Goal: Information Seeking & Learning: Learn about a topic

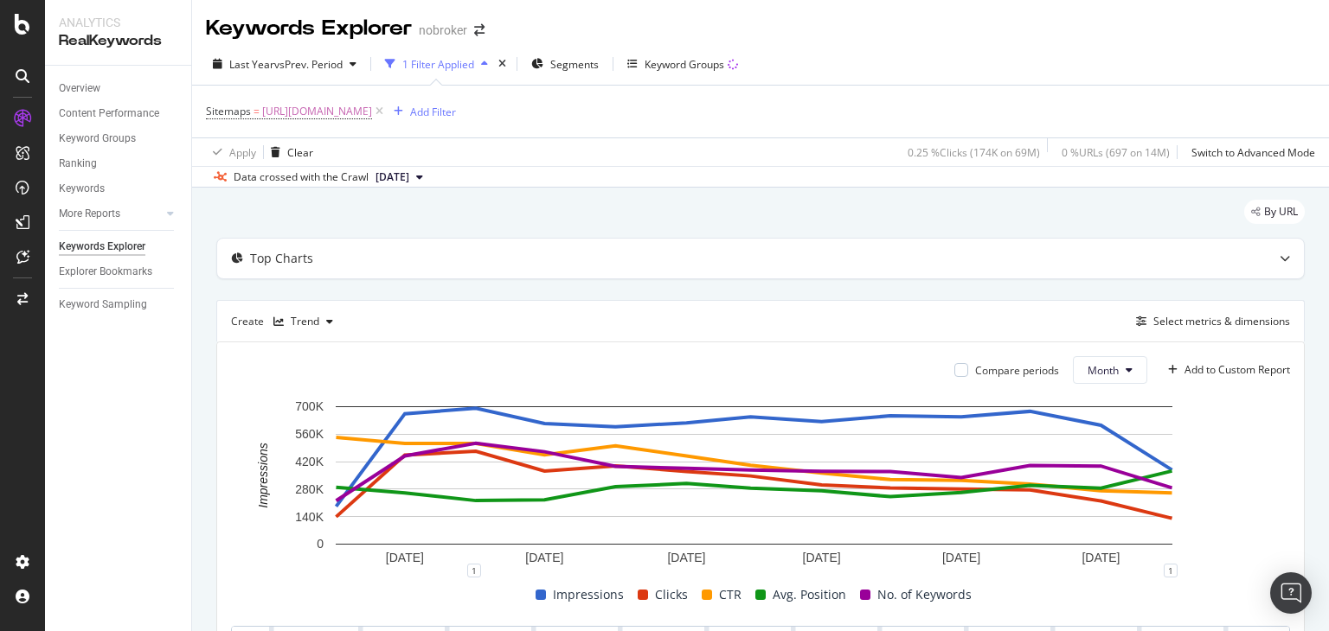
scroll to position [208, 0]
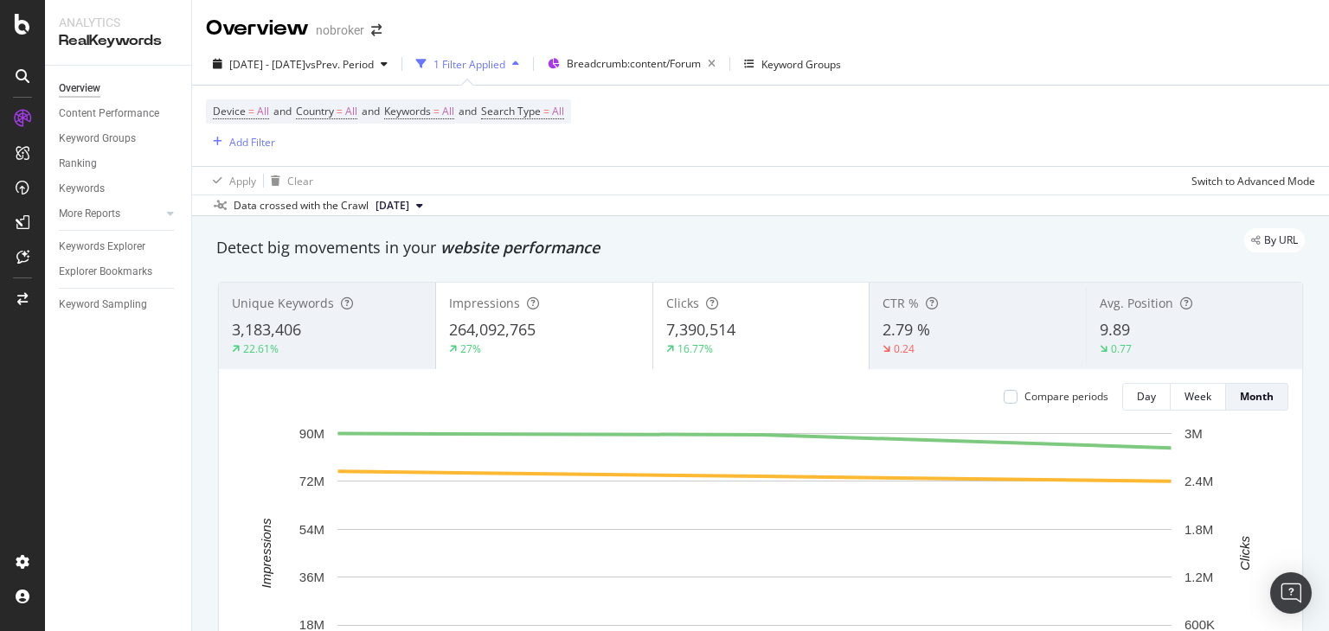
click at [332, 143] on div "Device = All and Country = All and Keywords = All and Search Type = All Add Fil…" at bounding box center [388, 125] width 365 height 53
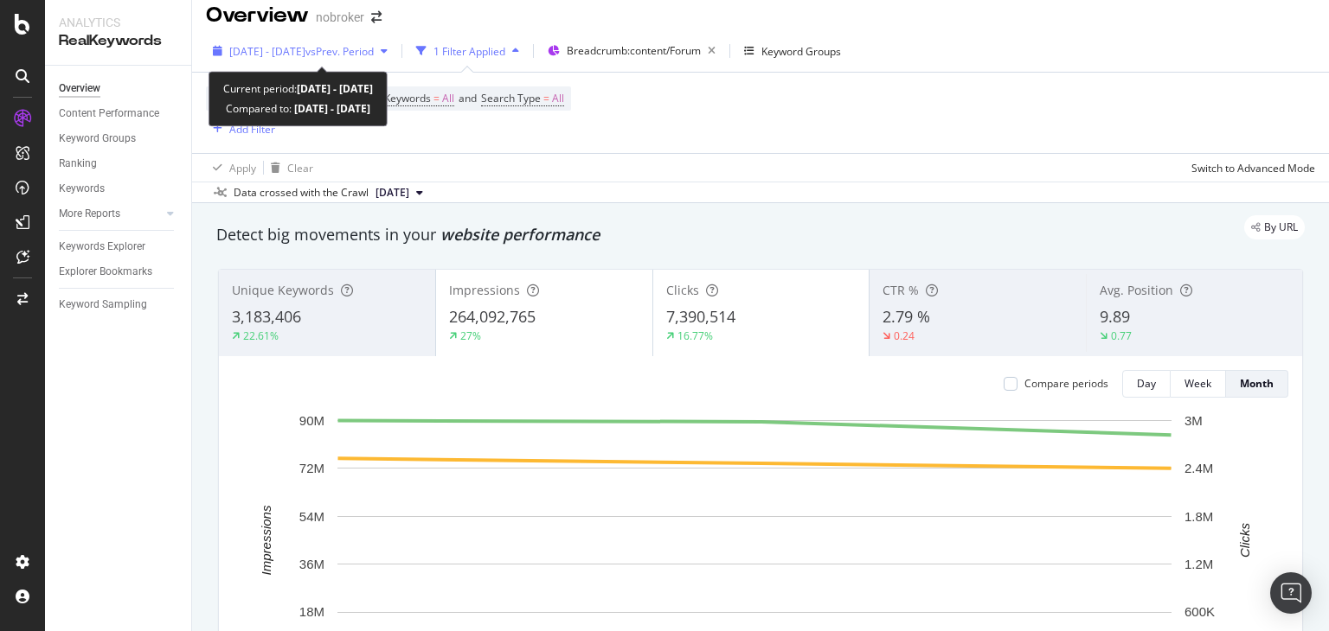
scroll to position [14, 0]
click at [273, 52] on span "[DATE] - [DATE]" at bounding box center [267, 50] width 76 height 15
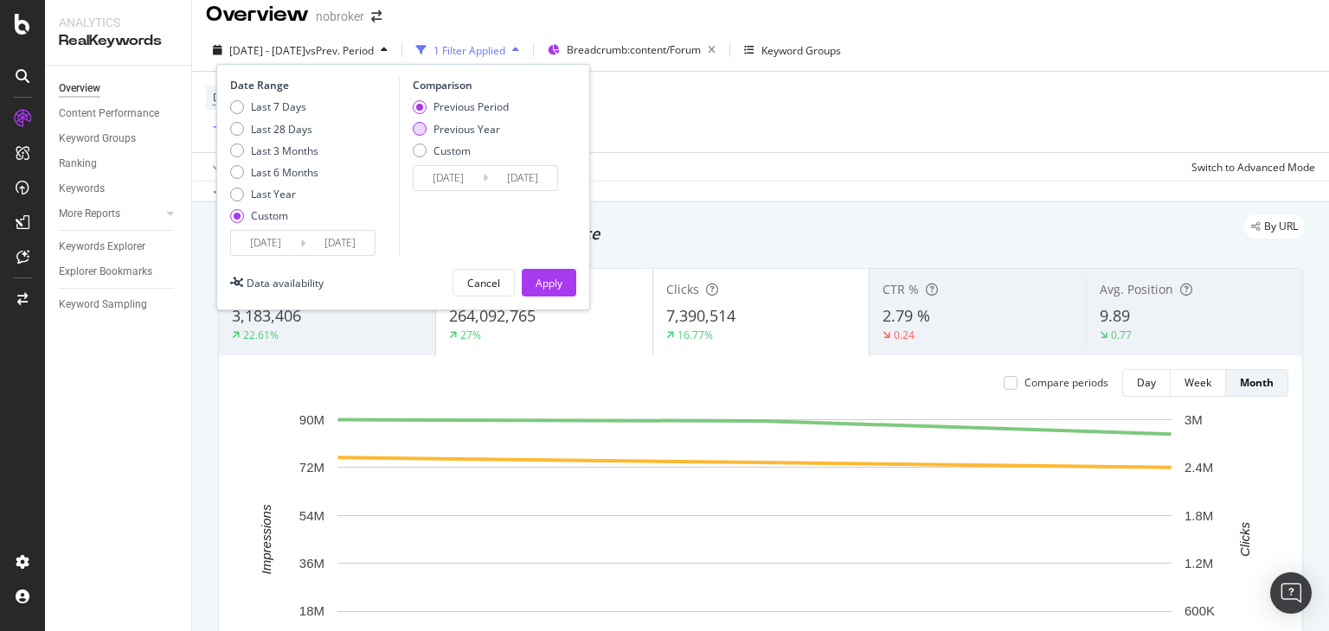
click at [428, 125] on div "Previous Year" at bounding box center [461, 129] width 96 height 15
type input "[DATE]"
click at [447, 179] on input "[DATE]" at bounding box center [447, 178] width 69 height 24
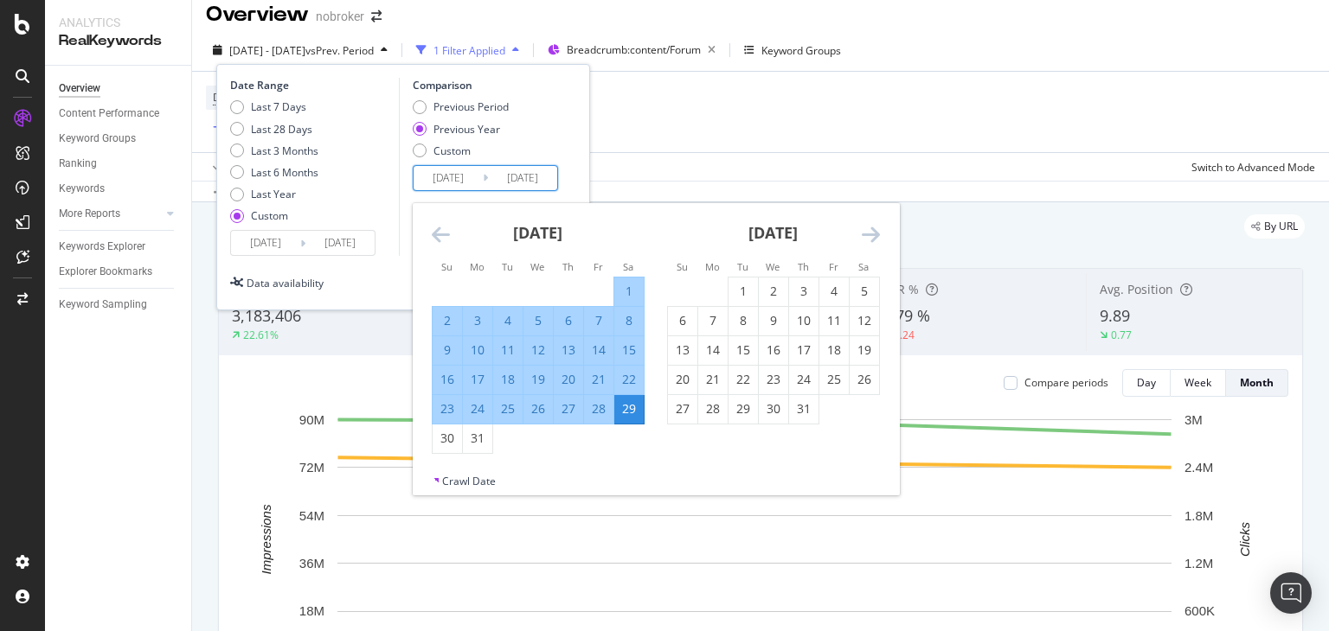
click at [871, 229] on icon "Move forward to switch to the next month." at bounding box center [870, 234] width 18 height 21
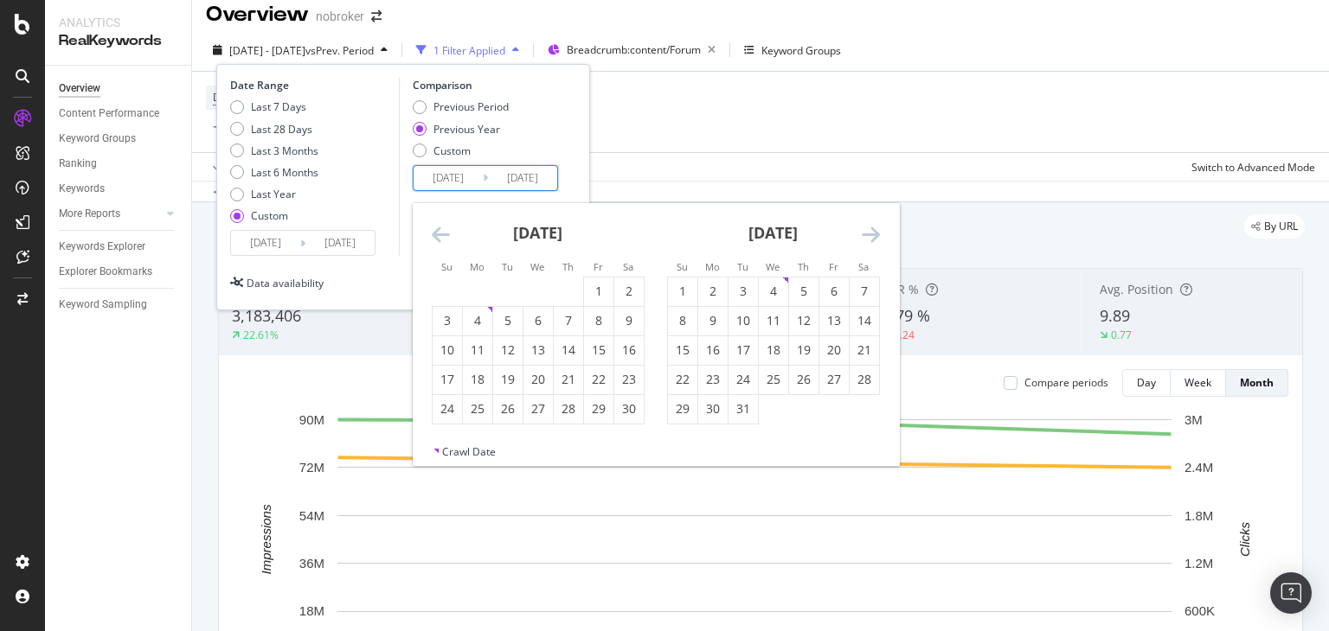
click at [871, 229] on icon "Move forward to switch to the next month." at bounding box center [870, 234] width 18 height 21
click at [436, 181] on input "[DATE]" at bounding box center [447, 178] width 69 height 24
click at [874, 233] on icon "Move forward to switch to the next month." at bounding box center [870, 234] width 18 height 21
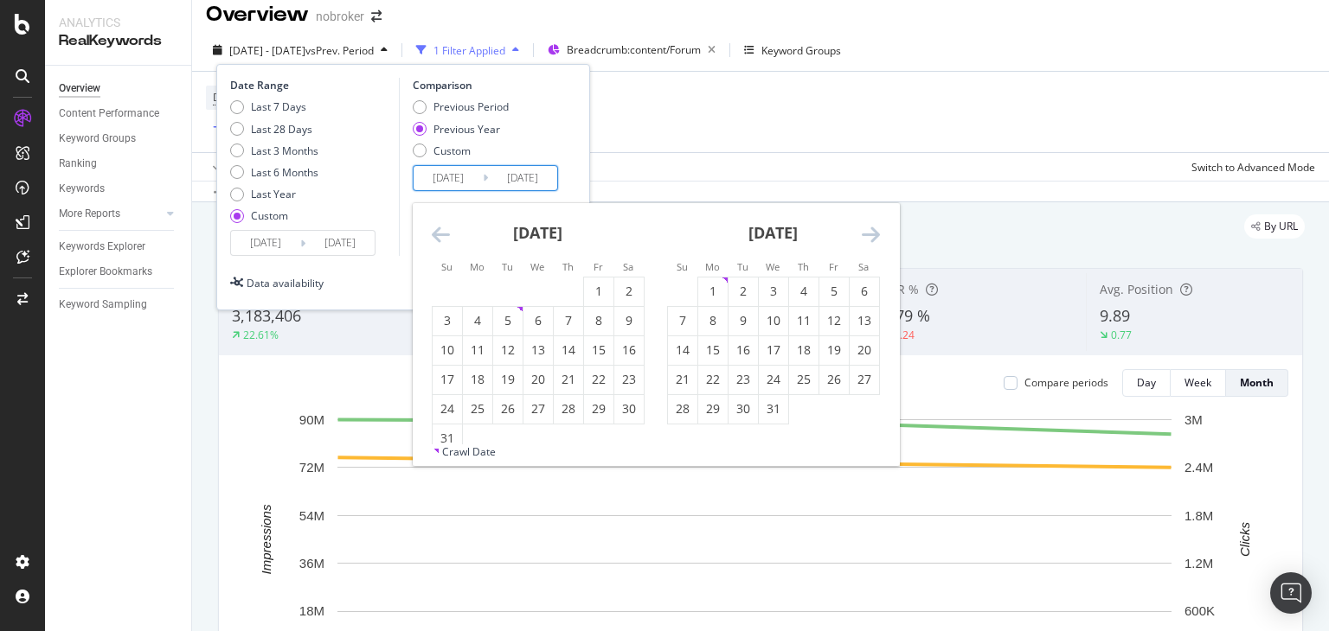
click at [874, 233] on icon "Move forward to switch to the next month." at bounding box center [870, 234] width 18 height 21
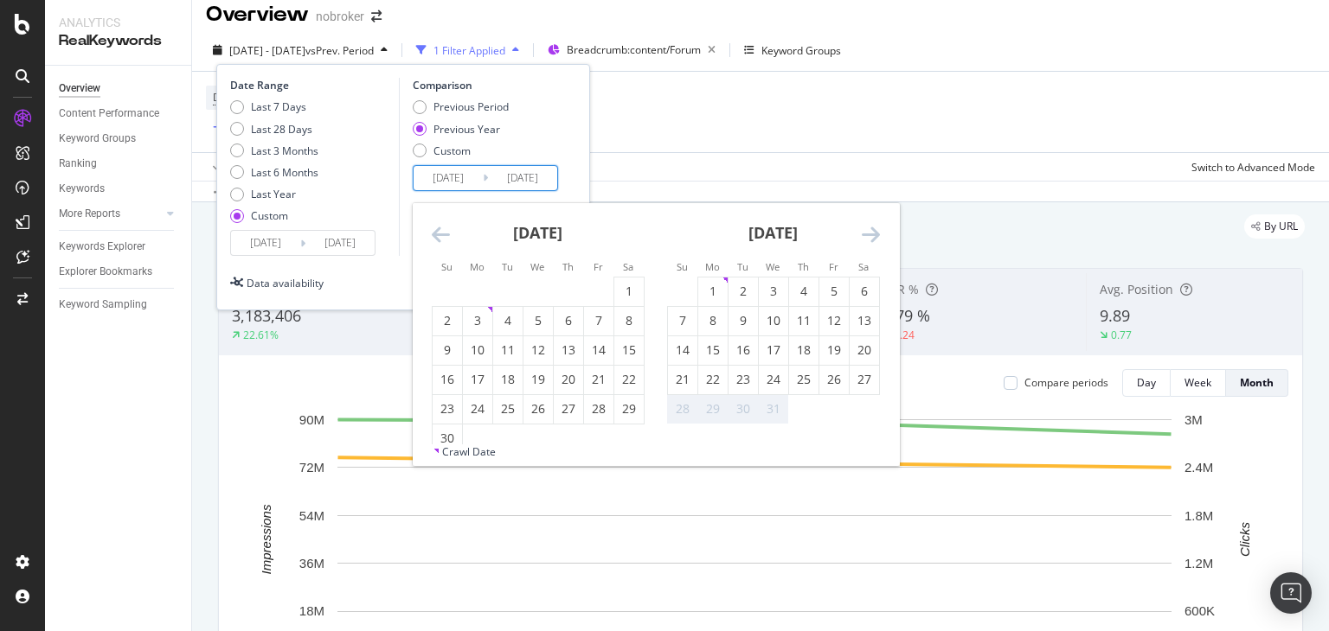
click at [874, 233] on icon "Move forward to switch to the next month." at bounding box center [870, 234] width 18 height 21
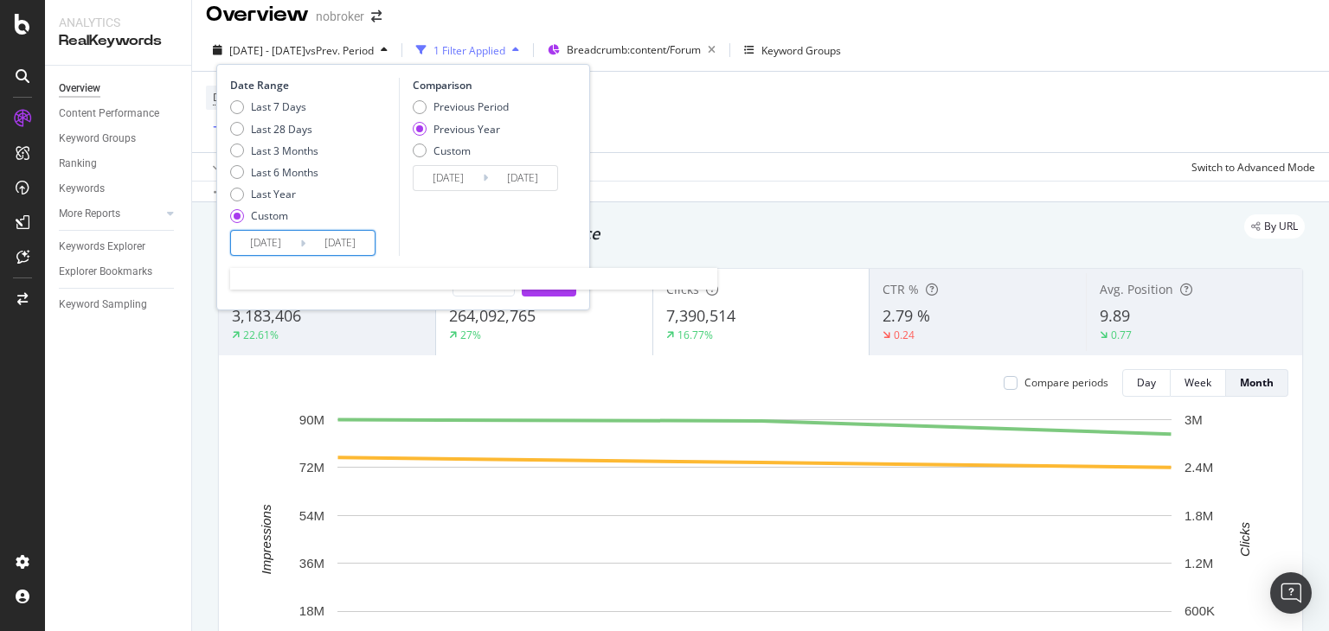
click at [277, 241] on input "[DATE]" at bounding box center [265, 243] width 69 height 24
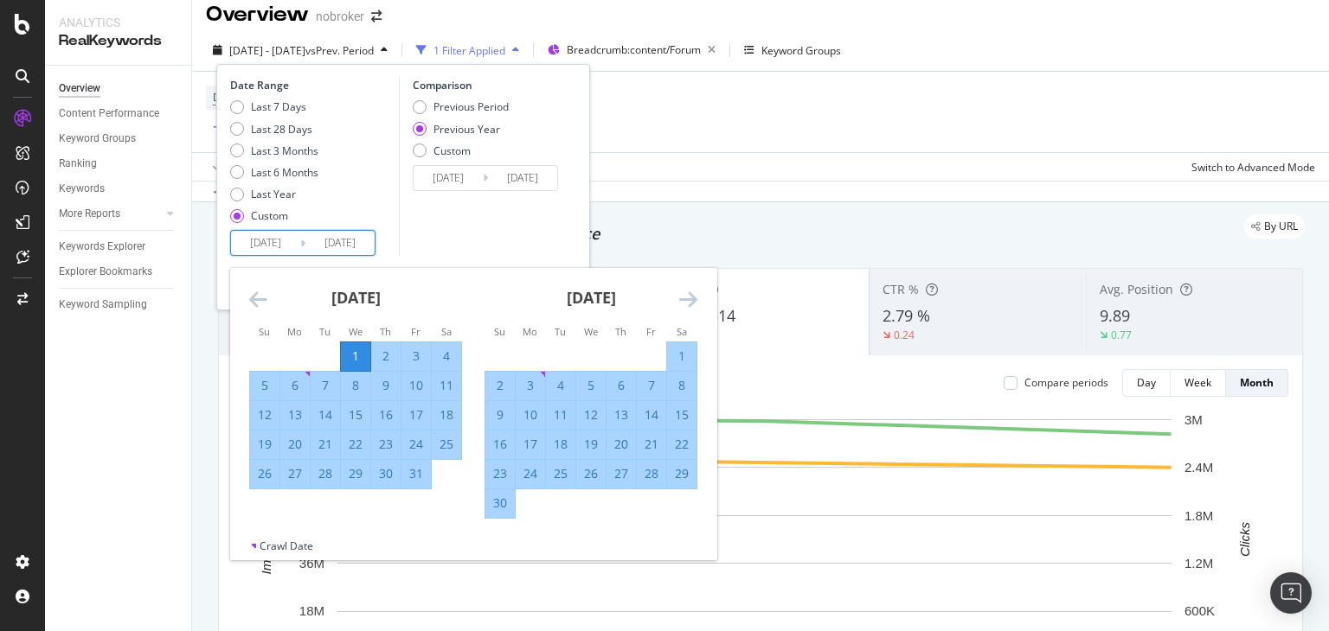
click at [689, 292] on icon "Move forward to switch to the next month." at bounding box center [688, 299] width 18 height 21
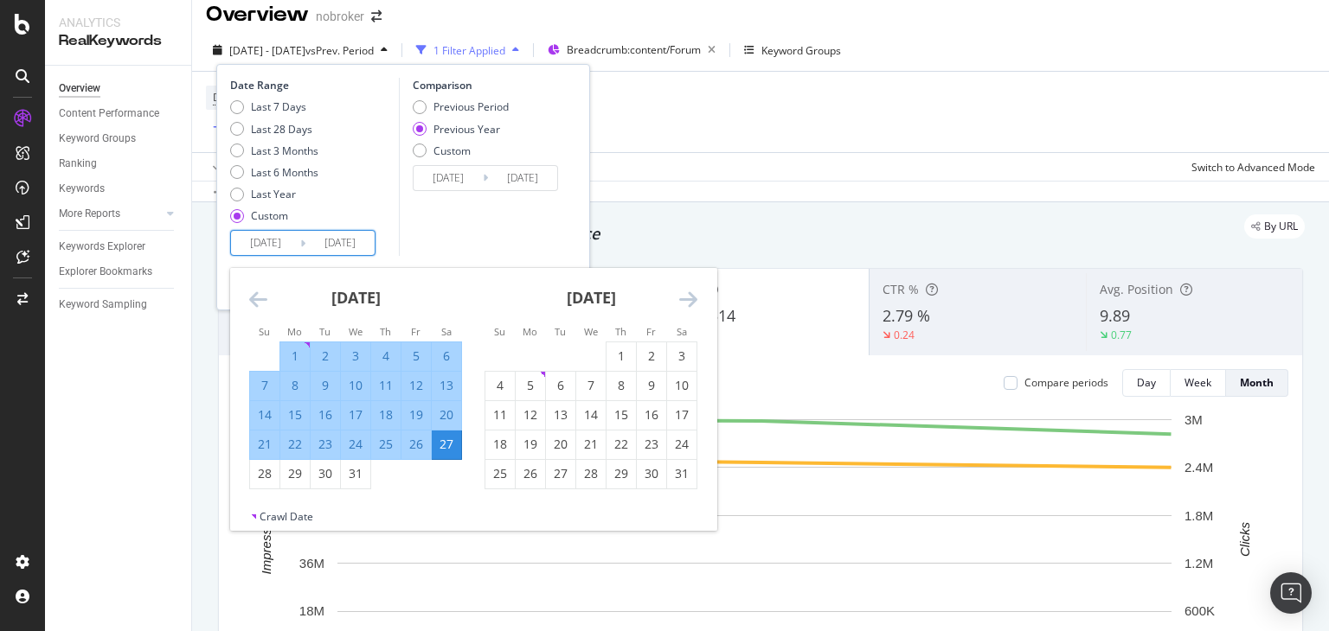
click at [689, 292] on icon "Move forward to switch to the next month." at bounding box center [688, 299] width 18 height 21
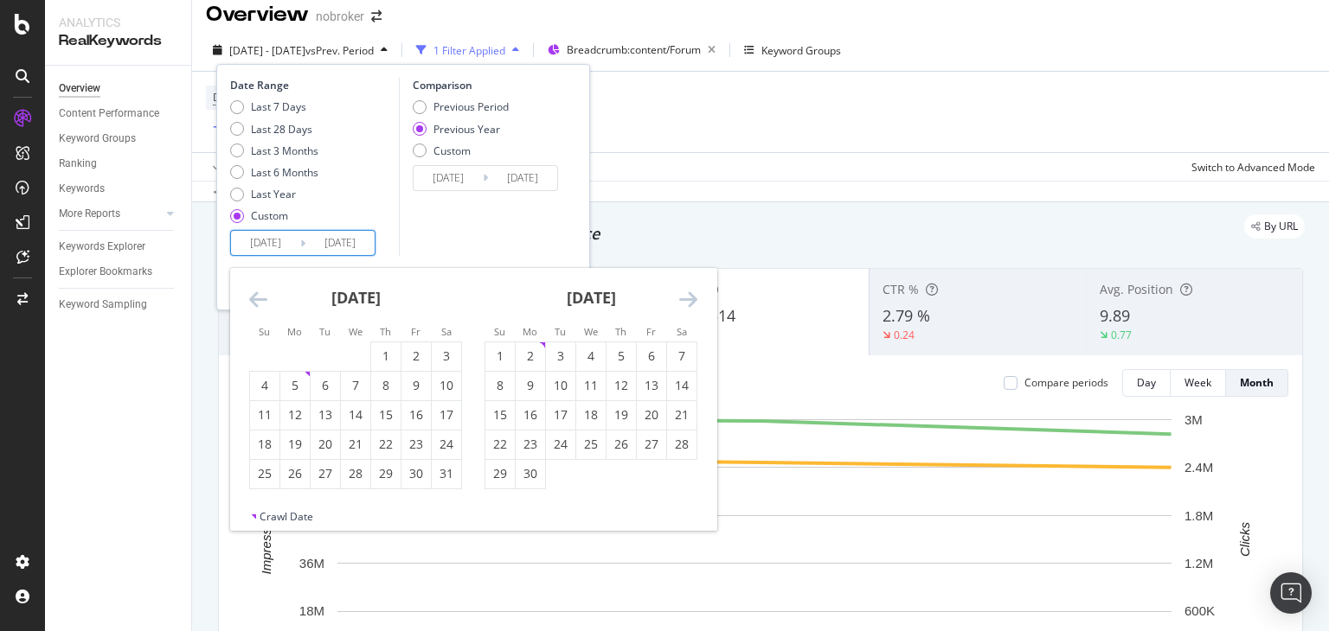
click at [689, 292] on icon "Move forward to switch to the next month." at bounding box center [688, 299] width 18 height 21
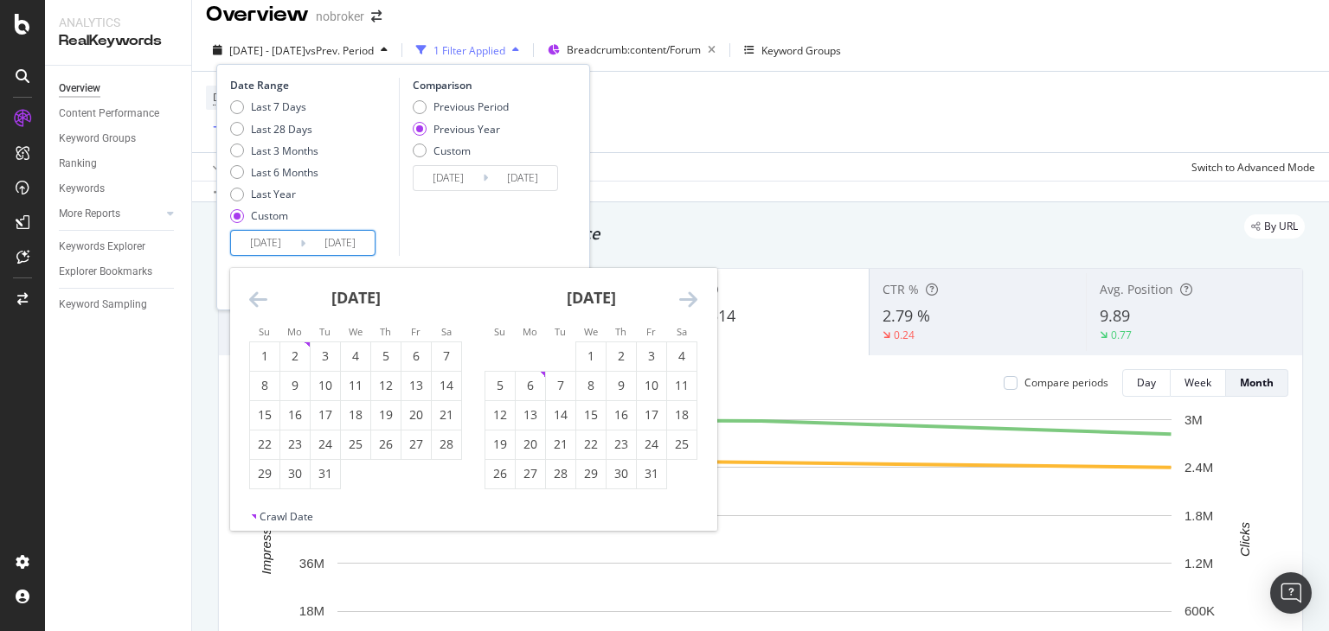
click at [689, 292] on icon "Move forward to switch to the next month." at bounding box center [688, 299] width 18 height 21
click at [275, 157] on div "Last 3 Months" at bounding box center [284, 151] width 67 height 15
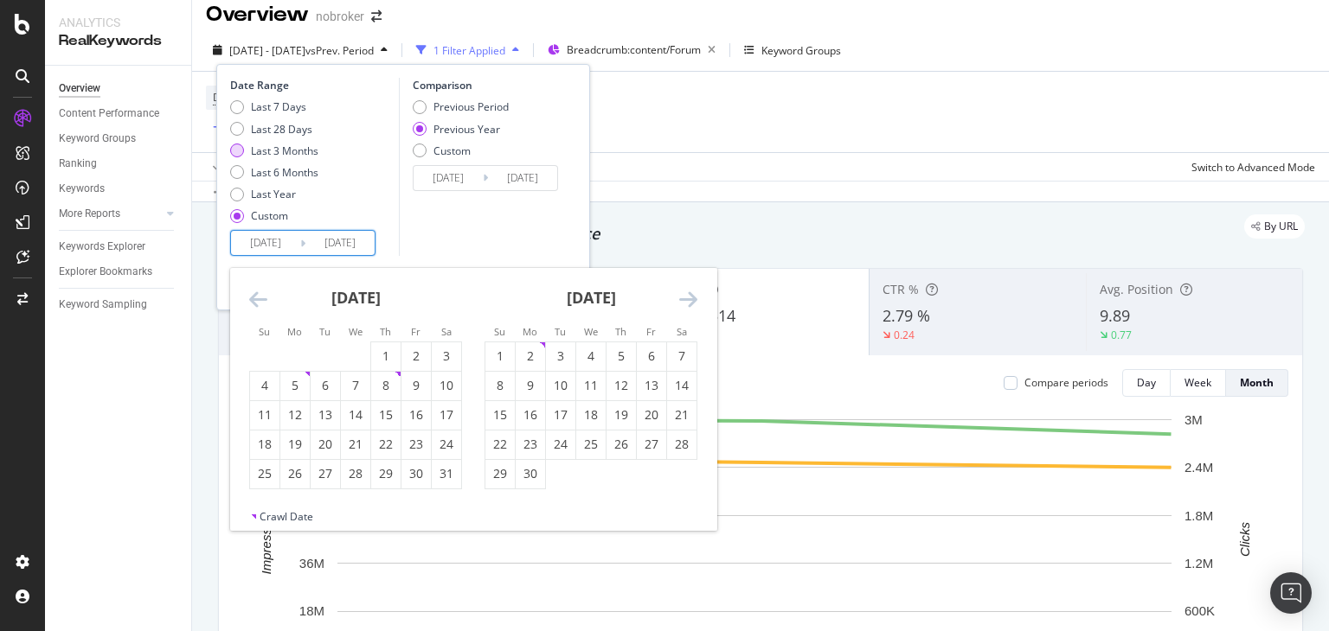
type input "[DATE]"
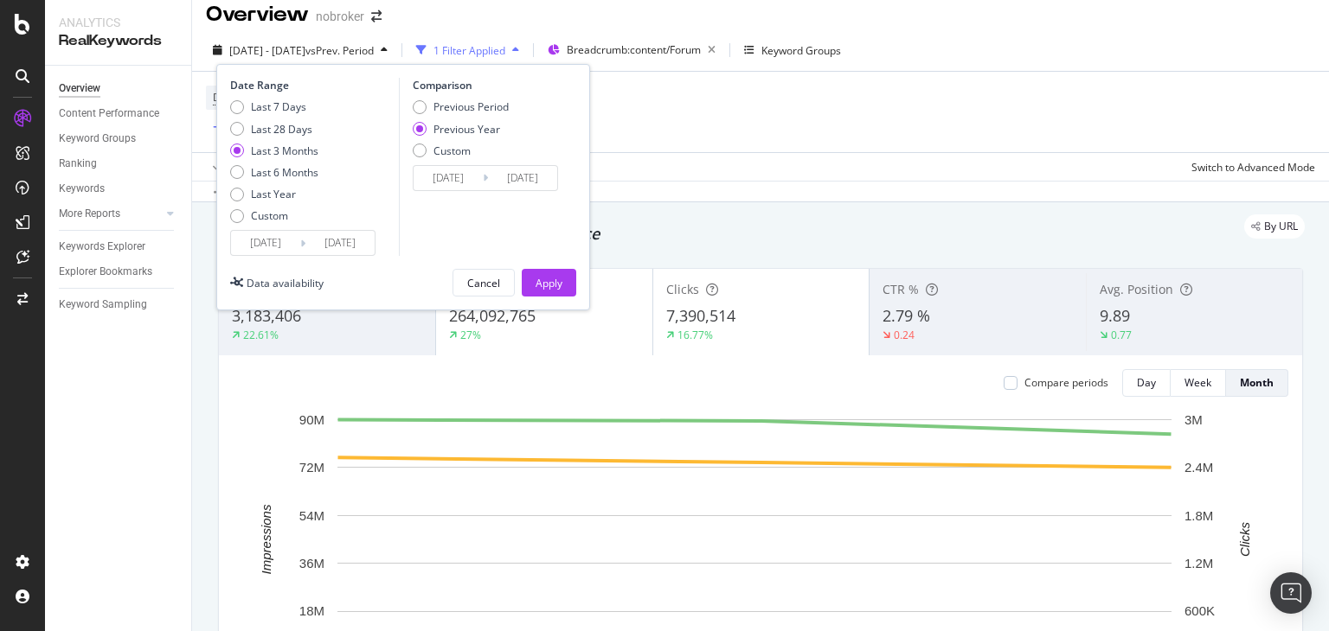
click at [432, 180] on input "[DATE]" at bounding box center [447, 178] width 69 height 24
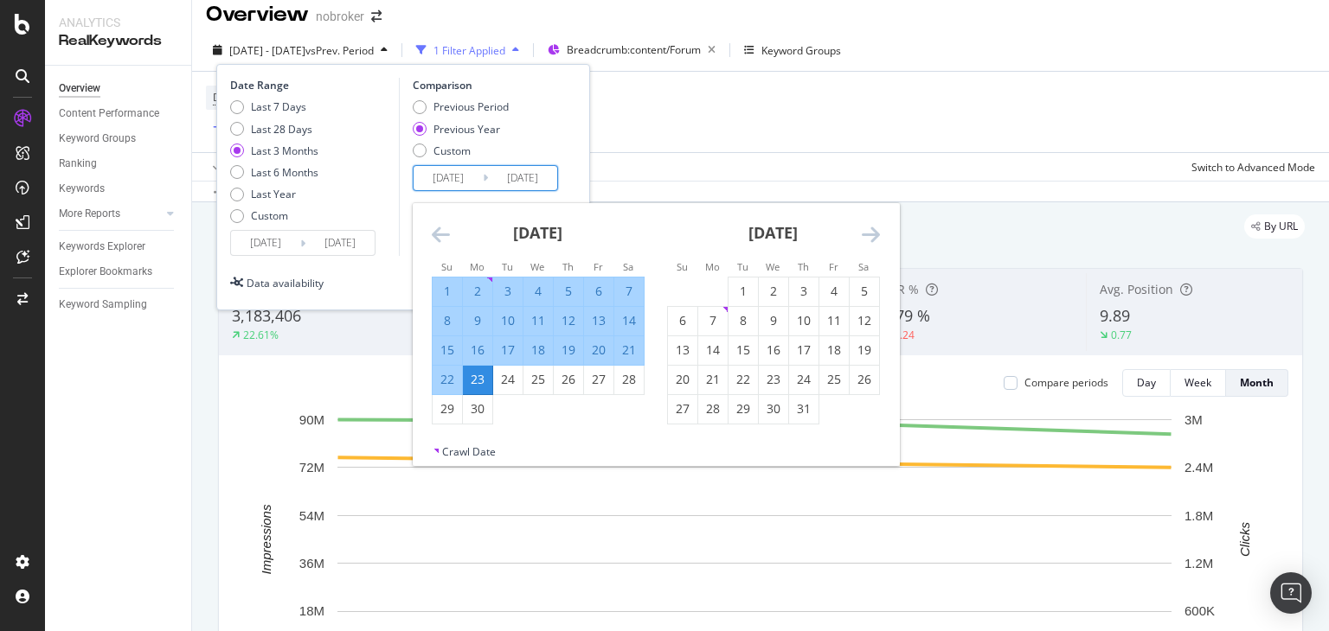
click at [871, 237] on icon "Move forward to switch to the next month." at bounding box center [870, 234] width 18 height 21
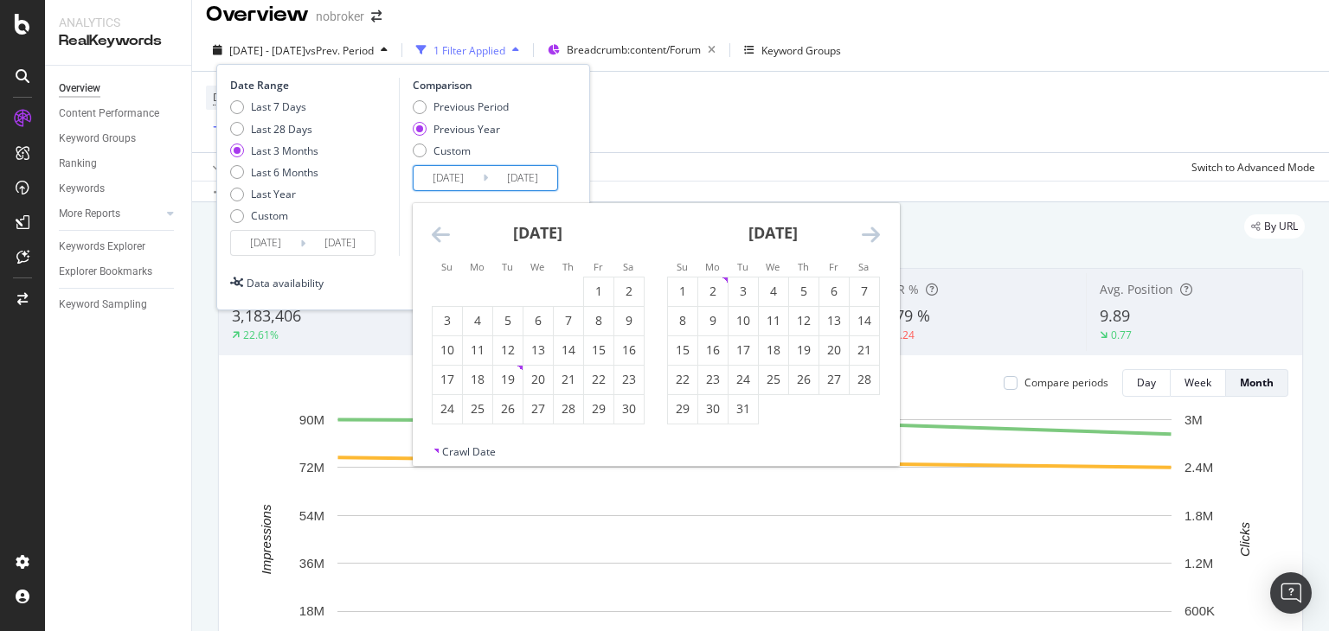
click at [446, 226] on icon "Move backward to switch to the previous month." at bounding box center [441, 234] width 18 height 21
click at [511, 290] on div "1" at bounding box center [507, 291] width 29 height 17
type input "[DATE]"
click at [446, 177] on input "[DATE]" at bounding box center [447, 178] width 69 height 24
click at [520, 199] on div "Invalid period: End date precedes start date" at bounding box center [488, 209] width 150 height 29
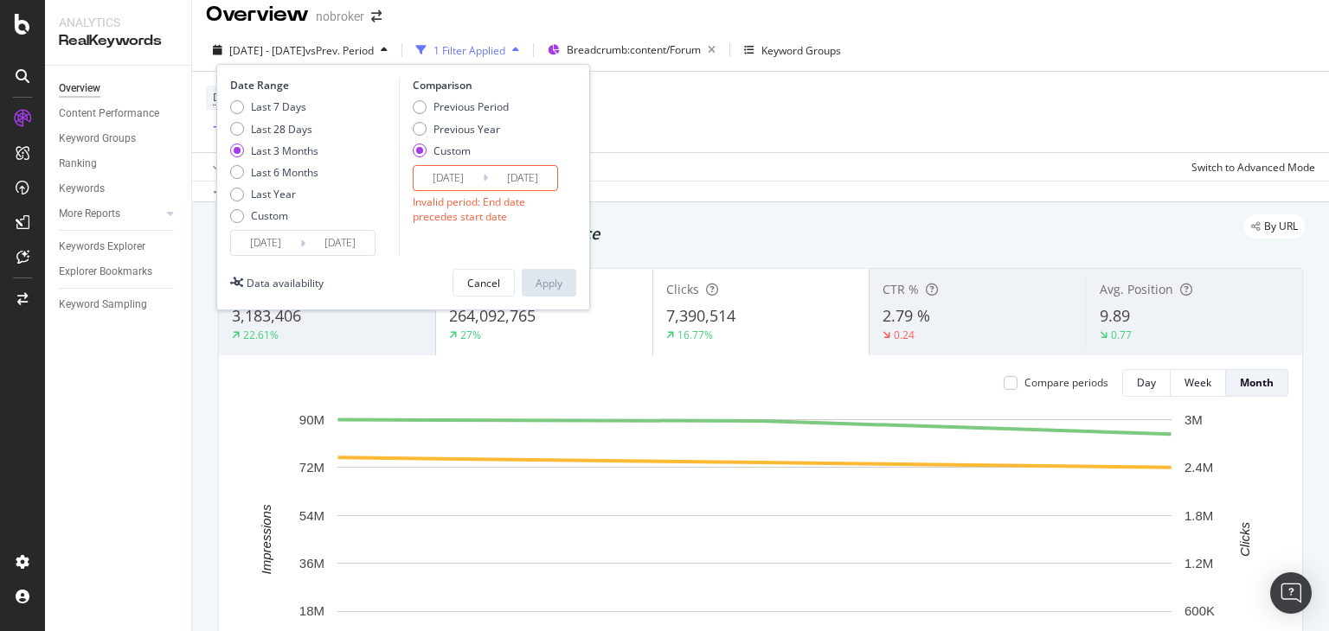
click at [520, 199] on div "Invalid period: End date precedes start date" at bounding box center [488, 209] width 150 height 29
click at [436, 181] on input "[DATE]" at bounding box center [447, 178] width 69 height 24
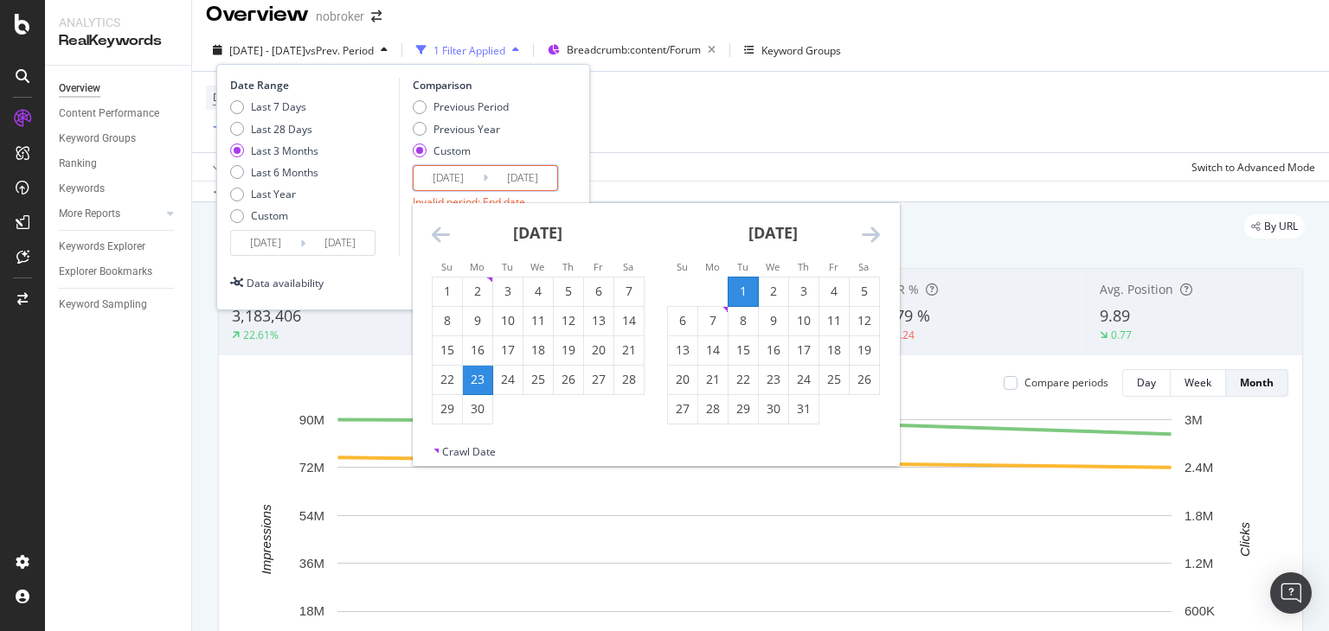
click at [263, 241] on input "[DATE]" at bounding box center [265, 243] width 69 height 24
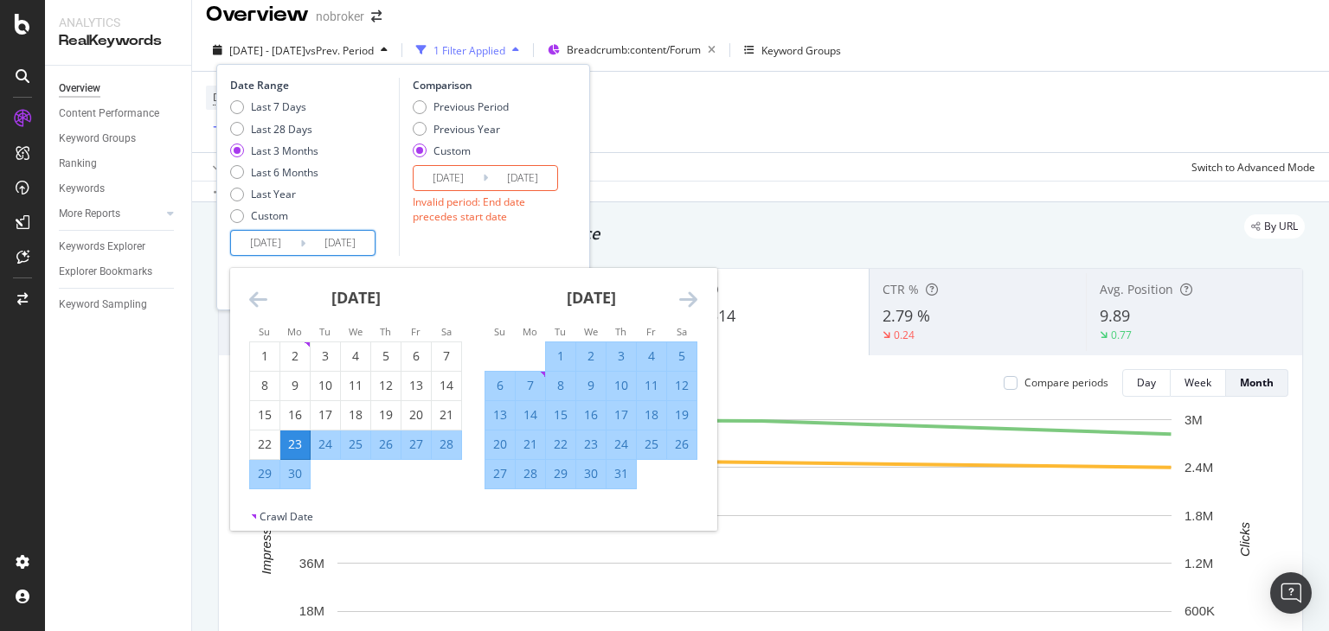
click at [252, 291] on icon "Move backward to switch to the previous month." at bounding box center [258, 299] width 18 height 21
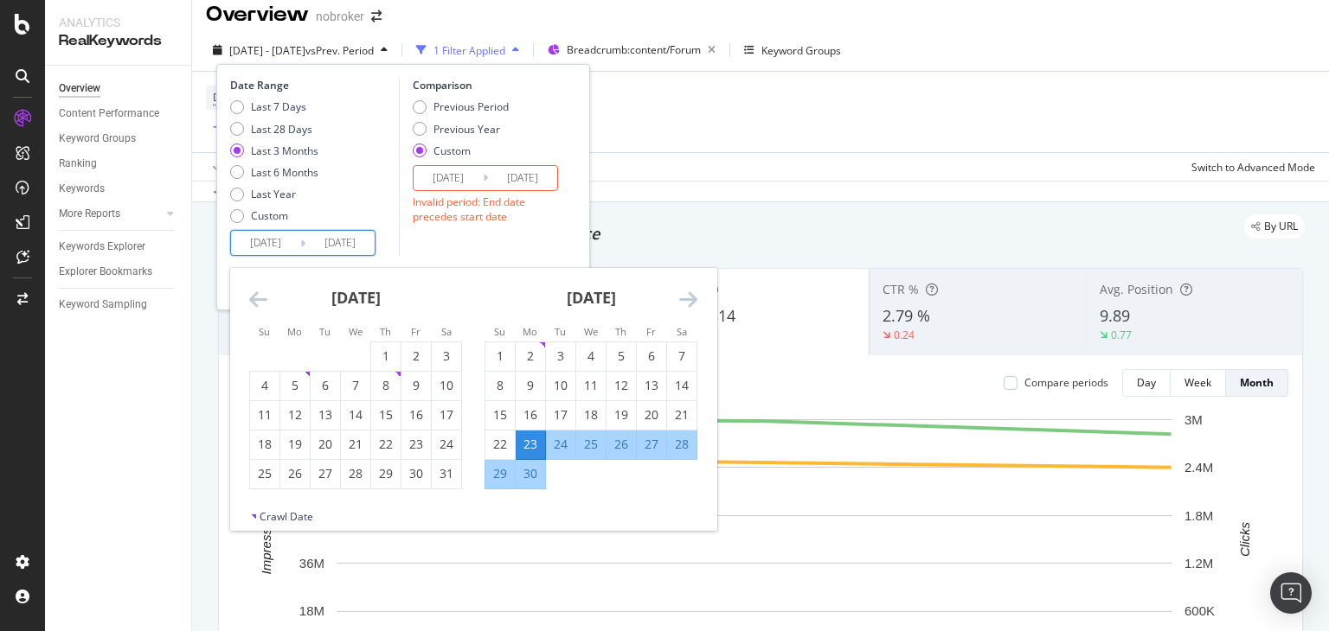
click at [252, 291] on icon "Move backward to switch to the previous month." at bounding box center [258, 299] width 18 height 21
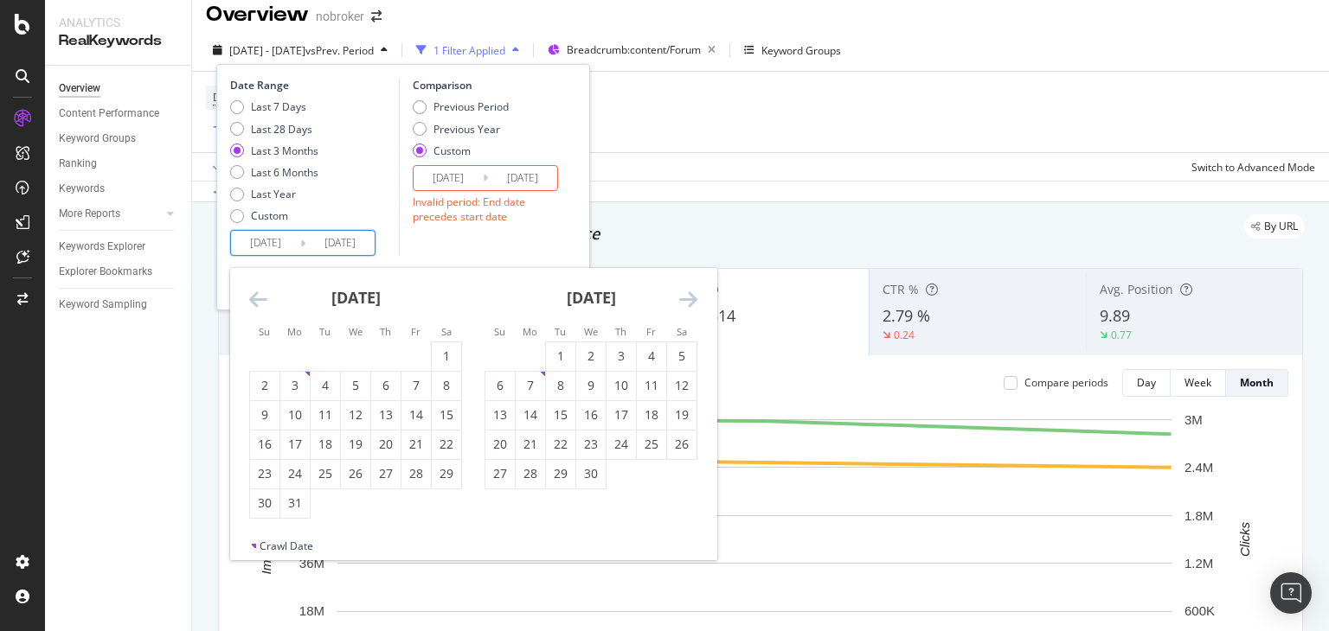
click at [252, 291] on icon "Move backward to switch to the previous month." at bounding box center [258, 299] width 18 height 21
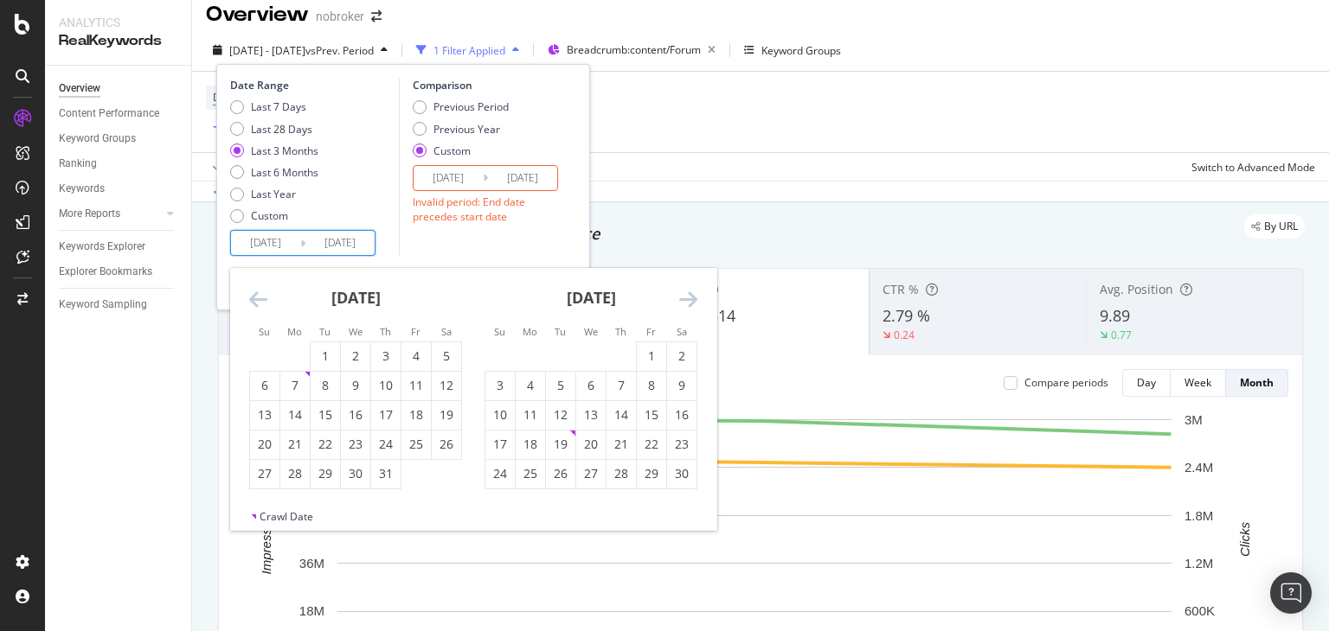
click at [252, 291] on icon "Move backward to switch to the previous month." at bounding box center [258, 299] width 18 height 21
click at [697, 294] on div "[DATE] 1 2 3 4 5 6 7 8 9 10 11 12 13 14 15 16 17 18 19 20 21 22 23 24 25 26 27 …" at bounding box center [590, 378] width 235 height 221
click at [692, 298] on icon "Move forward to switch to the next month." at bounding box center [688, 299] width 18 height 21
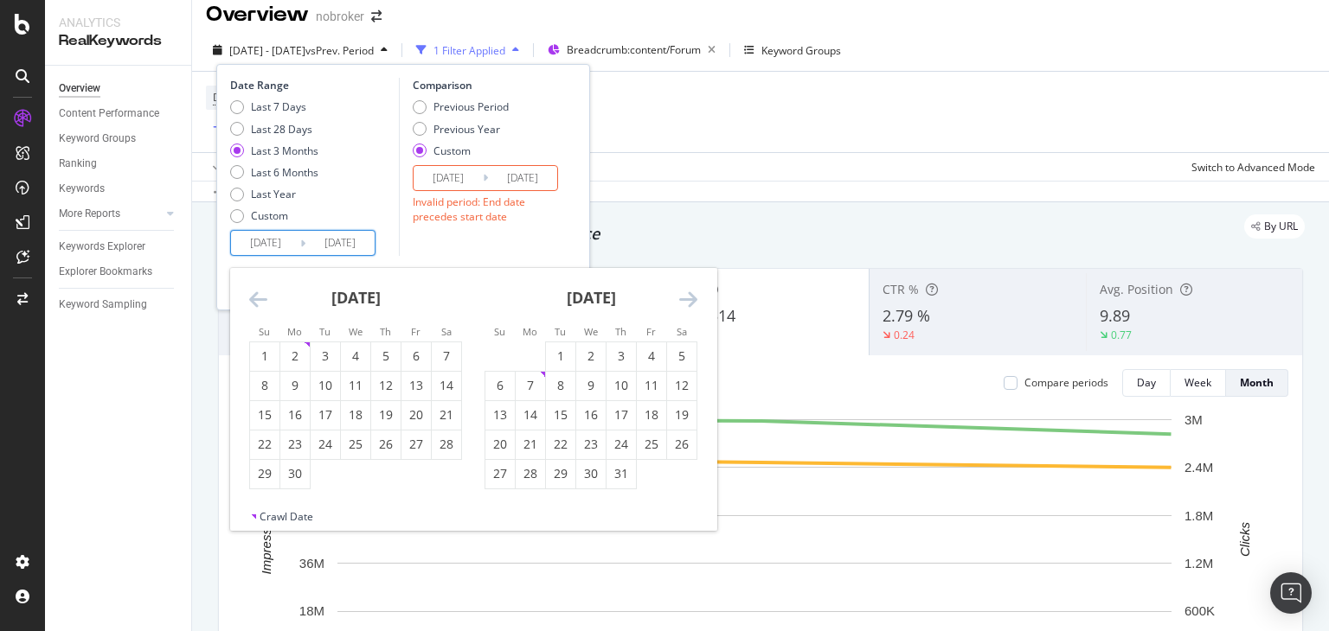
click at [692, 298] on icon "Move forward to switch to the next month." at bounding box center [688, 299] width 18 height 21
click at [269, 250] on input "[DATE]" at bounding box center [265, 243] width 69 height 24
click at [322, 350] on div "1" at bounding box center [325, 356] width 29 height 17
type input "[DATE]"
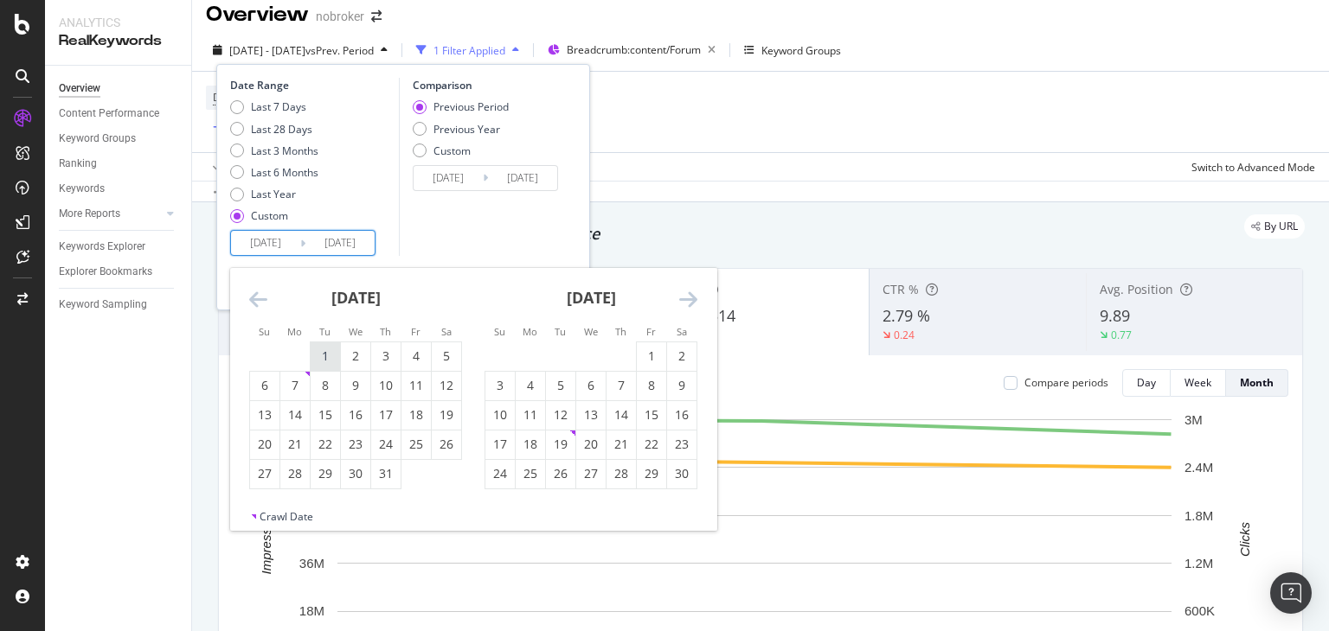
type input "[DATE]"
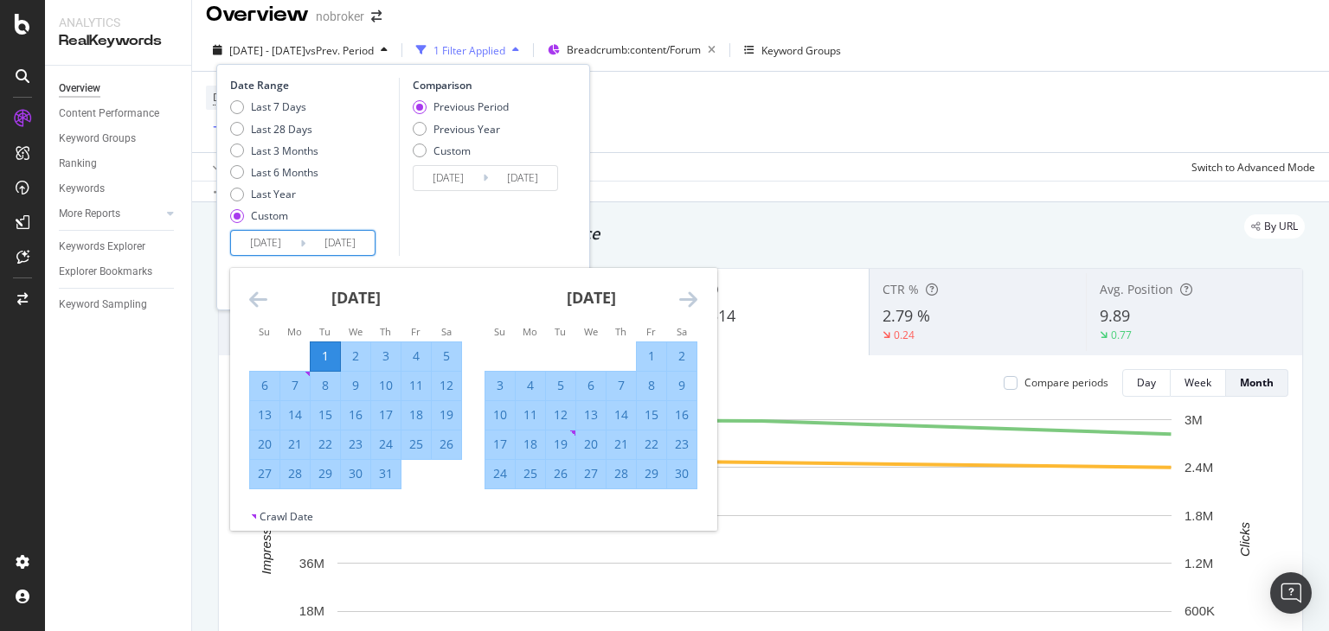
click at [259, 247] on input "[DATE]" at bounding box center [265, 243] width 69 height 24
click at [349, 247] on input "[DATE]" at bounding box center [339, 243] width 69 height 24
click at [692, 304] on icon "Move forward to switch to the next month." at bounding box center [688, 299] width 18 height 21
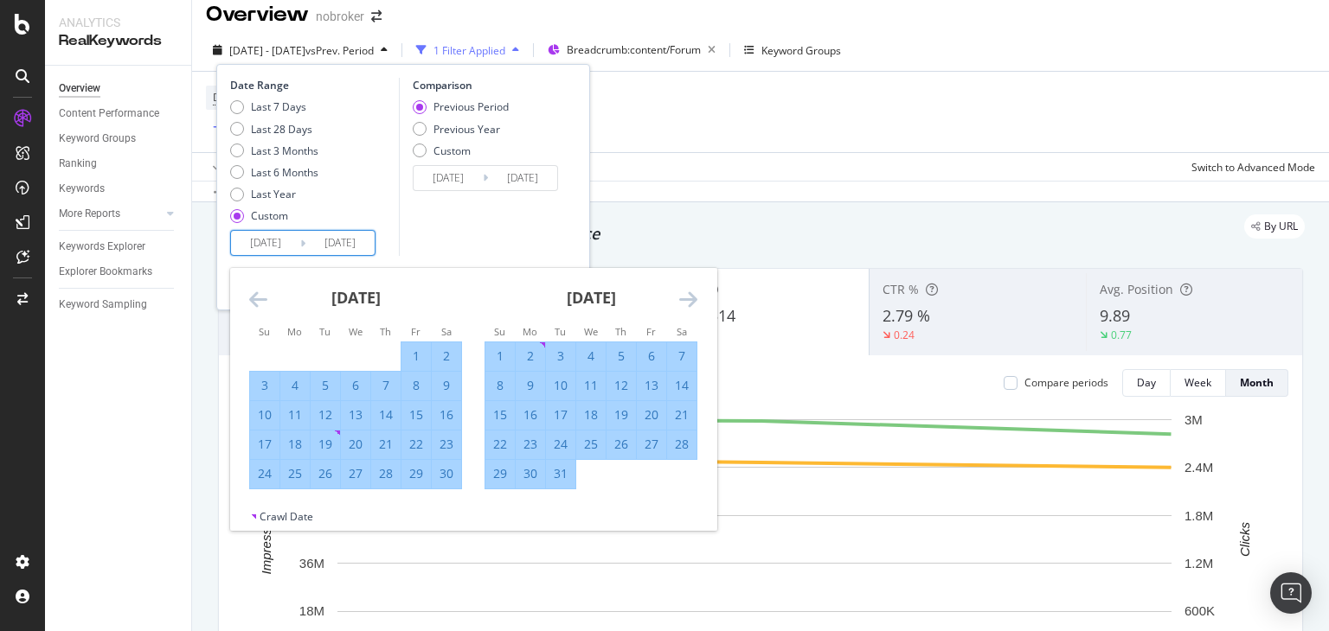
click at [350, 245] on input "[DATE]" at bounding box center [339, 243] width 69 height 24
click at [558, 477] on div "31" at bounding box center [560, 473] width 29 height 17
type input "[DATE]"
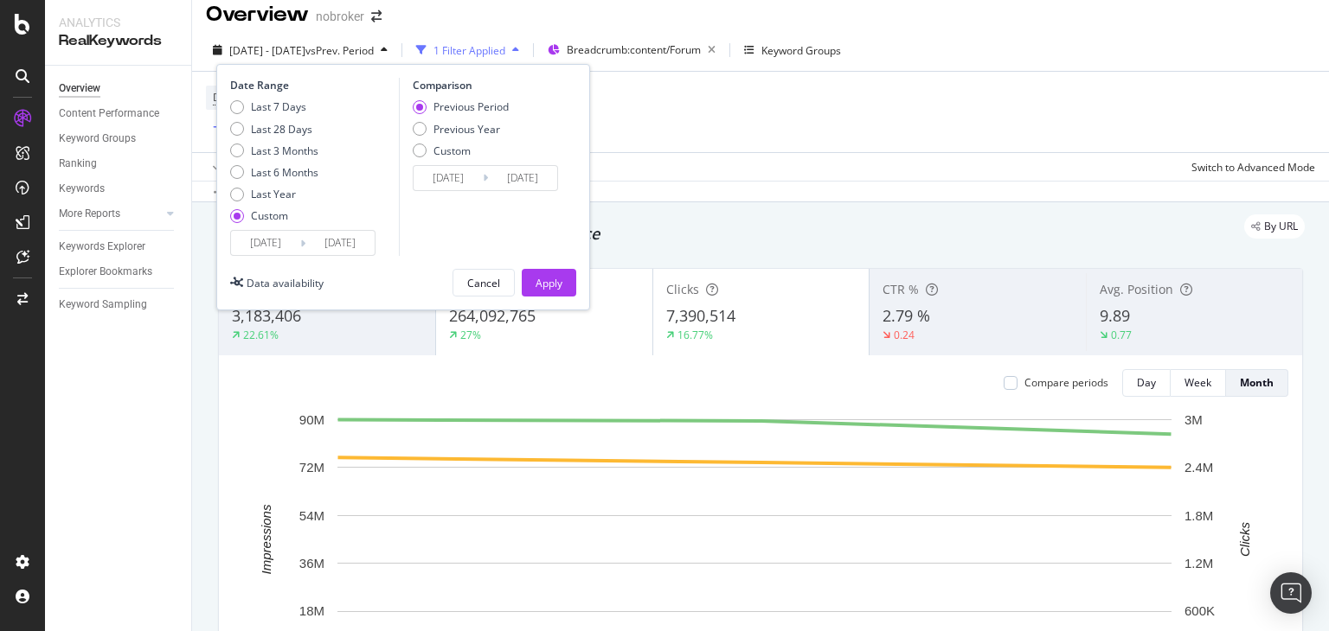
click at [327, 228] on div "Last 7 Days Last 28 Days Last 3 Months Last 6 Months Last Year Custom" at bounding box center [312, 164] width 164 height 131
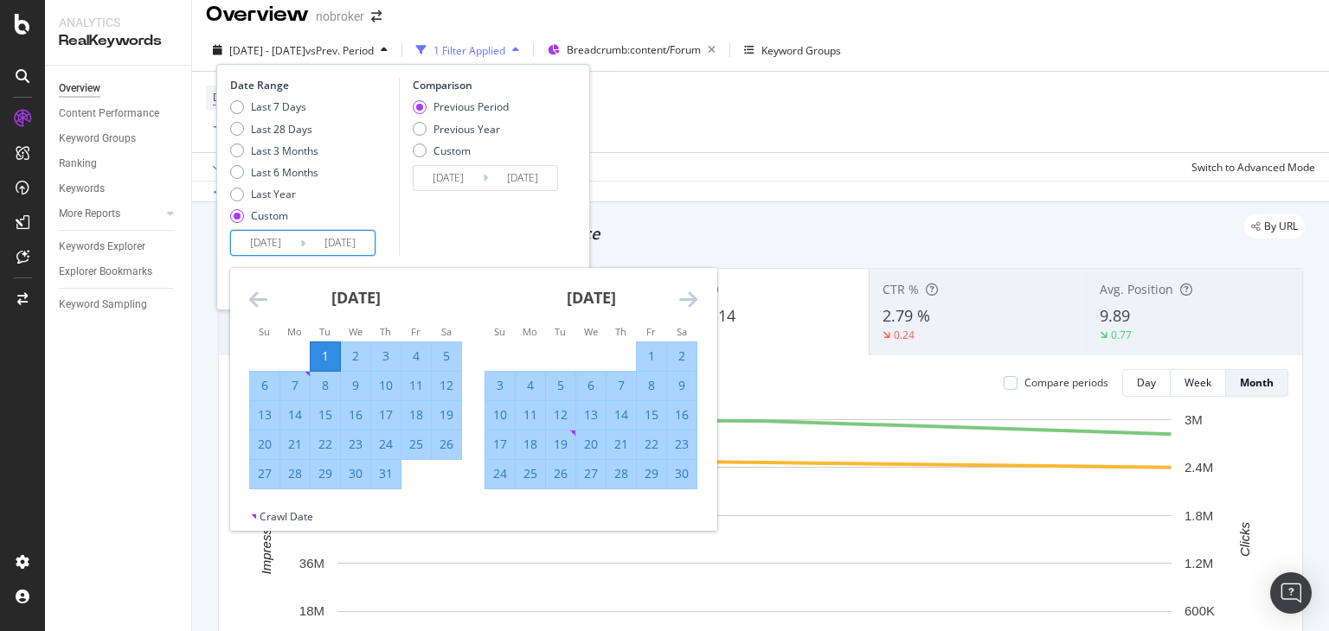
click at [340, 240] on input "[DATE]" at bounding box center [339, 243] width 69 height 24
click at [692, 300] on icon "Move forward to switch to the next month." at bounding box center [688, 299] width 18 height 21
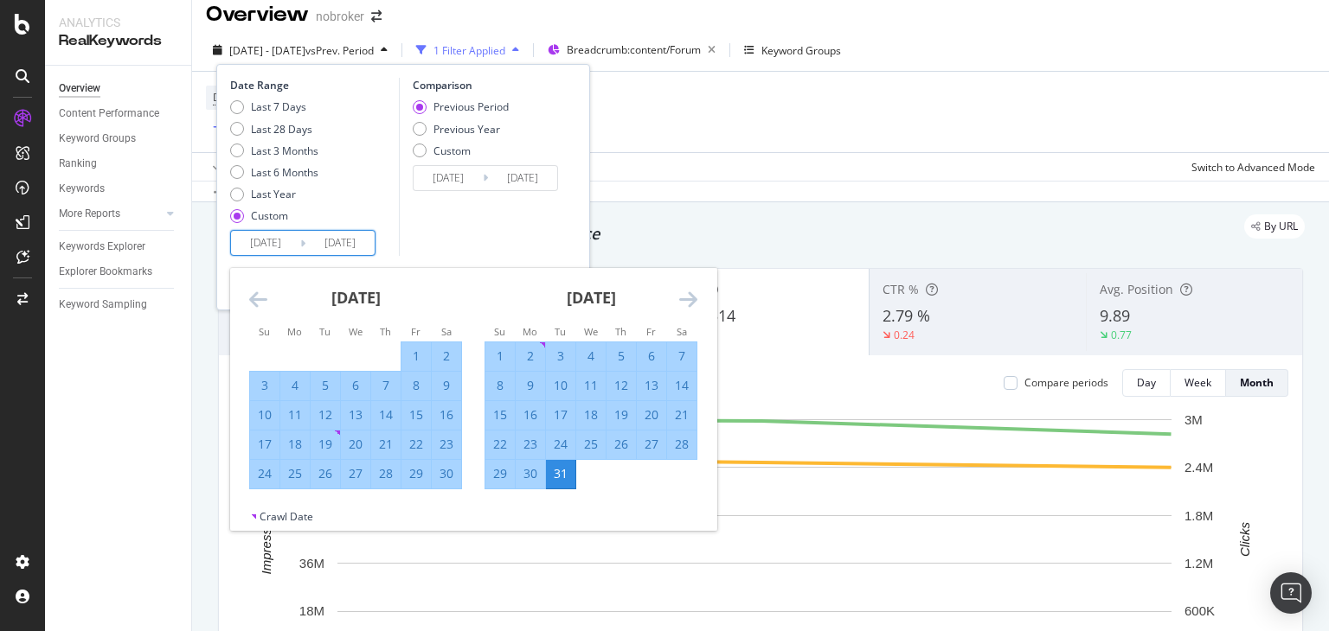
click at [692, 300] on icon "Move forward to switch to the next month." at bounding box center [688, 299] width 18 height 21
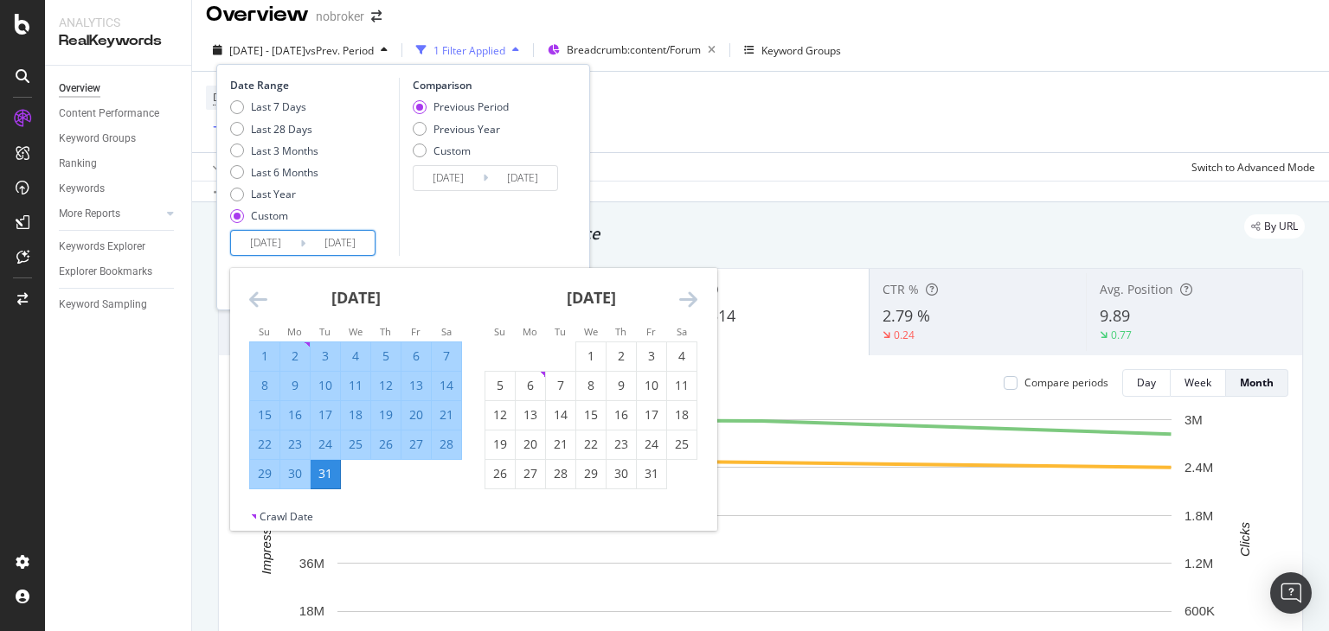
click at [540, 231] on div "Comparison Previous Period Previous Year Custom [DATE] Navigate forward to inte…" at bounding box center [481, 167] width 164 height 178
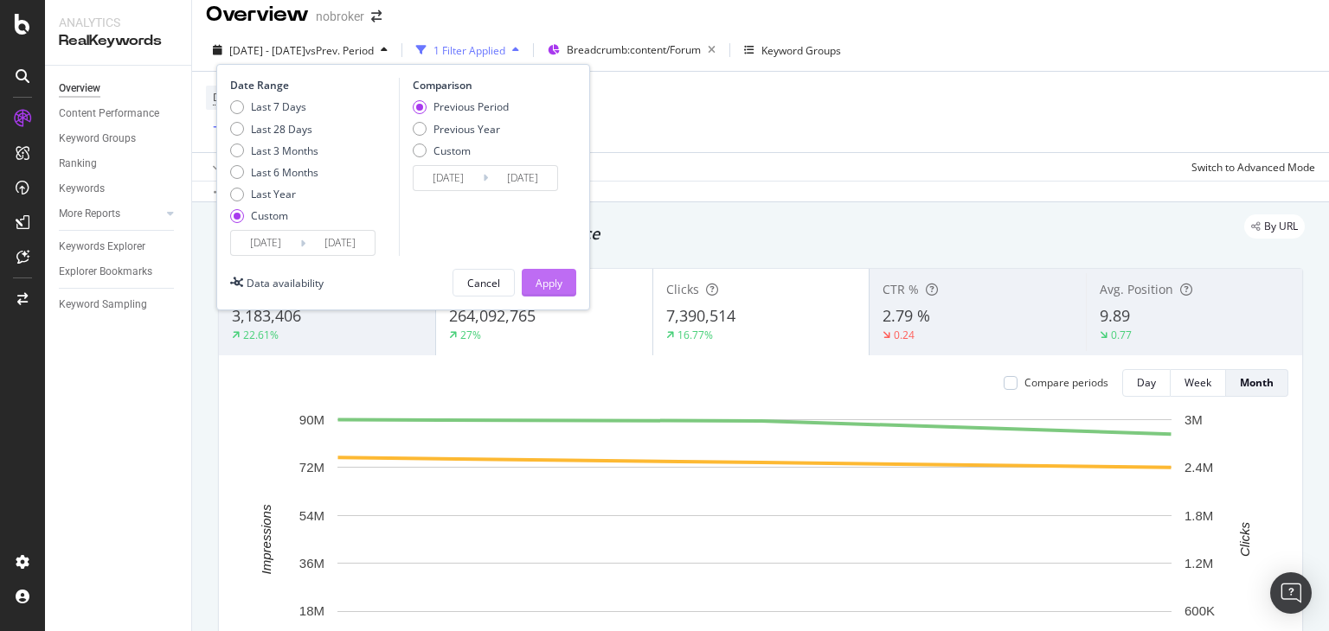
click at [543, 276] on div "Apply" at bounding box center [548, 283] width 27 height 15
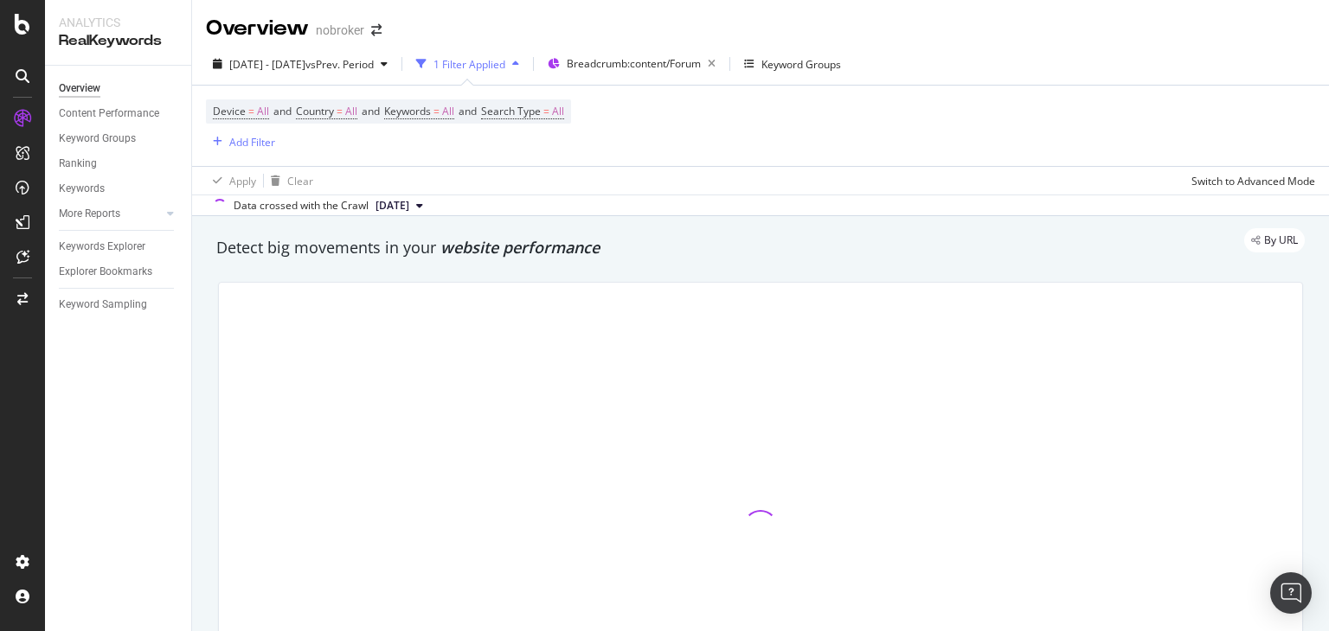
click at [409, 202] on span "[DATE]" at bounding box center [392, 206] width 34 height 16
click at [422, 268] on div "[DATE]" at bounding box center [397, 264] width 49 height 16
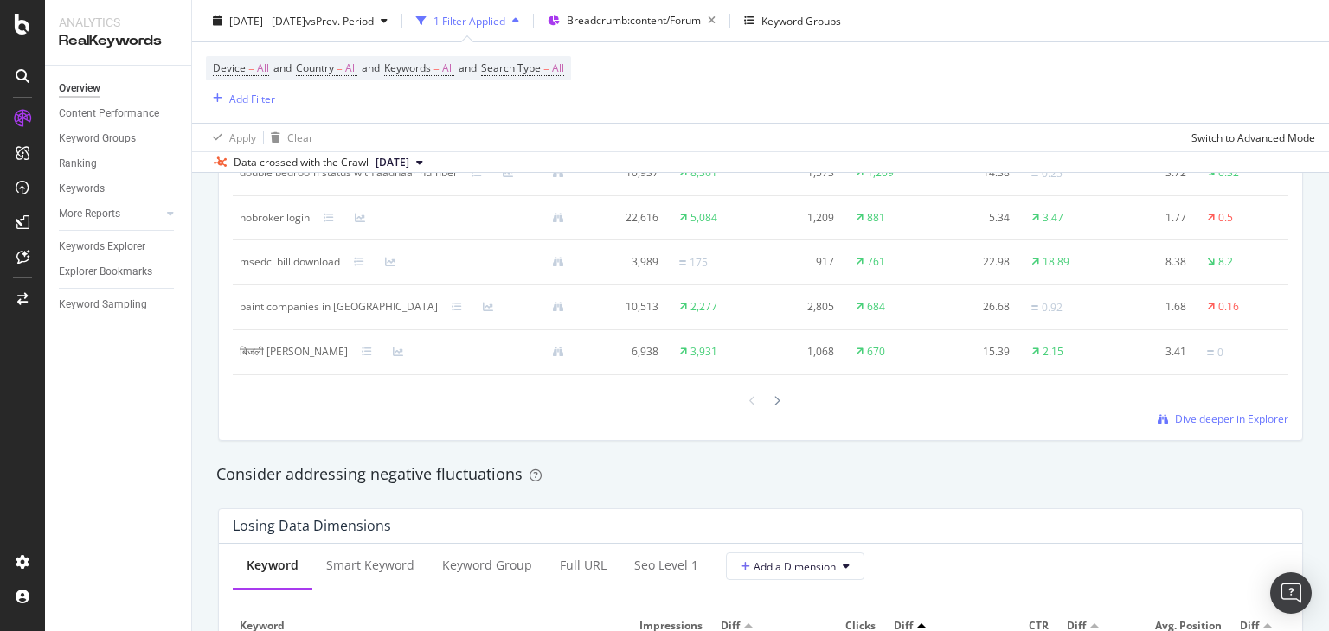
scroll to position [1713, 0]
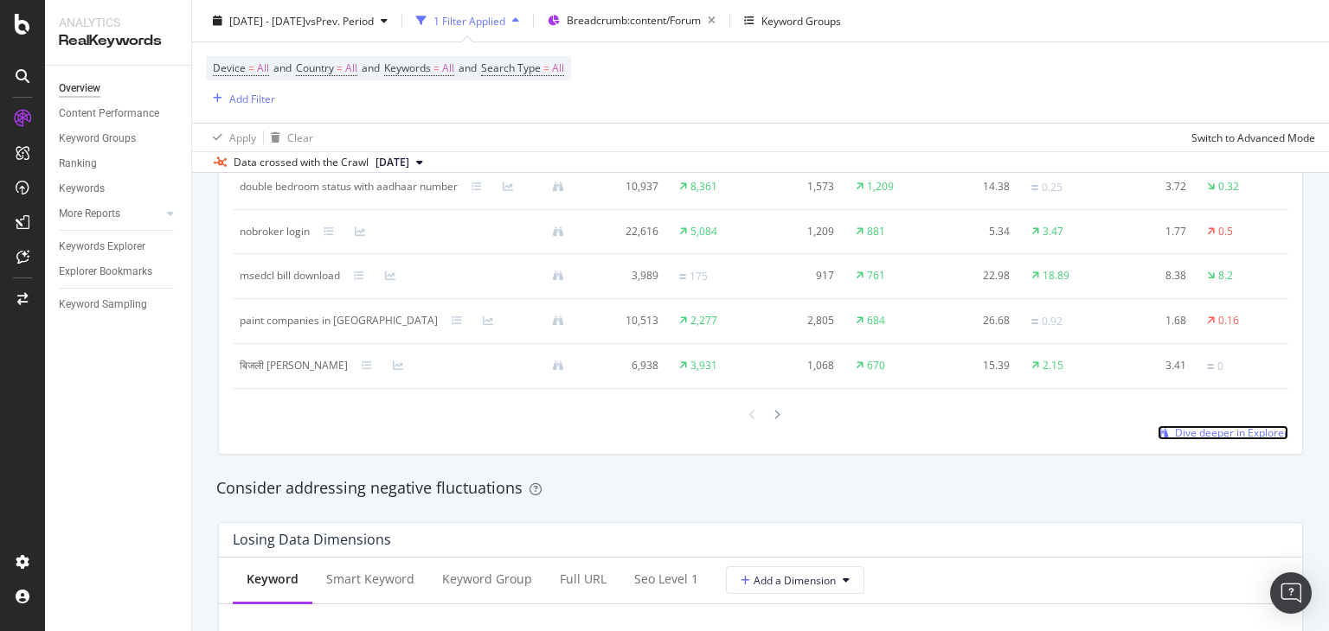
click at [1201, 438] on span "Dive deeper in Explorer" at bounding box center [1231, 433] width 113 height 15
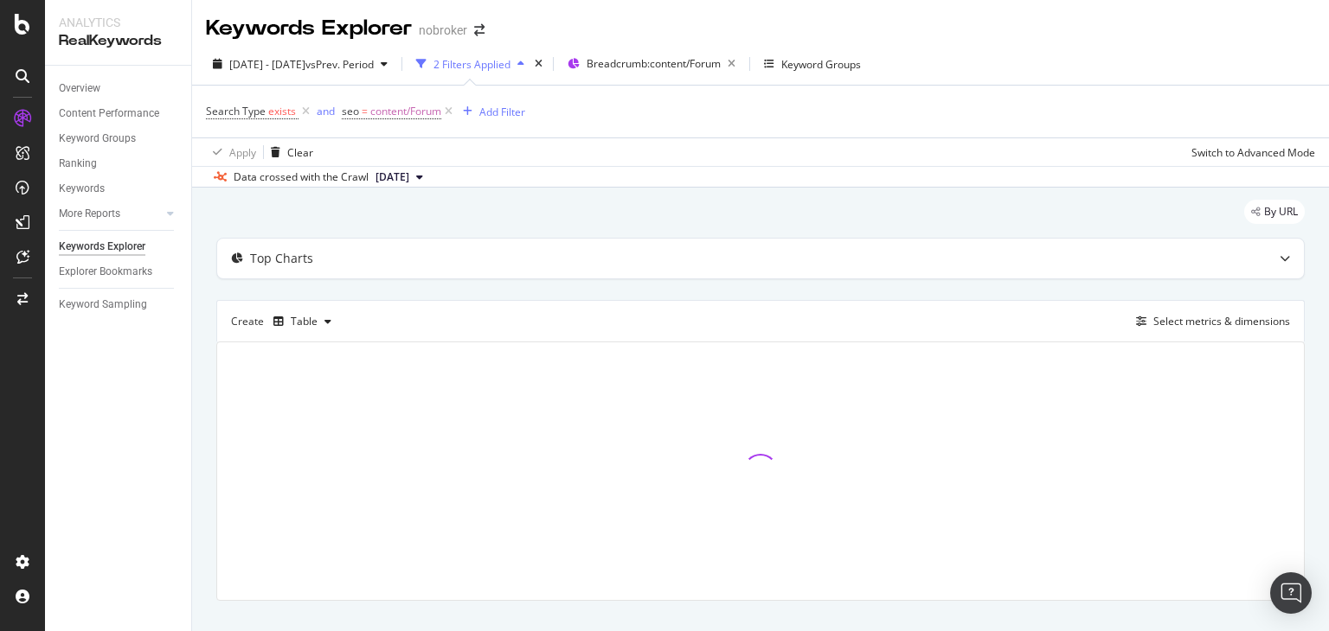
click at [409, 183] on span "[DATE]" at bounding box center [392, 178] width 34 height 16
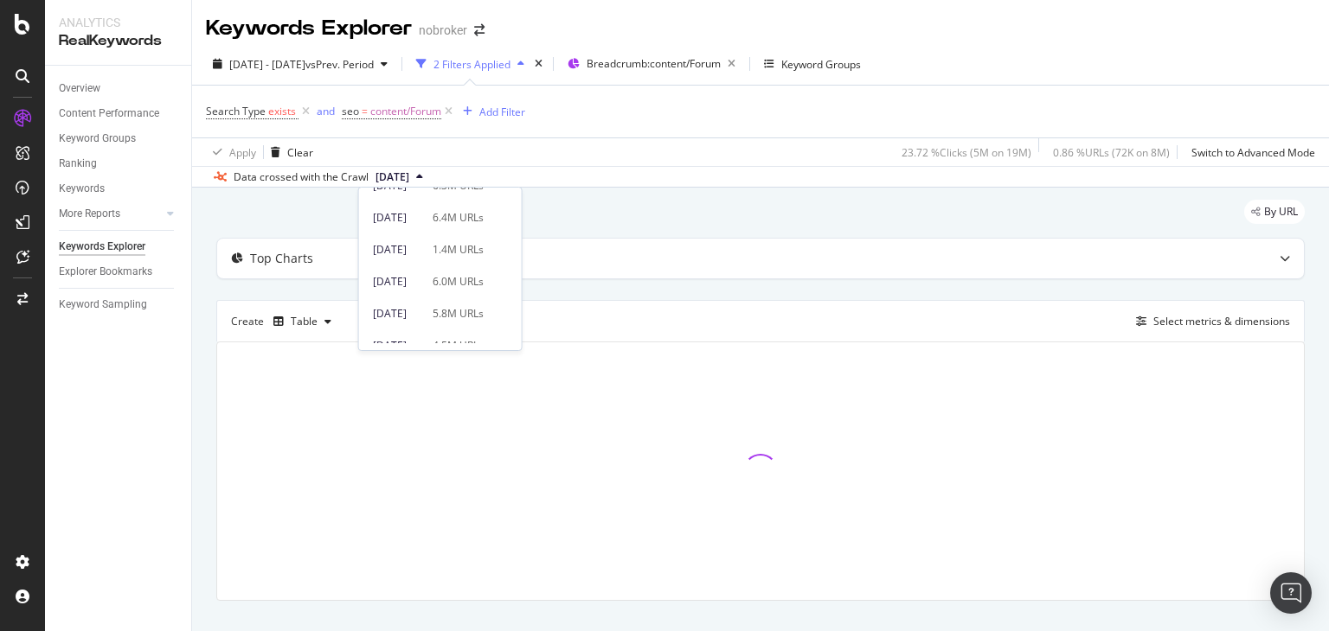
scroll to position [183, 0]
click at [422, 251] on div "[DATE]" at bounding box center [397, 245] width 49 height 16
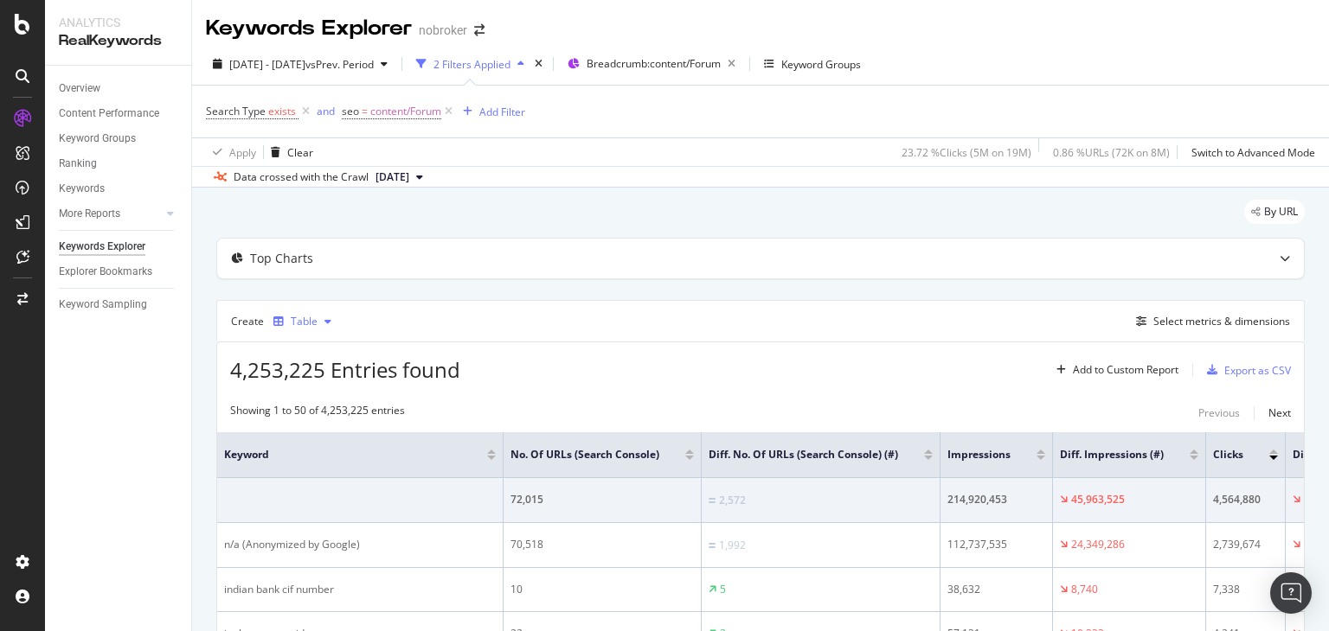
click at [309, 323] on div "Table" at bounding box center [304, 322] width 27 height 10
click at [308, 378] on div "Trend" at bounding box center [322, 378] width 29 height 15
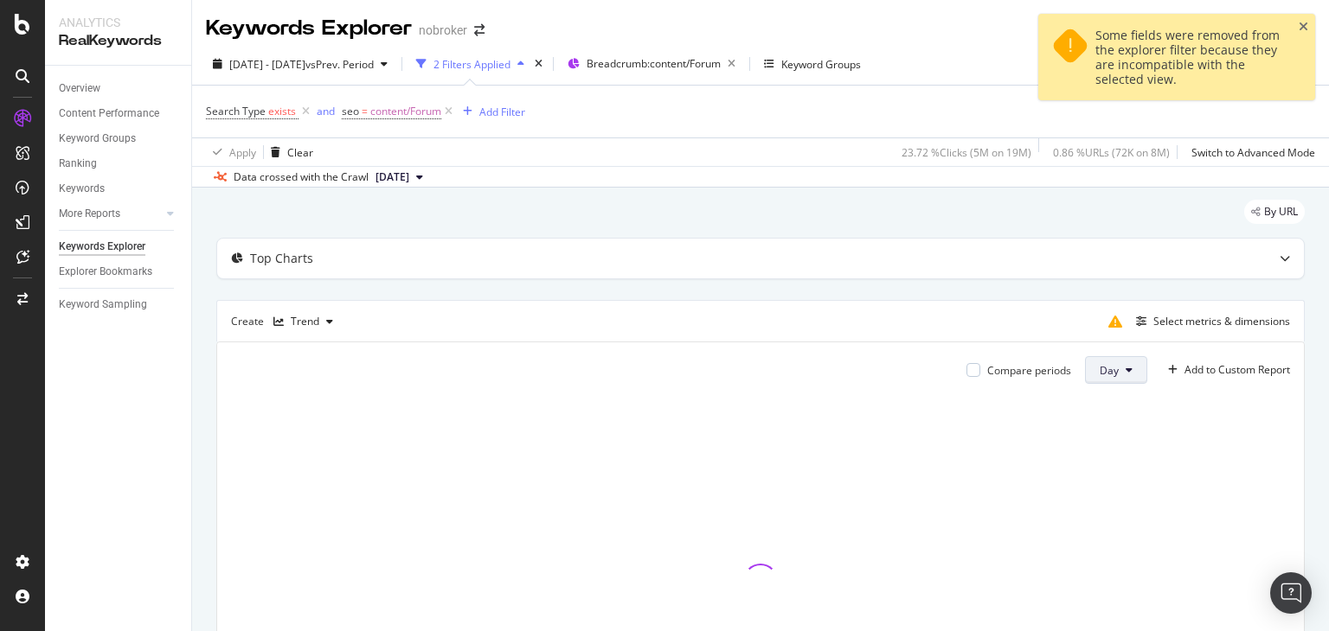
click at [1114, 377] on button "Day" at bounding box center [1116, 370] width 62 height 28
click at [1104, 465] on span "Month" at bounding box center [1101, 468] width 31 height 16
click at [1177, 308] on div "Select metrics & dimensions" at bounding box center [1195, 322] width 189 height 28
click at [1166, 319] on div "Select metrics & dimensions" at bounding box center [1221, 321] width 137 height 15
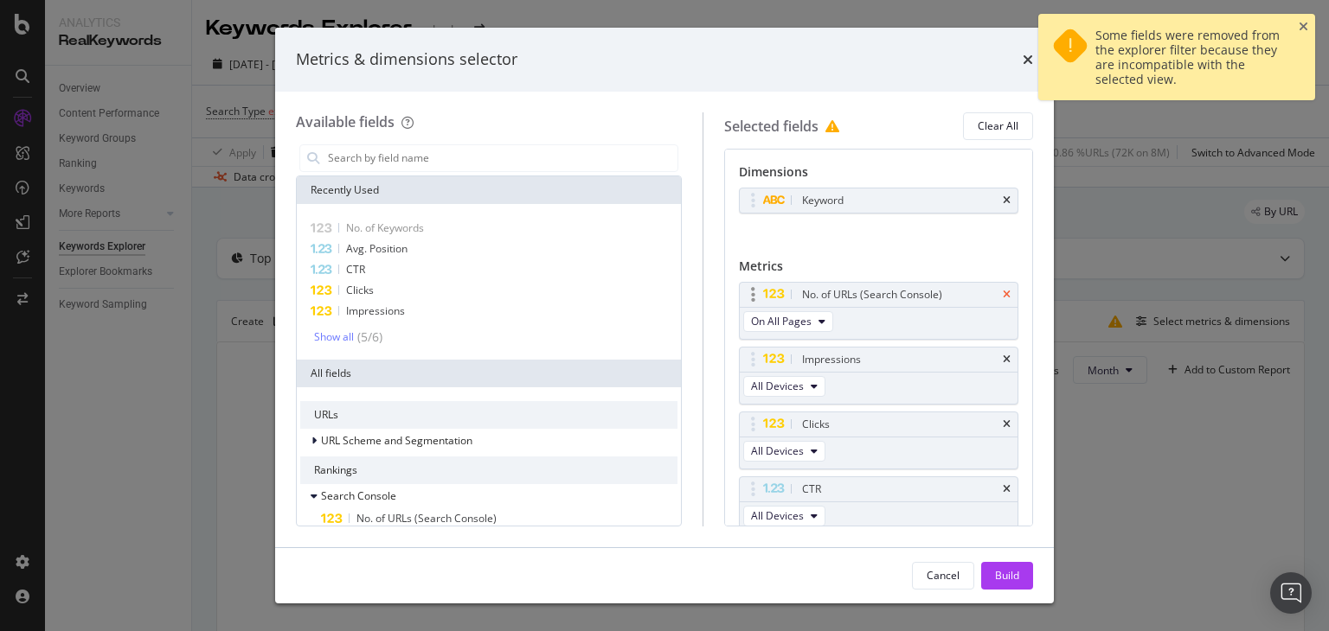
click at [1002, 295] on icon "times" at bounding box center [1006, 295] width 8 height 10
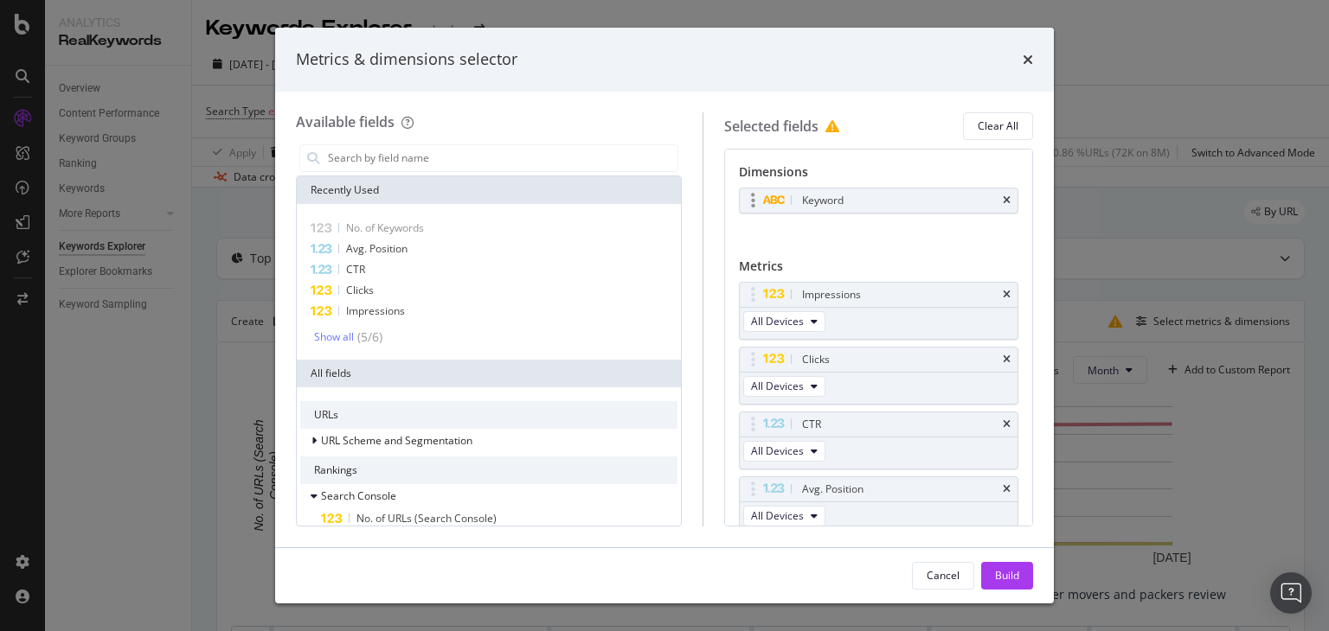
drag, startPoint x: 998, startPoint y: 198, endPoint x: 989, endPoint y: 204, distance: 11.3
click at [989, 204] on div "Keyword" at bounding box center [879, 201] width 278 height 24
click at [1002, 202] on icon "times" at bounding box center [1006, 200] width 8 height 10
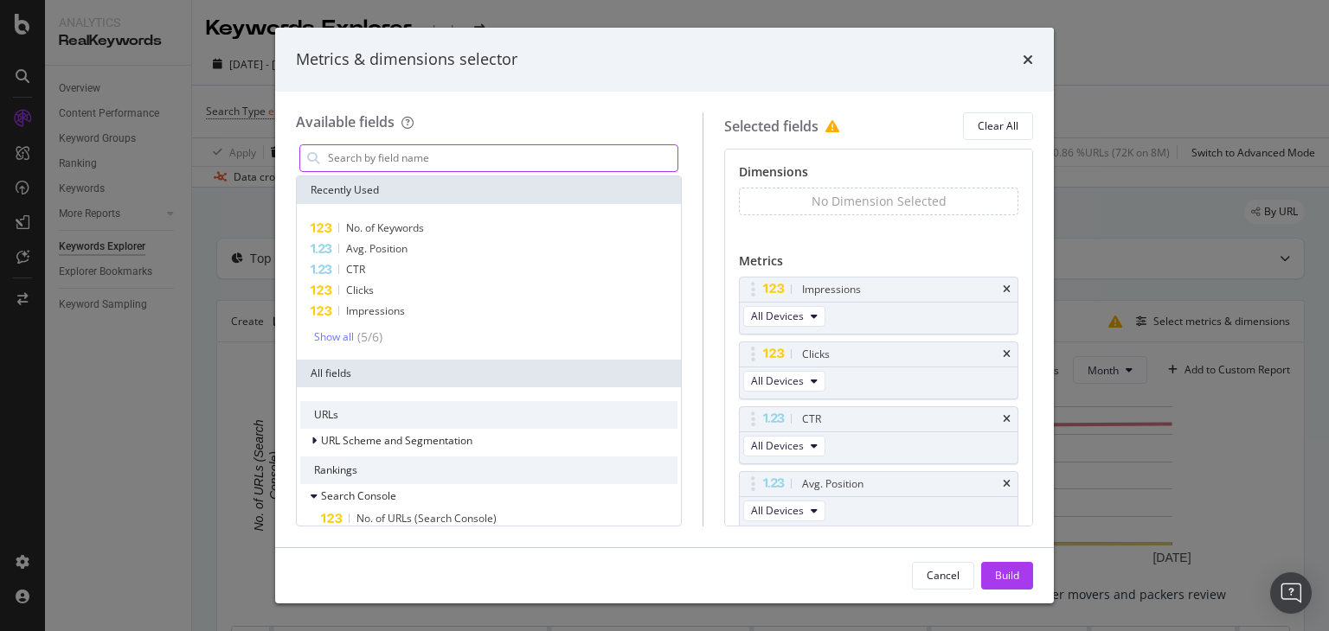
click at [601, 153] on input "modal" at bounding box center [501, 158] width 351 height 26
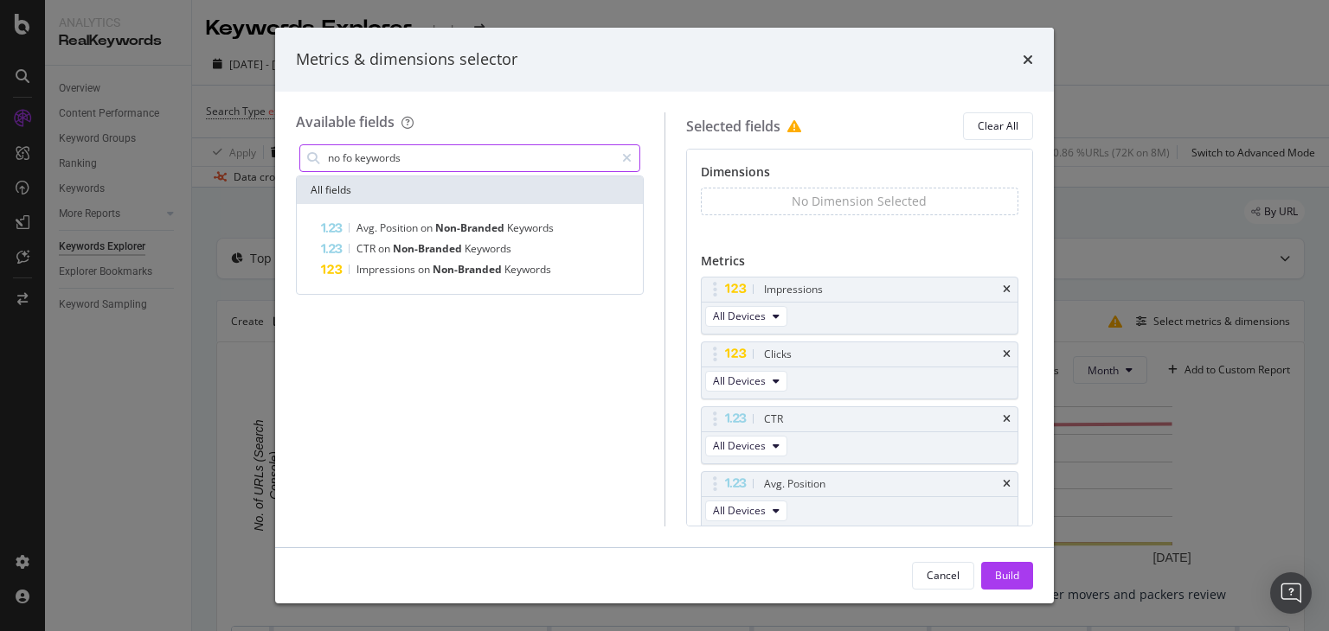
click at [342, 160] on input "no fo keywords" at bounding box center [470, 158] width 288 height 26
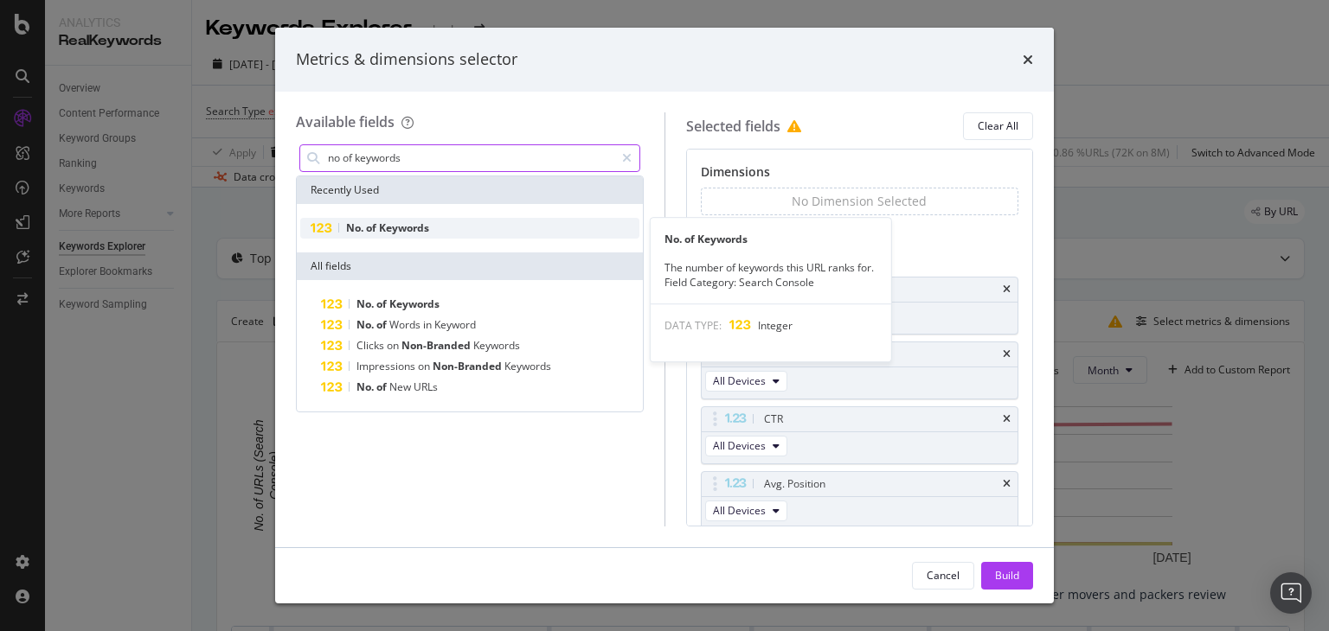
type input "no of keywords"
click at [385, 233] on span "Keywords" at bounding box center [404, 228] width 50 height 15
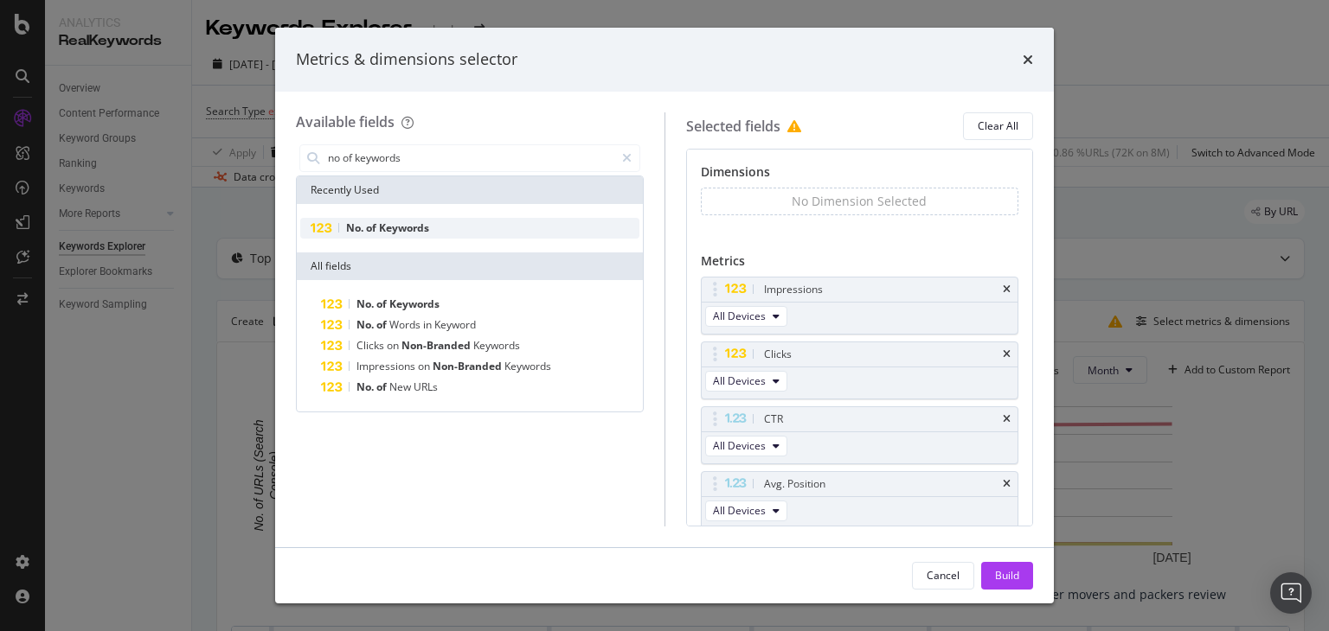
scroll to position [66, 0]
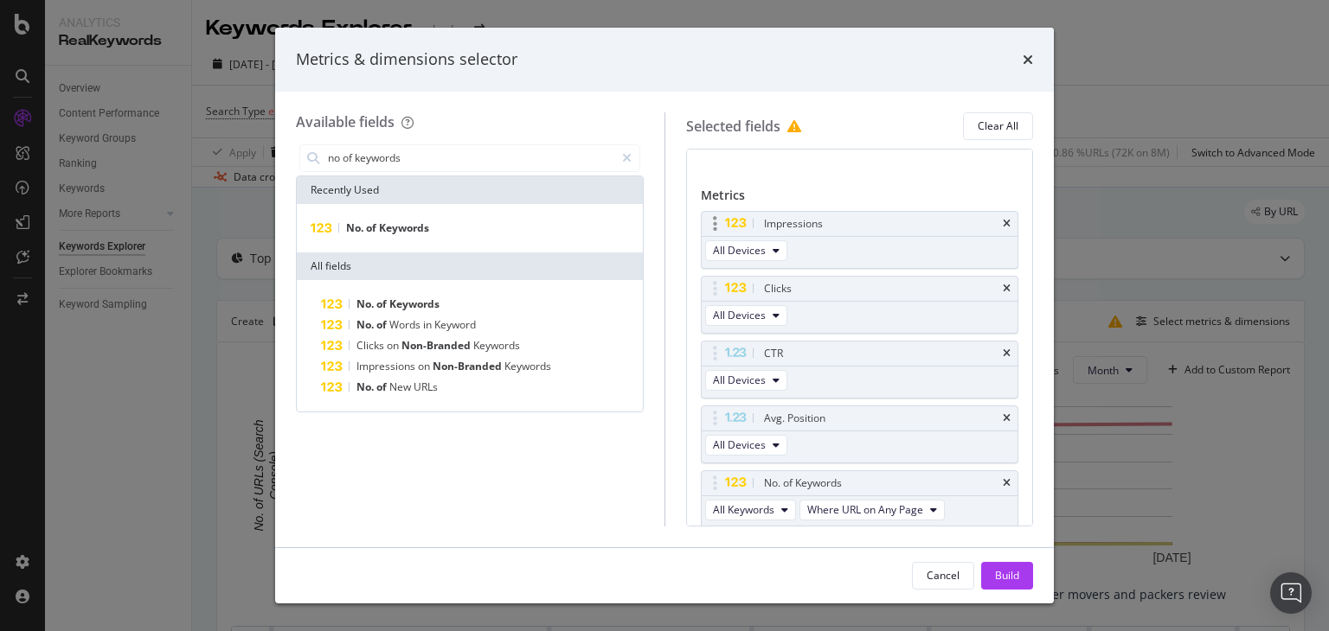
drag, startPoint x: 989, startPoint y: 566, endPoint x: 853, endPoint y: 209, distance: 381.7
drag, startPoint x: 853, startPoint y: 209, endPoint x: 688, endPoint y: 545, distance: 373.7
drag, startPoint x: 688, startPoint y: 545, endPoint x: 778, endPoint y: 574, distance: 94.6
click at [778, 574] on div "Cancel Build" at bounding box center [664, 576] width 737 height 28
click at [998, 582] on div "Build" at bounding box center [1007, 575] width 24 height 15
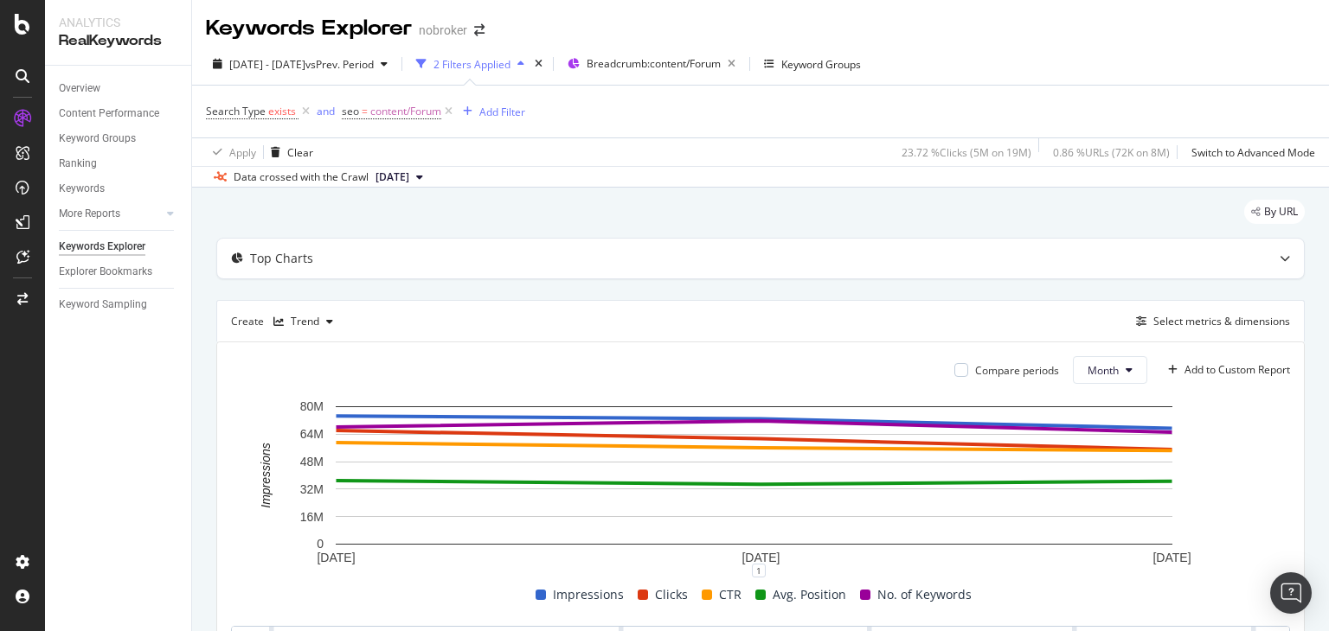
click at [572, 206] on div "By URL" at bounding box center [760, 219] width 1088 height 38
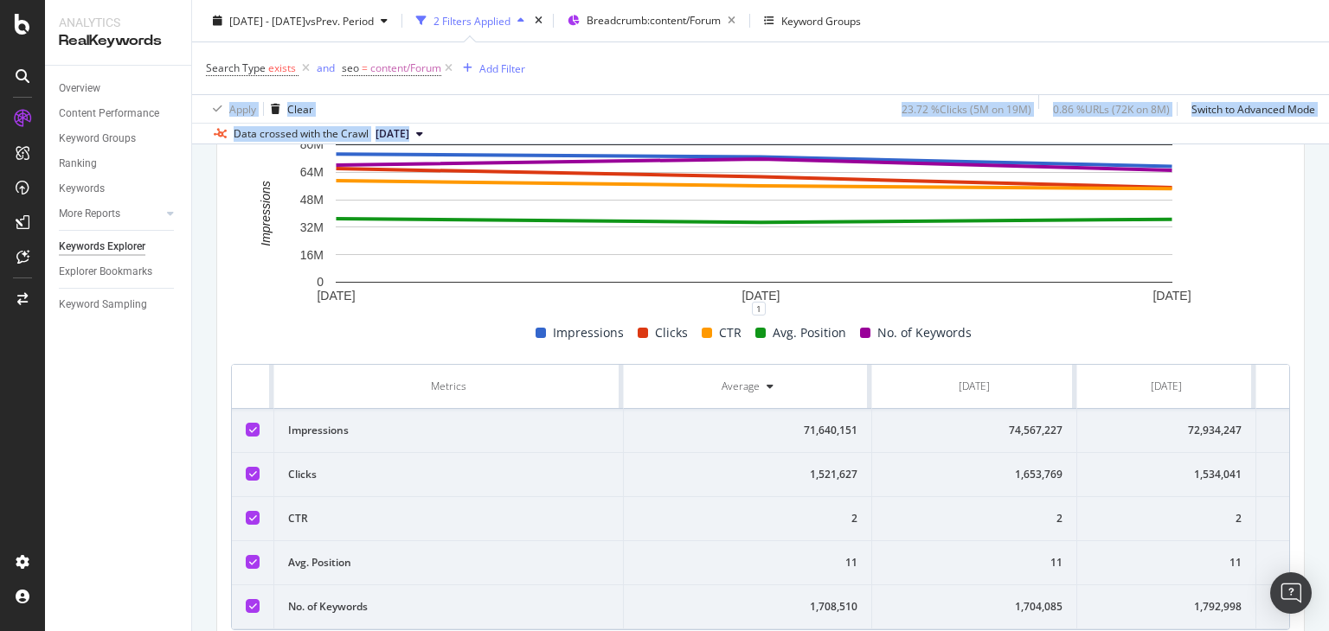
scroll to position [347, 0]
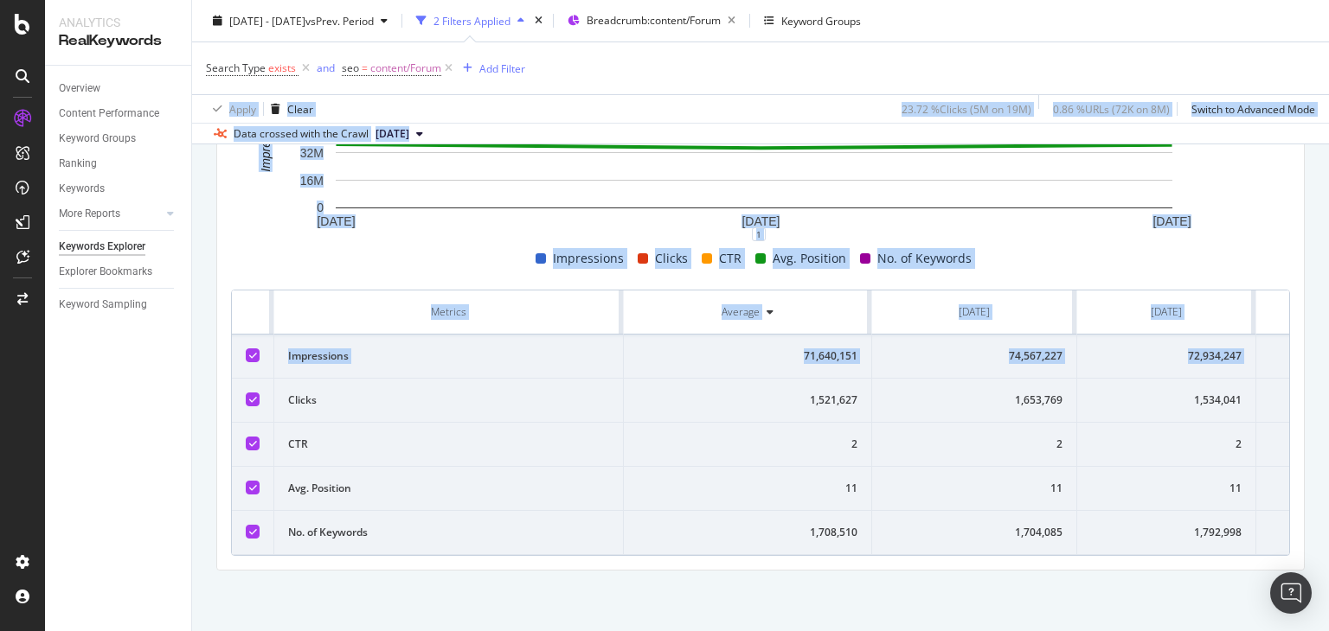
drag, startPoint x: 1328, startPoint y: 90, endPoint x: 1328, endPoint y: 348, distance: 257.8
click at [1328, 348] on div "Keywords Explorer nobroker [DATE] - [DATE] vs Prev. Period 2 Filters Applied Br…" at bounding box center [760, 315] width 1137 height 631
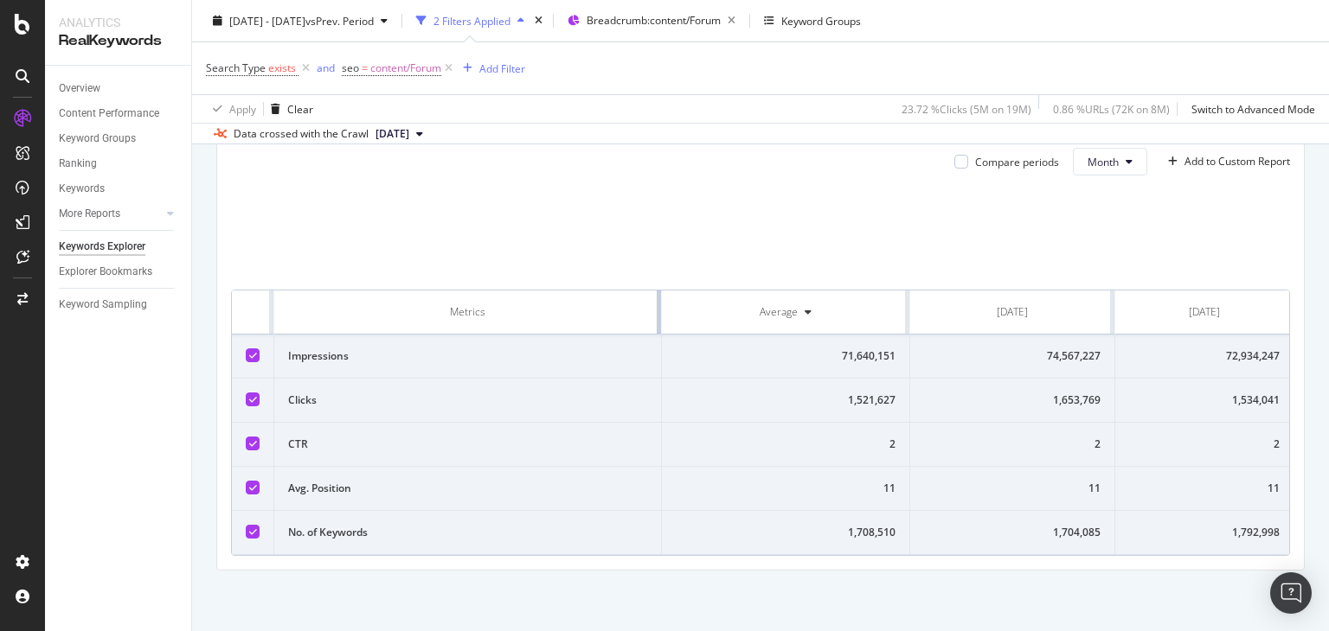
click at [662, 395] on td "Clicks" at bounding box center [467, 401] width 387 height 44
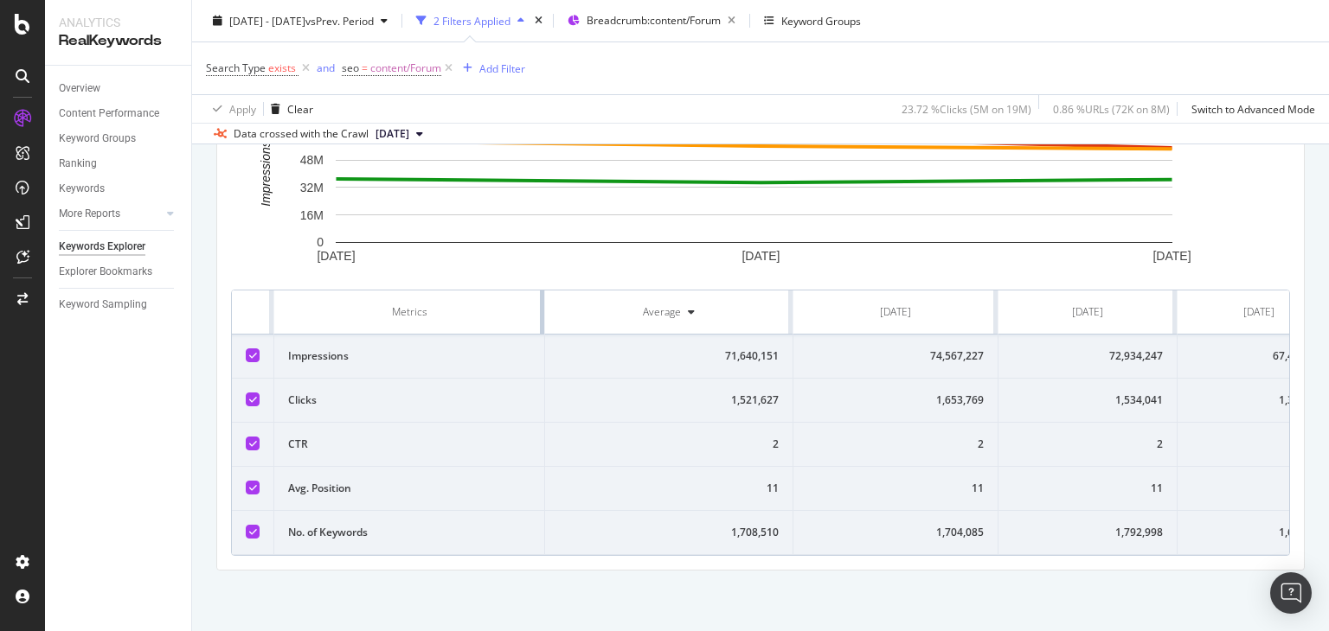
drag, startPoint x: 695, startPoint y: 305, endPoint x: 541, endPoint y: 309, distance: 154.0
click at [541, 309] on div at bounding box center [542, 312] width 4 height 43
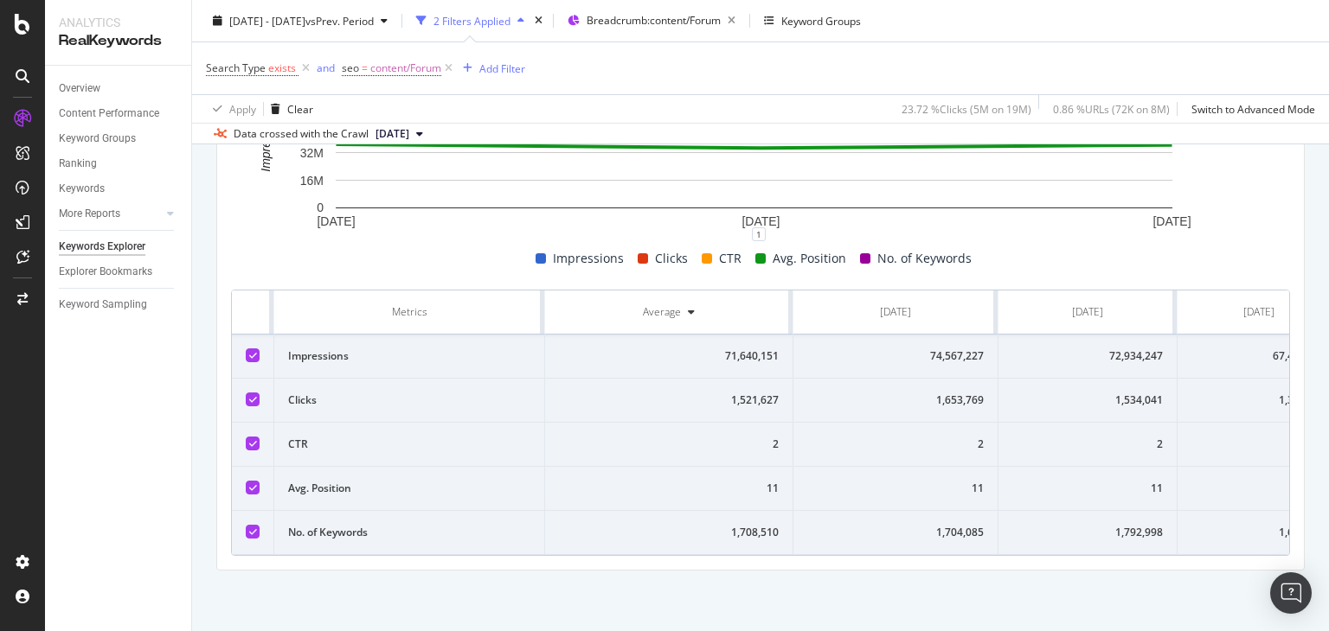
scroll to position [0, 62]
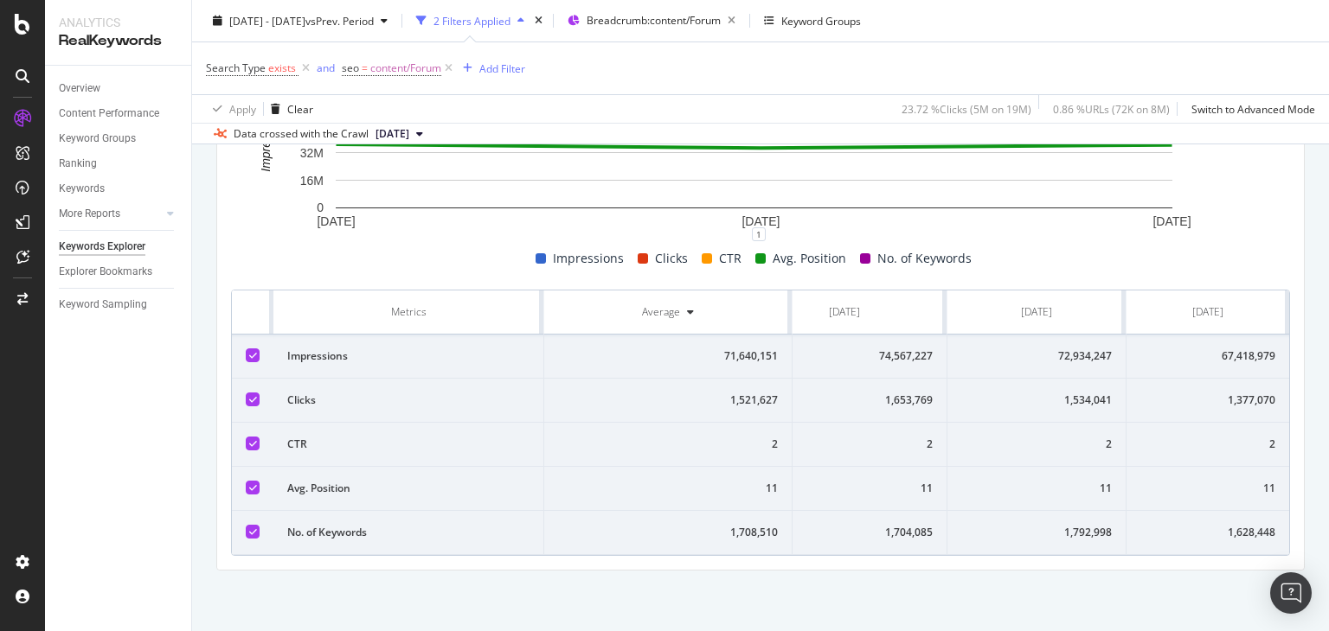
drag, startPoint x: 240, startPoint y: 288, endPoint x: 1328, endPoint y: 551, distance: 1119.4
click at [1328, 551] on div "Keywords Explorer nobroker [DATE] - [DATE] vs Prev. Period 2 Filters Applied Br…" at bounding box center [760, 315] width 1137 height 631
copy thead
click at [304, 70] on icon at bounding box center [305, 68] width 15 height 17
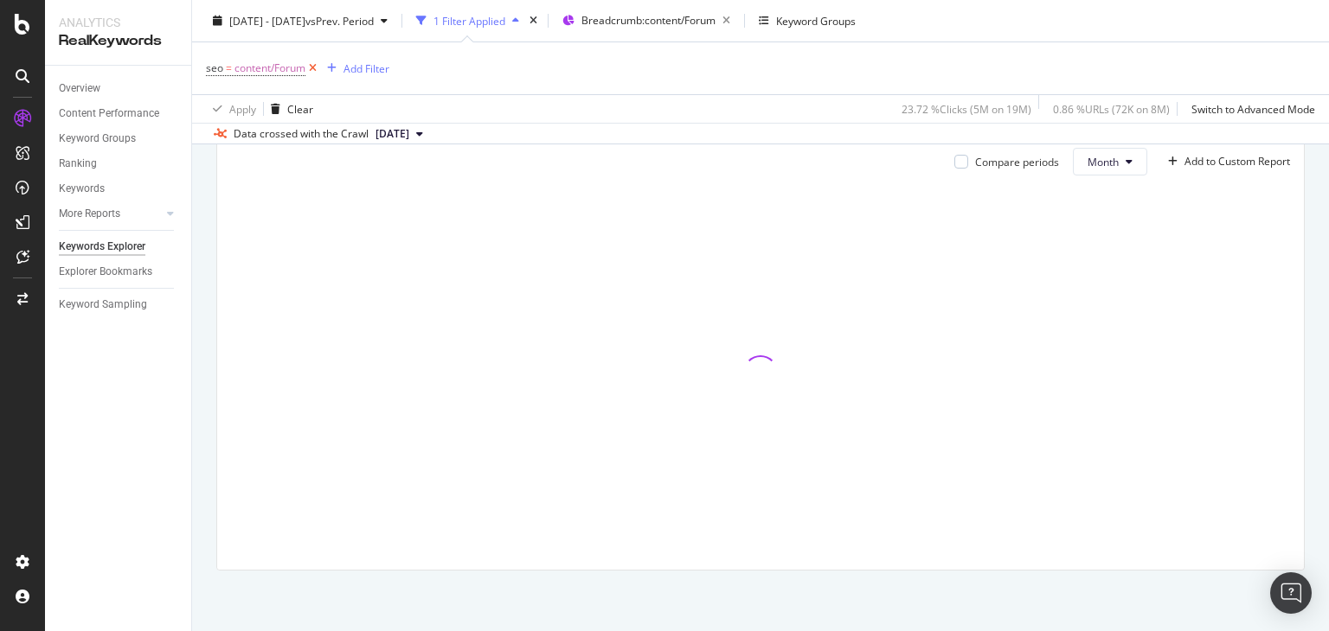
scroll to position [208, 0]
click at [311, 71] on icon at bounding box center [312, 68] width 15 height 17
click at [252, 70] on div "Add Filter" at bounding box center [252, 67] width 46 height 15
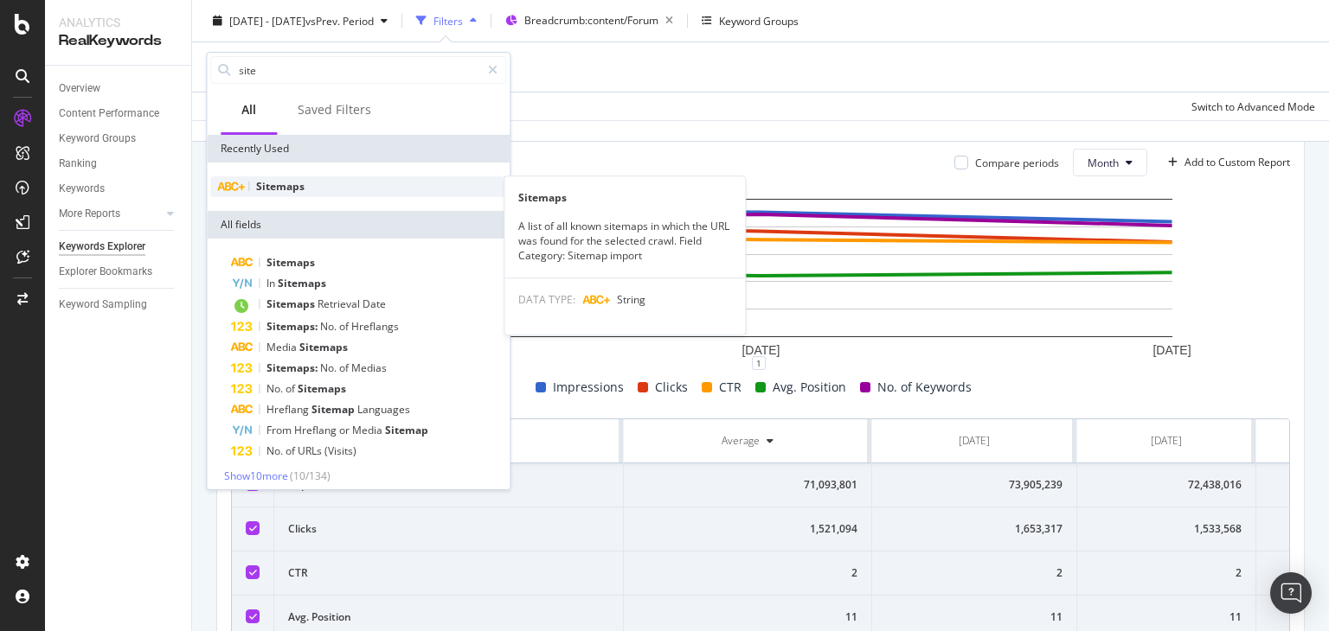
type input "site"
click at [273, 189] on span "Sitemaps" at bounding box center [280, 186] width 48 height 15
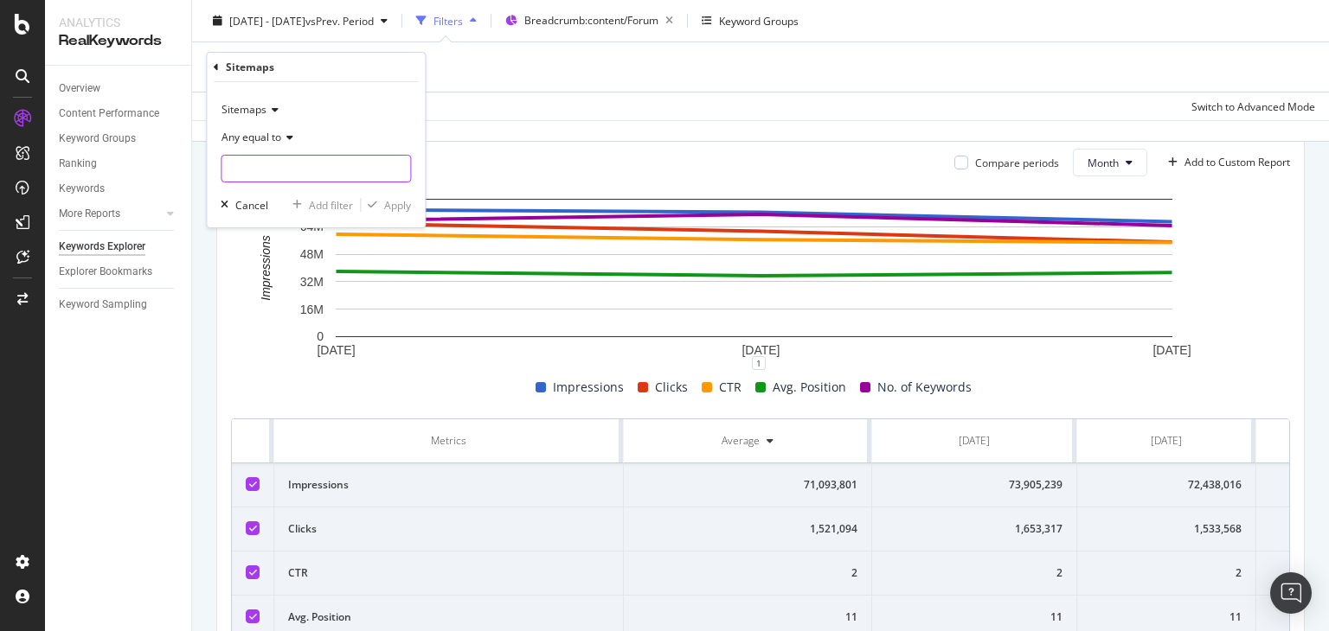
click at [253, 167] on input "text" at bounding box center [315, 169] width 189 height 28
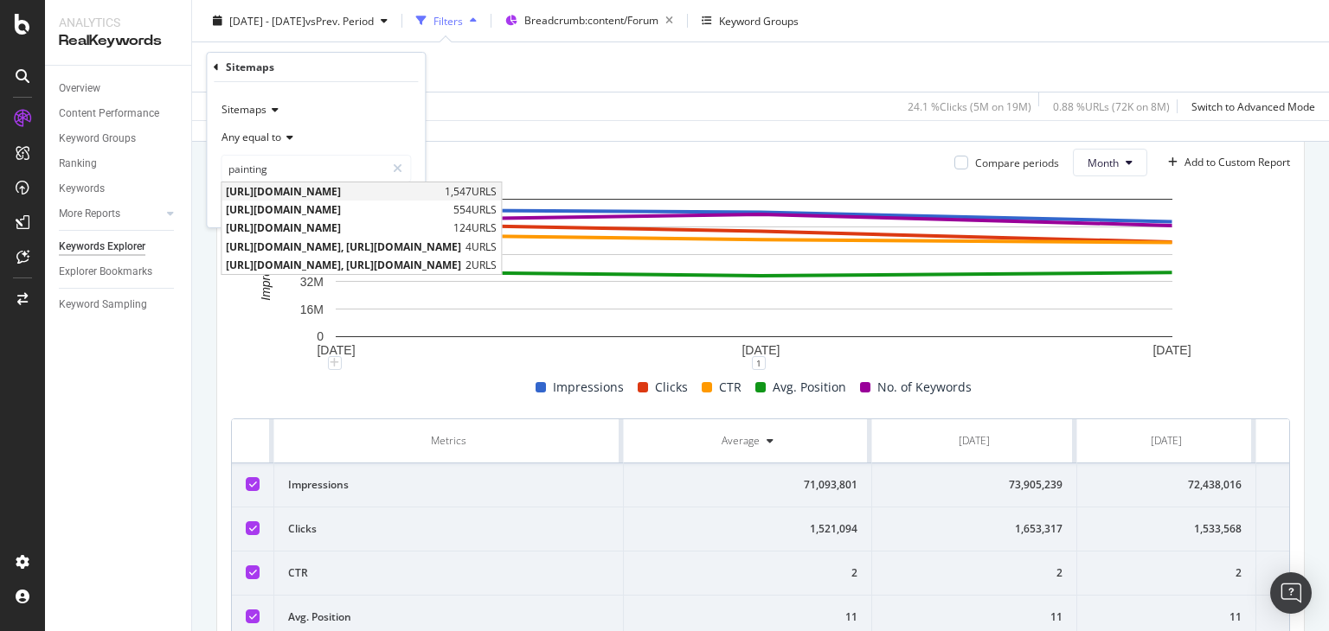
click at [295, 191] on span "[URL][DOMAIN_NAME]" at bounding box center [333, 191] width 215 height 15
type input "[URL][DOMAIN_NAME]"
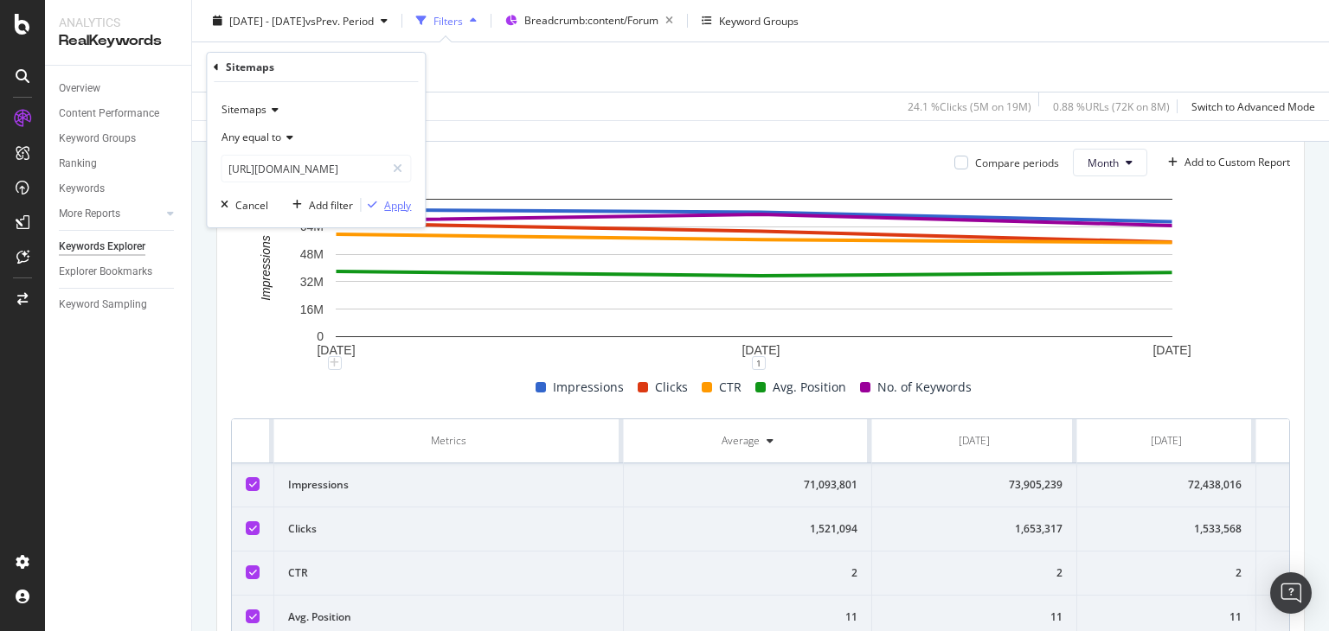
click at [399, 204] on div "Apply" at bounding box center [397, 205] width 27 height 15
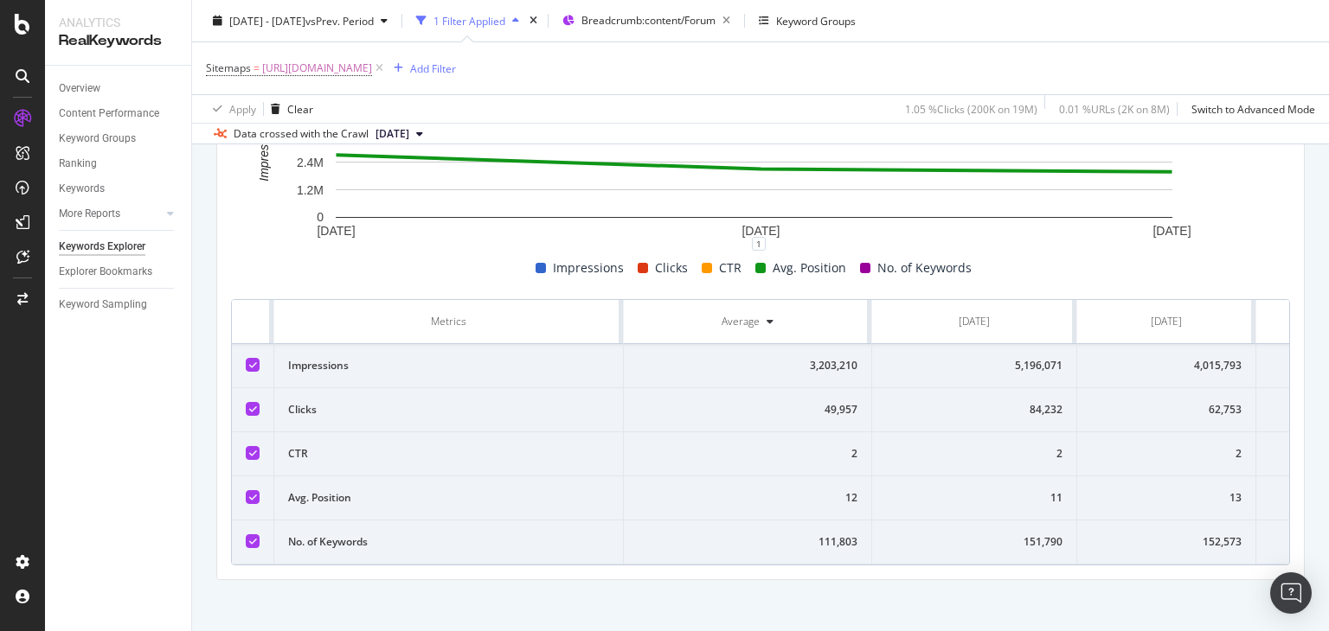
scroll to position [342, 0]
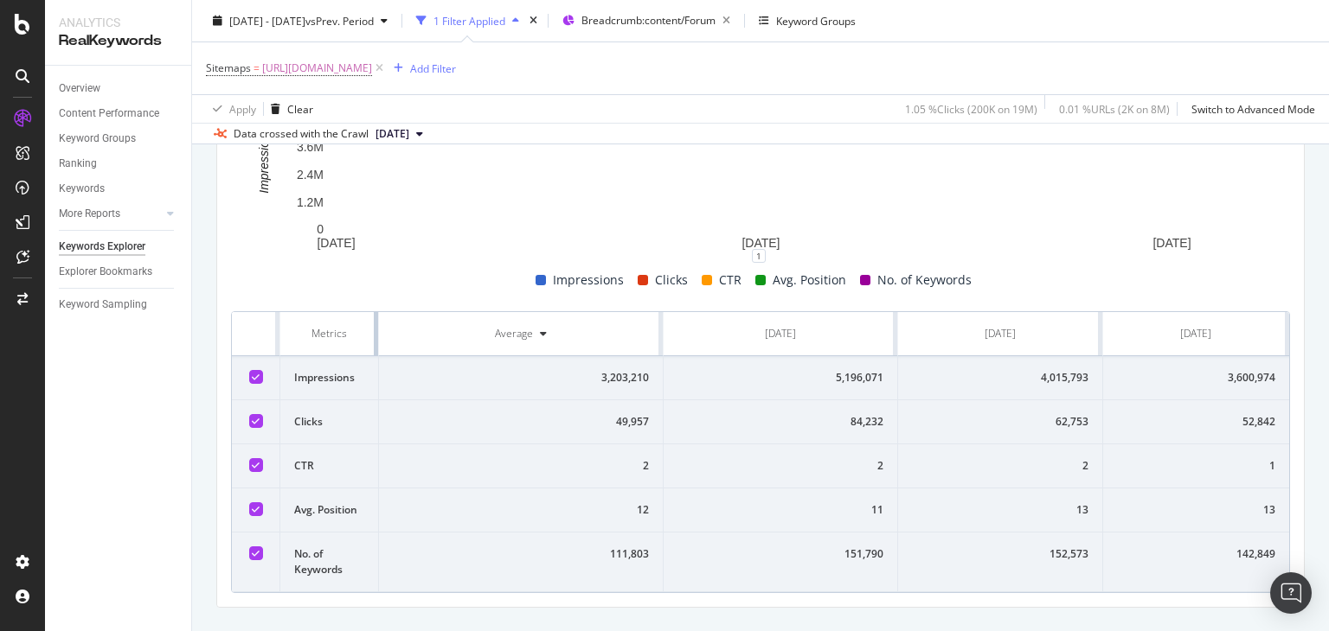
drag, startPoint x: 618, startPoint y: 301, endPoint x: 345, endPoint y: 330, distance: 274.0
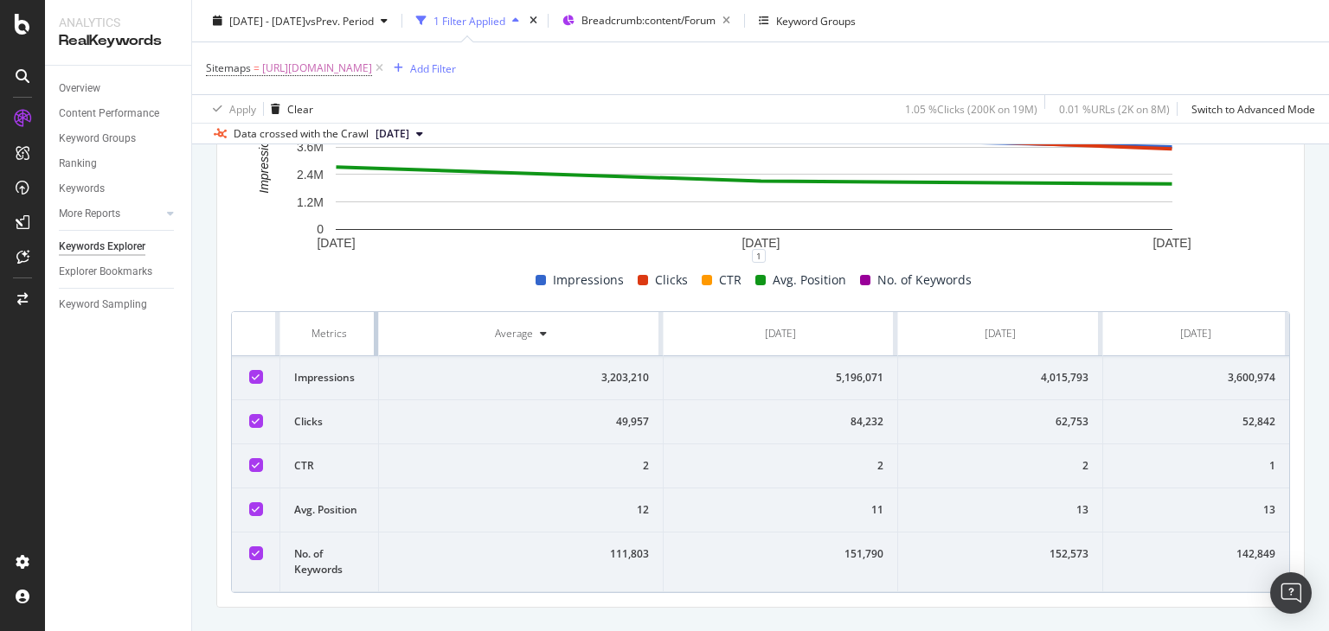
click at [345, 330] on table "Metrics Average [DATE] [DATE] [DATE] Impressions 3,203,210 5,196,071 4,015,793 …" at bounding box center [760, 452] width 1057 height 280
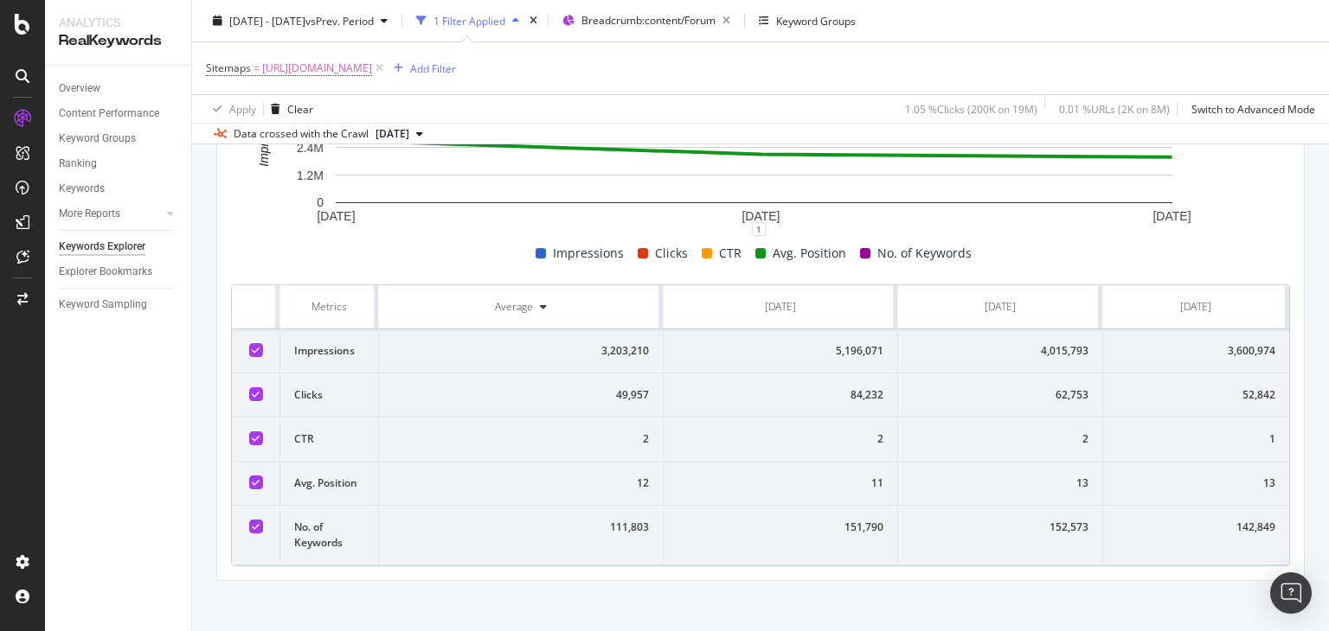
drag, startPoint x: 239, startPoint y: 295, endPoint x: 1328, endPoint y: 593, distance: 1129.1
click at [1328, 593] on div "Keywords Explorer nobroker [DATE] - [DATE] vs Prev. Period 1 Filter Applied Bre…" at bounding box center [760, 315] width 1137 height 631
copy thead
click at [451, 260] on div "Impressions Clicks CTR Avg. Position No. of Keywords" at bounding box center [753, 253] width 1059 height 21
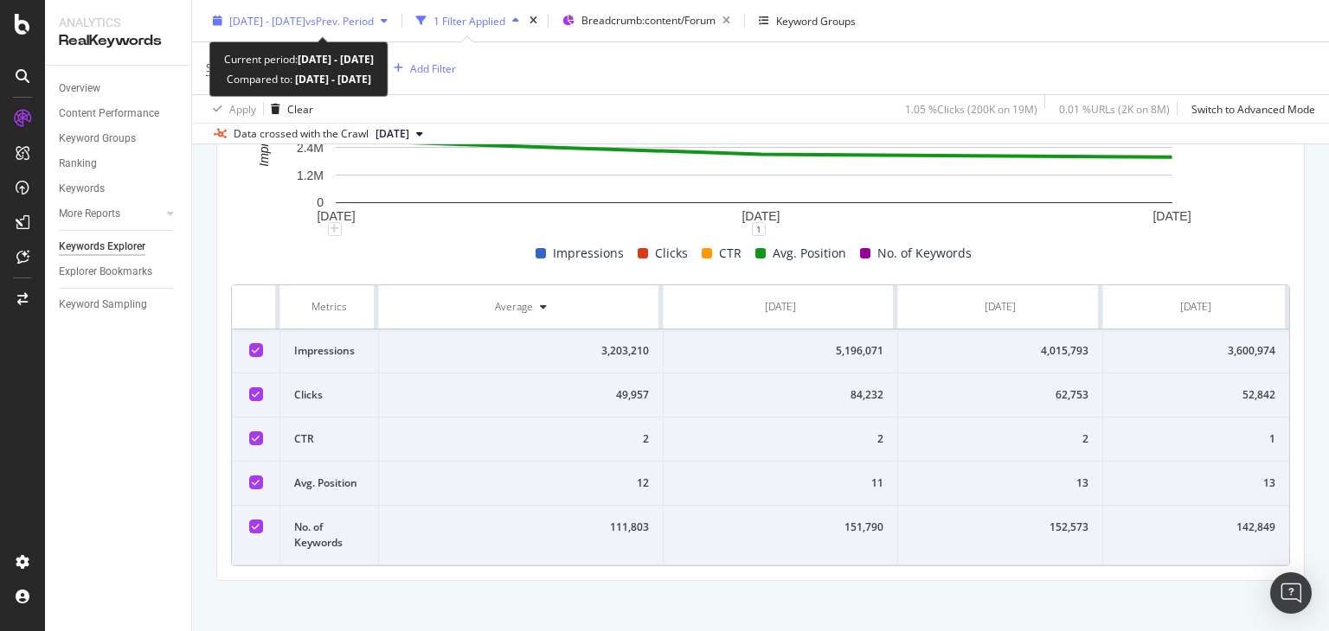
click at [337, 28] on div "[DATE] - [DATE] vs Prev. Period" at bounding box center [301, 20] width 144 height 15
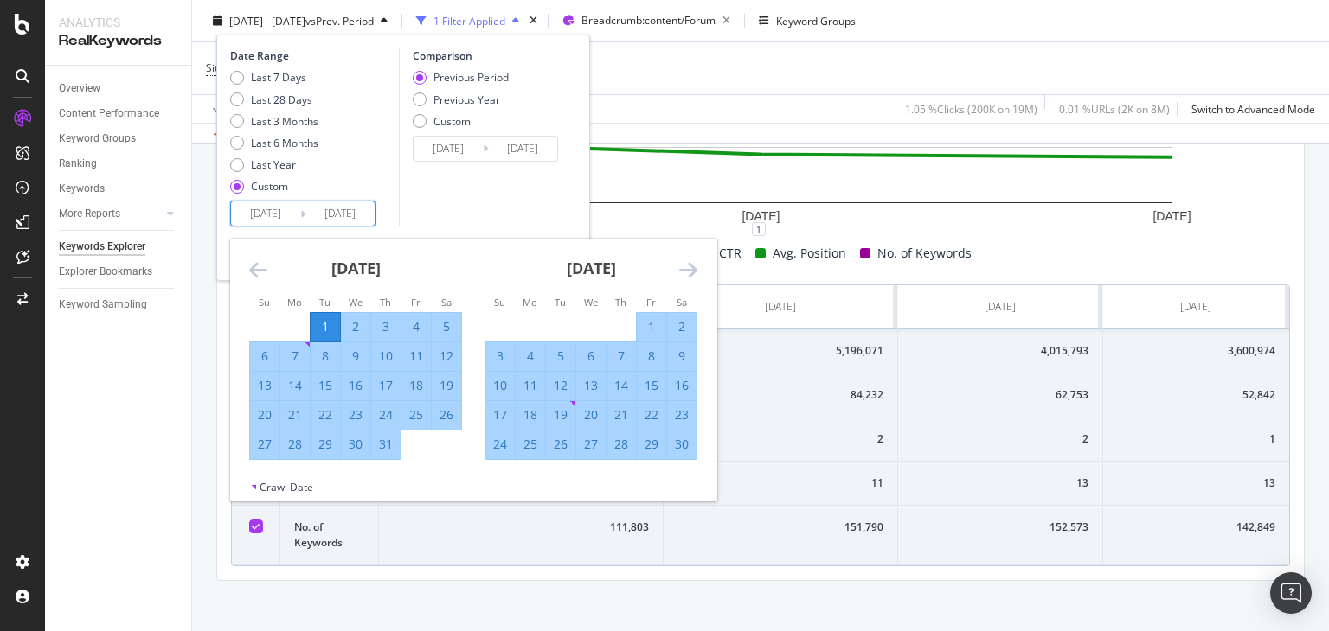
click at [255, 212] on input "[DATE]" at bounding box center [265, 214] width 69 height 24
click at [682, 279] on icon "Move forward to switch to the next month." at bounding box center [688, 269] width 18 height 21
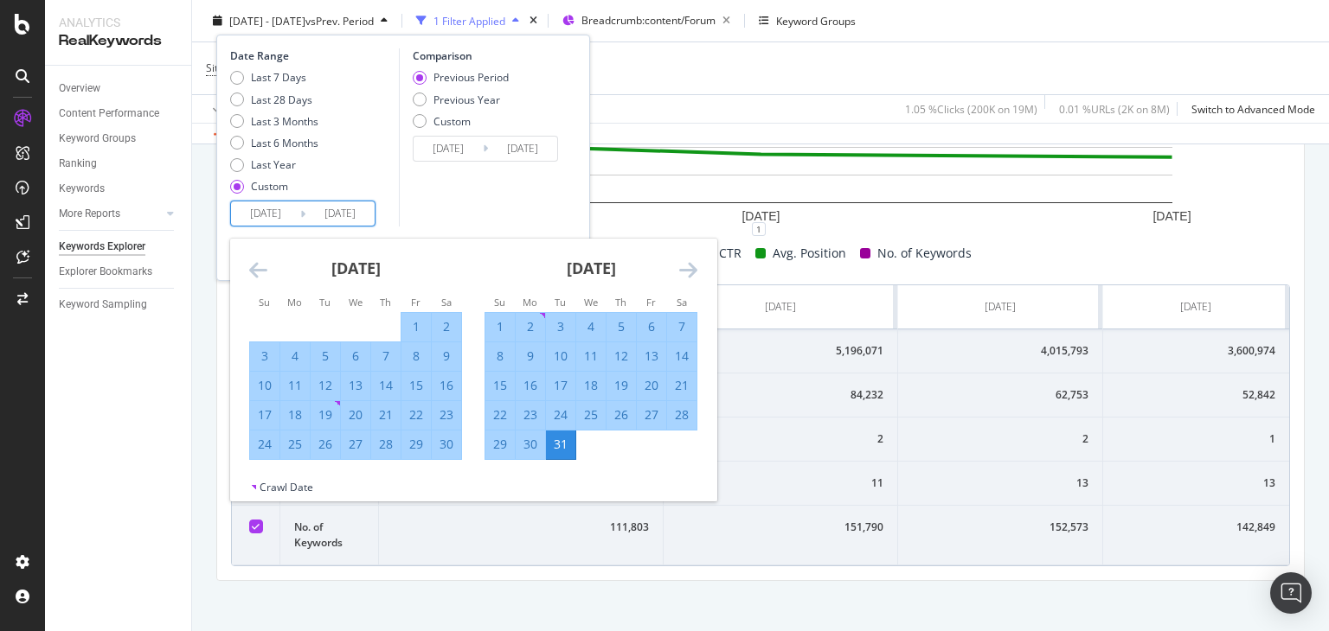
click at [682, 279] on icon "Move forward to switch to the next month." at bounding box center [688, 269] width 18 height 21
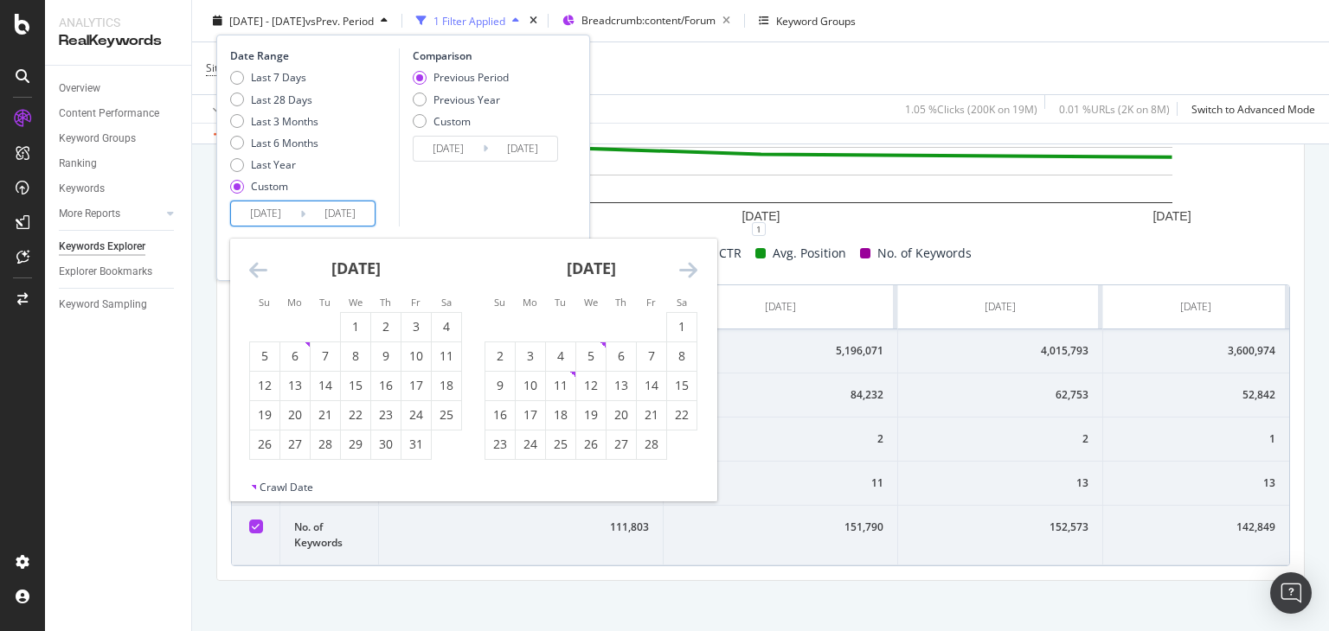
click at [682, 279] on icon "Move forward to switch to the next month." at bounding box center [688, 269] width 18 height 21
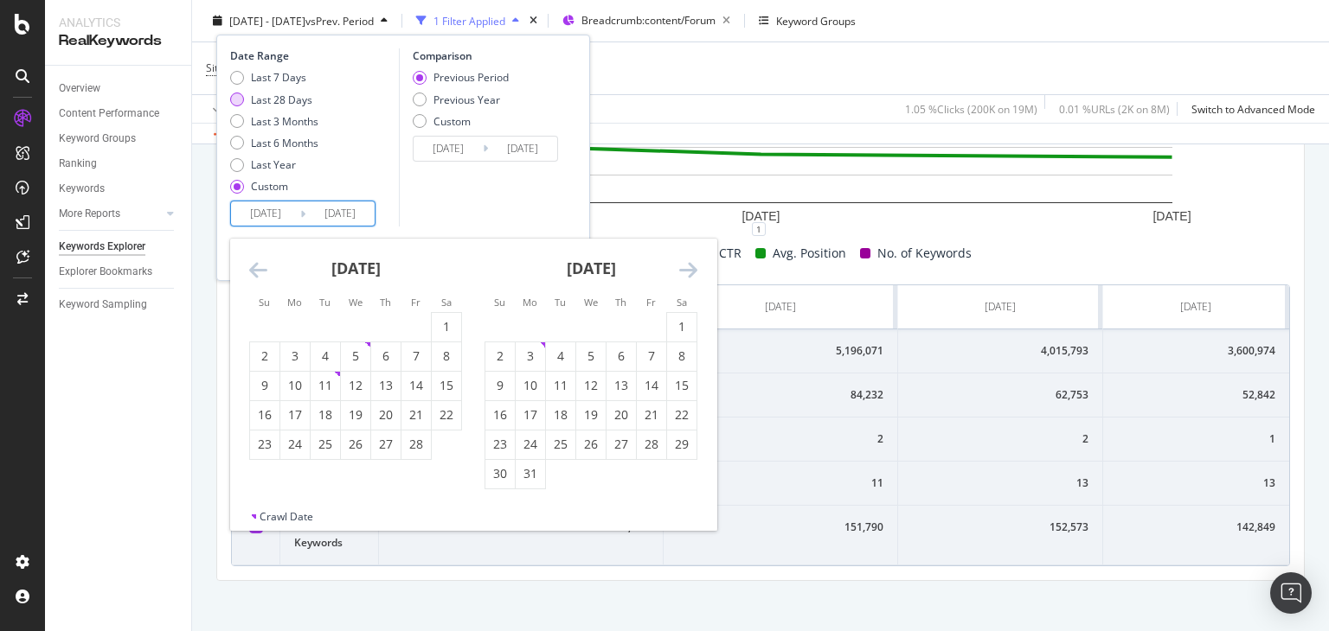
click at [279, 101] on div "Last 28 Days" at bounding box center [281, 99] width 61 height 15
type input "[DATE]"
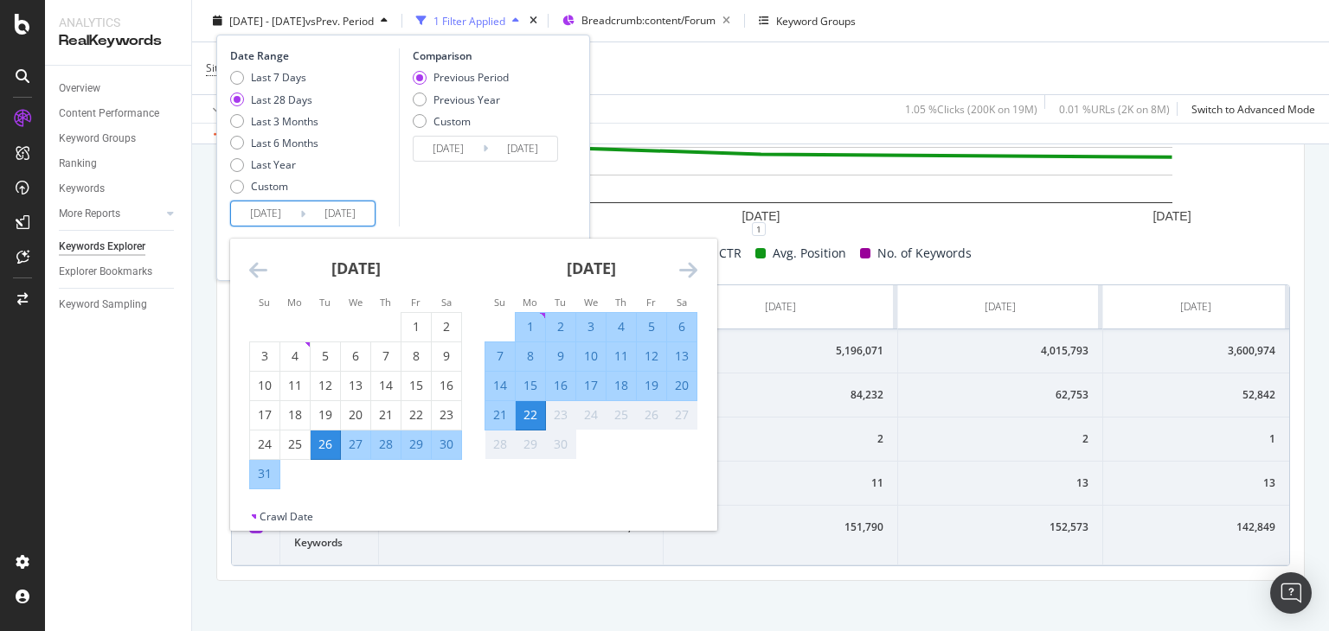
click at [334, 213] on input "[DATE]" at bounding box center [339, 214] width 69 height 24
click at [278, 221] on input "[DATE]" at bounding box center [265, 214] width 69 height 24
click at [524, 324] on div "1" at bounding box center [530, 326] width 29 height 17
type input "[DATE]"
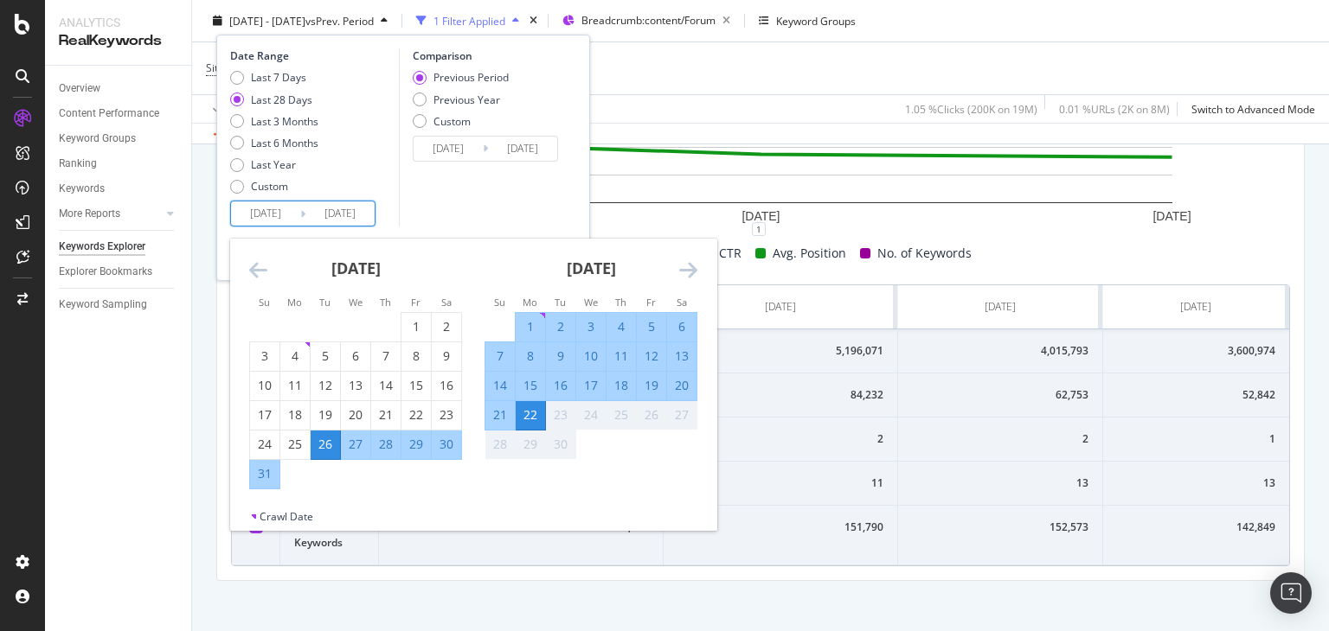
type input "[DATE]"
click at [273, 209] on input "[DATE]" at bounding box center [265, 214] width 69 height 24
click at [471, 198] on div "Comparison Previous Period Previous Year Custom [DATE] Navigate forward to inte…" at bounding box center [481, 137] width 164 height 178
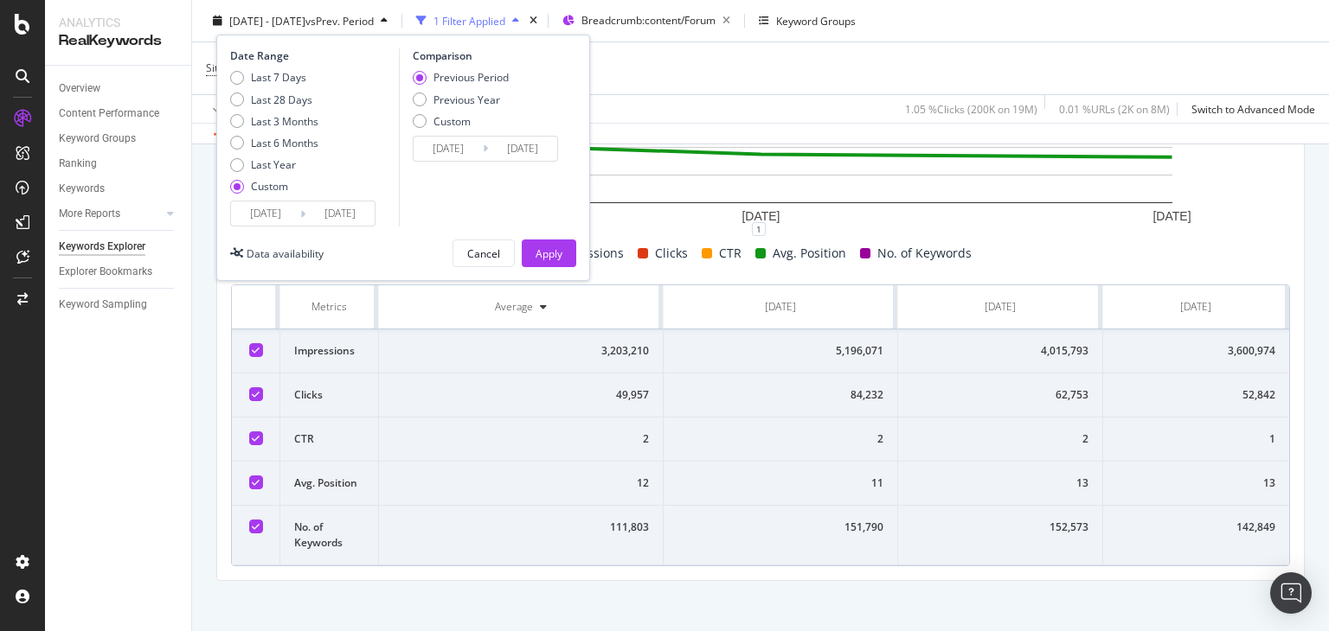
click at [353, 219] on input "[DATE]" at bounding box center [339, 214] width 69 height 24
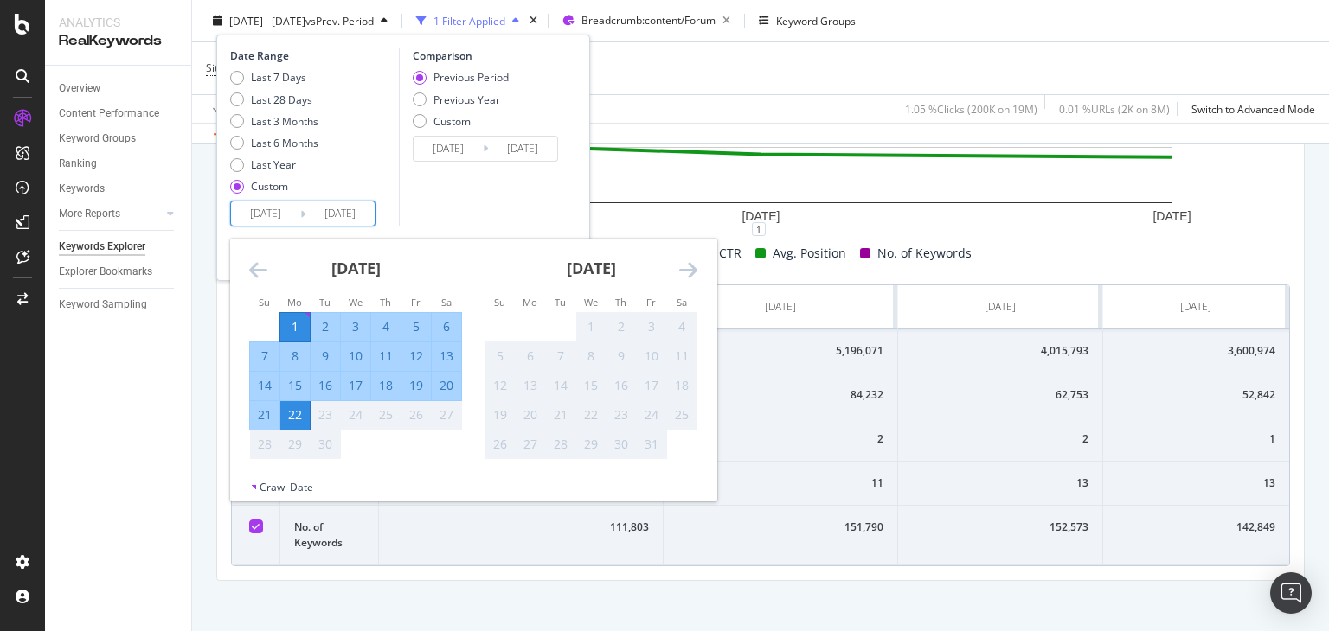
click at [502, 200] on div "Comparison Previous Period Previous Year Custom [DATE] Navigate forward to inte…" at bounding box center [481, 137] width 164 height 178
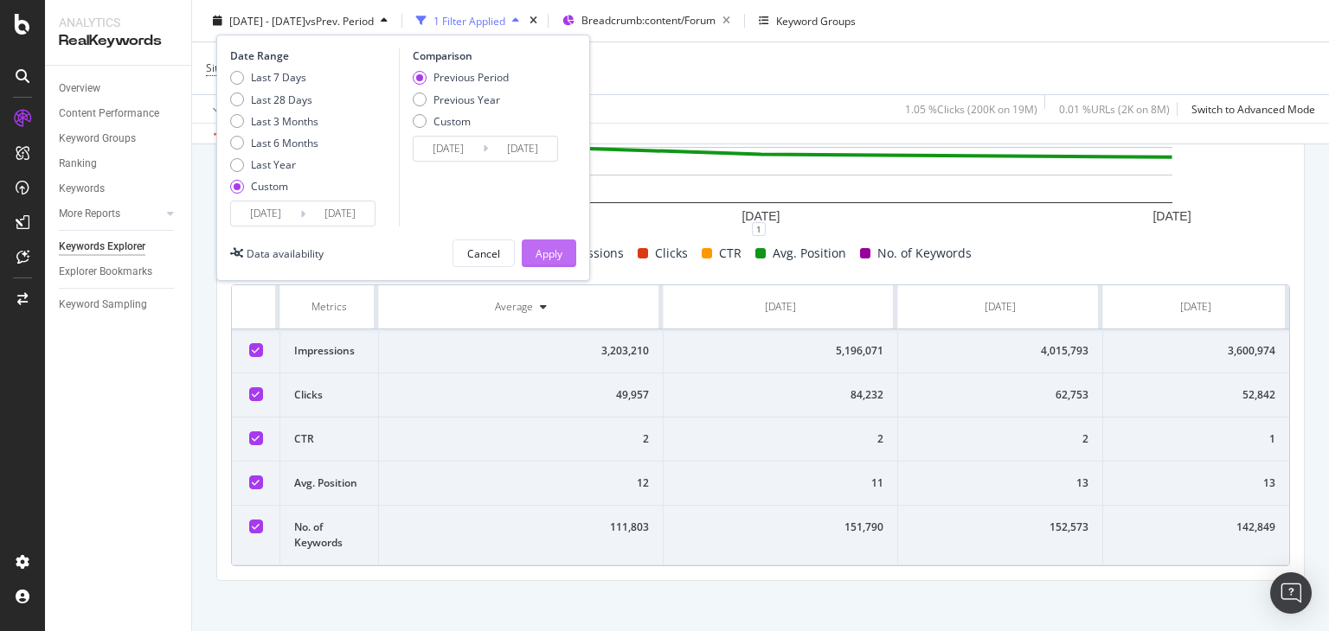
click at [539, 249] on div "Apply" at bounding box center [548, 253] width 27 height 15
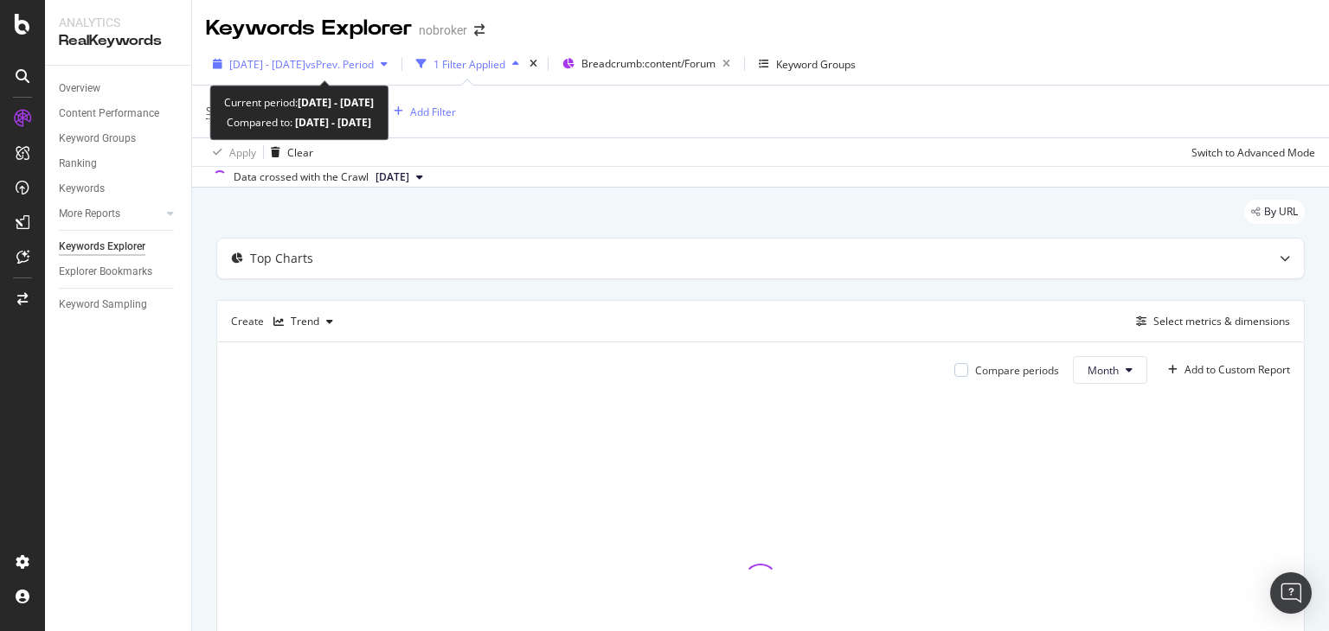
click at [377, 74] on div "[DATE] - [DATE] vs Prev. Period" at bounding box center [300, 64] width 189 height 26
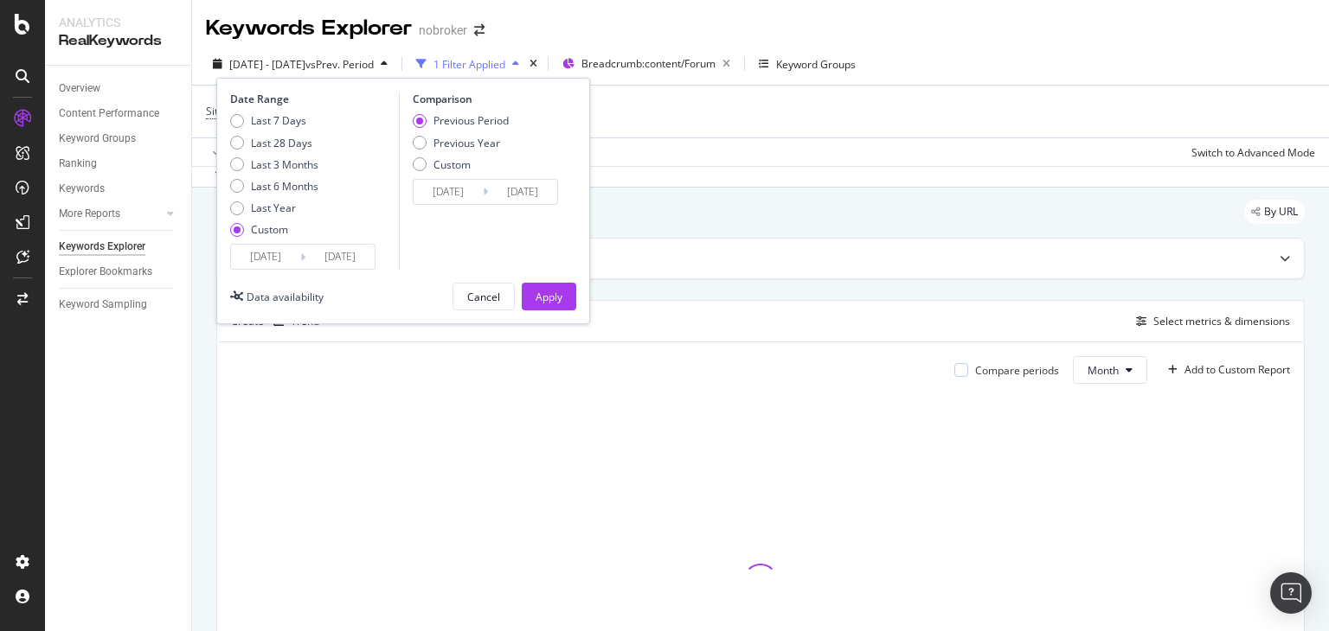
click at [344, 250] on input "[DATE]" at bounding box center [339, 257] width 69 height 24
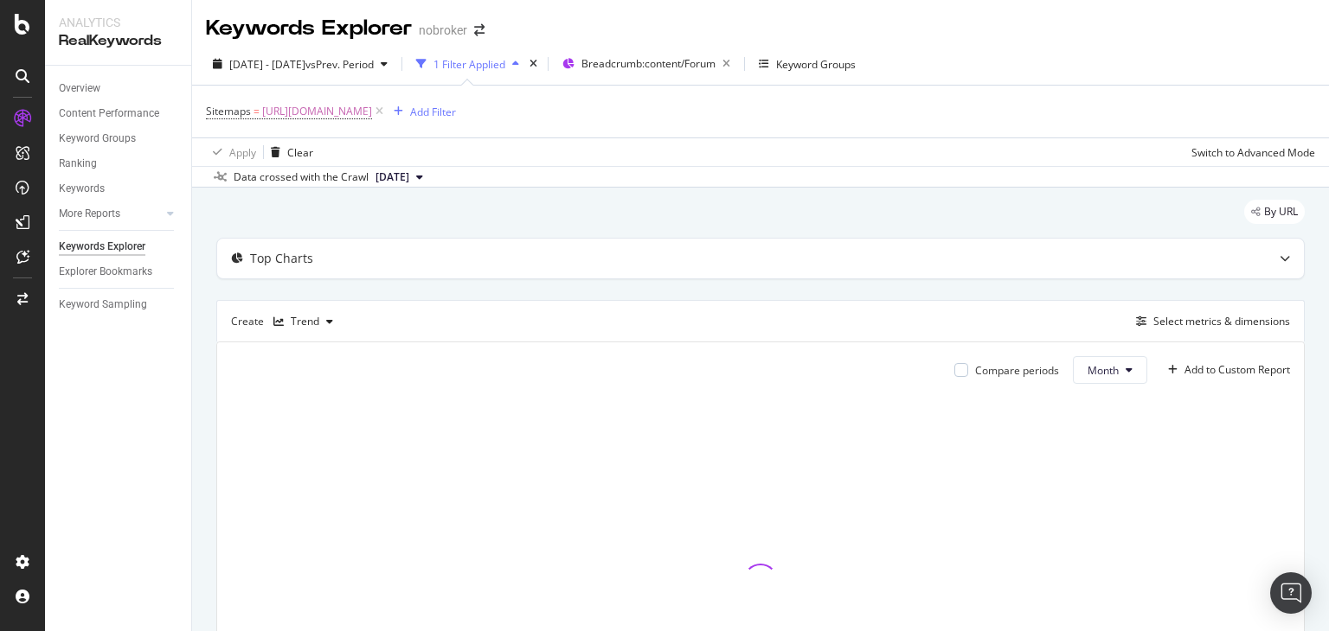
click at [682, 207] on div "By URL" at bounding box center [760, 219] width 1088 height 38
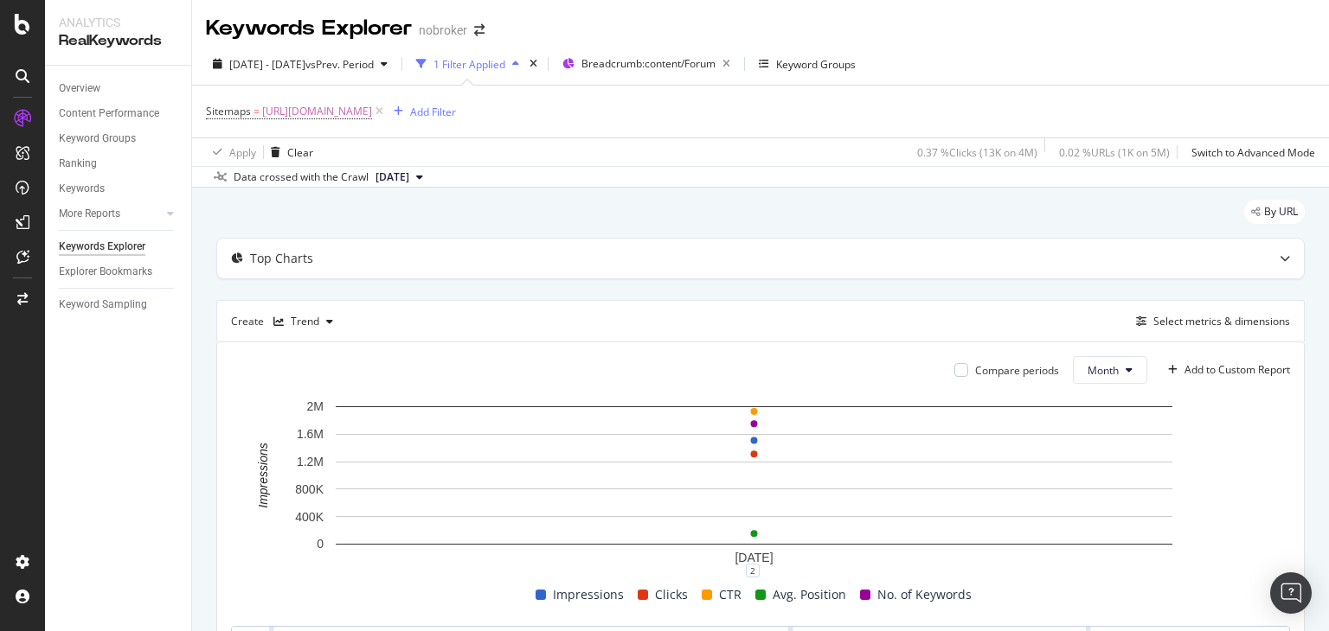
click at [409, 177] on span "[DATE]" at bounding box center [392, 178] width 34 height 16
click at [457, 289] on div "6.0M URLs" at bounding box center [457, 293] width 51 height 16
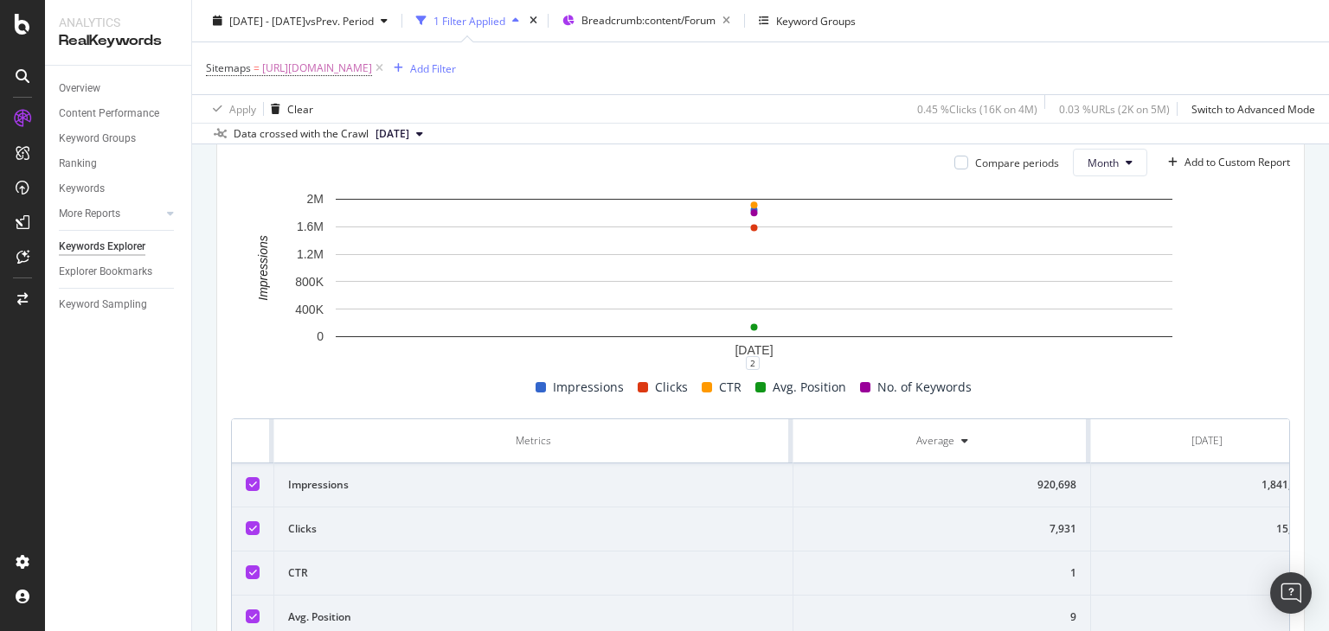
scroll to position [347, 0]
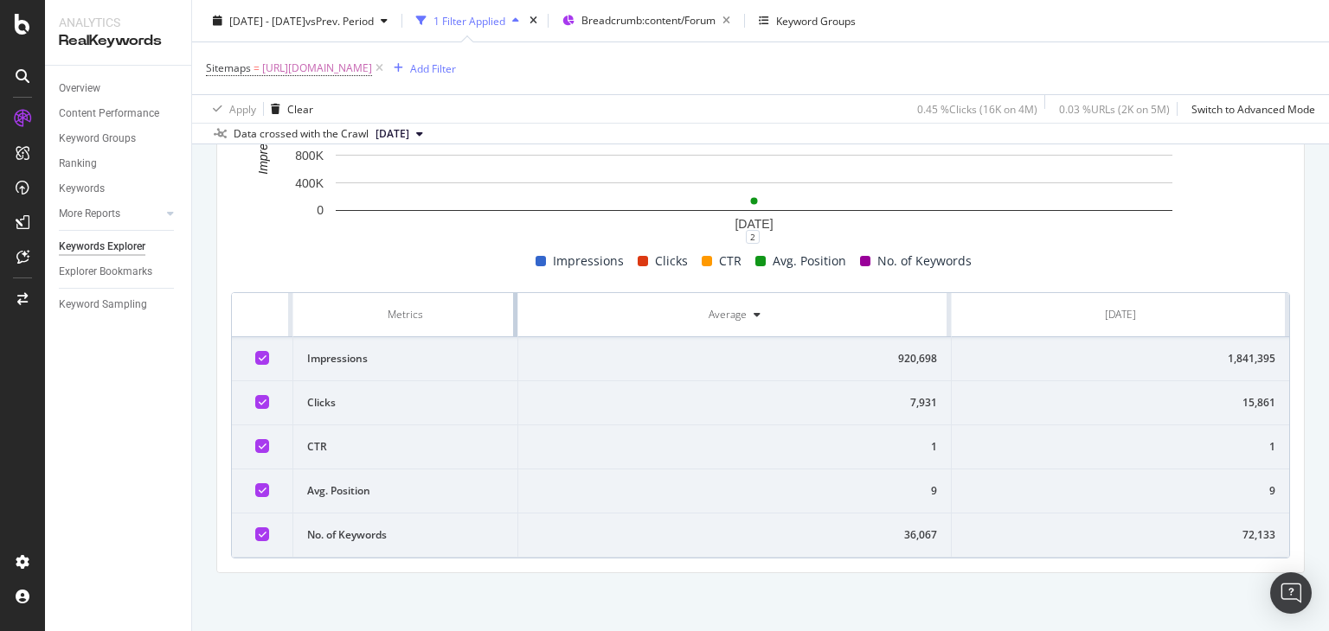
drag, startPoint x: 789, startPoint y: 290, endPoint x: 355, endPoint y: 323, distance: 434.6
click at [355, 323] on th "Metrics" at bounding box center [405, 315] width 224 height 44
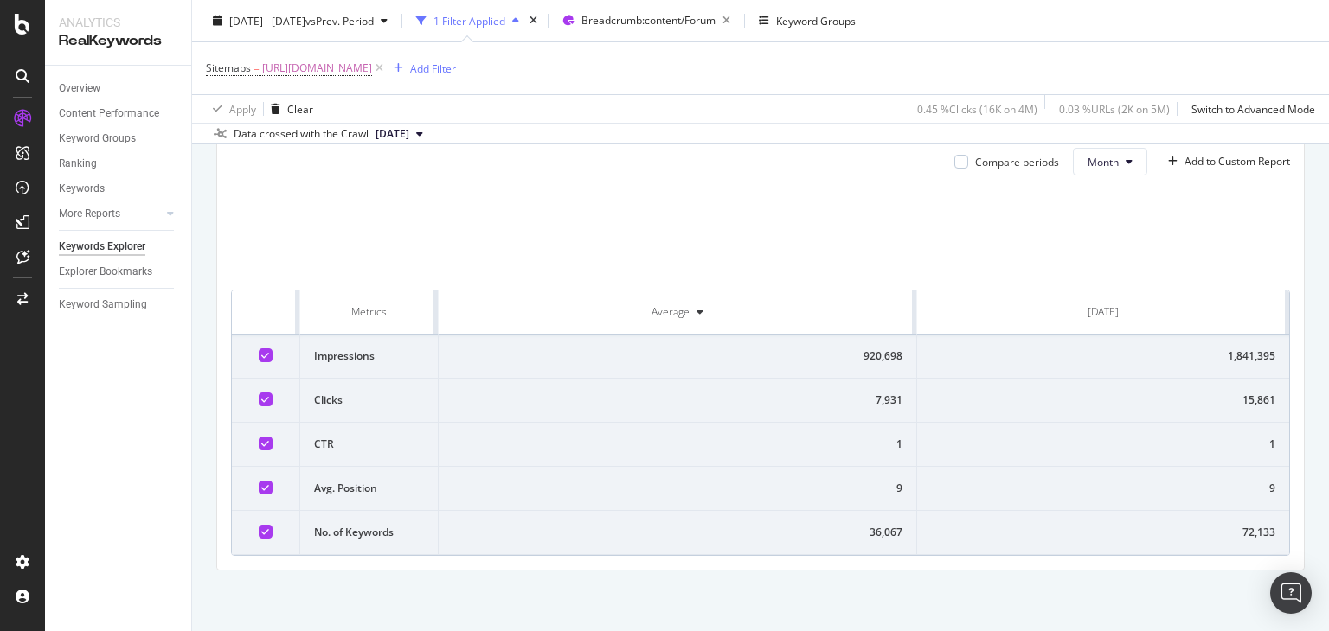
scroll to position [334, 0]
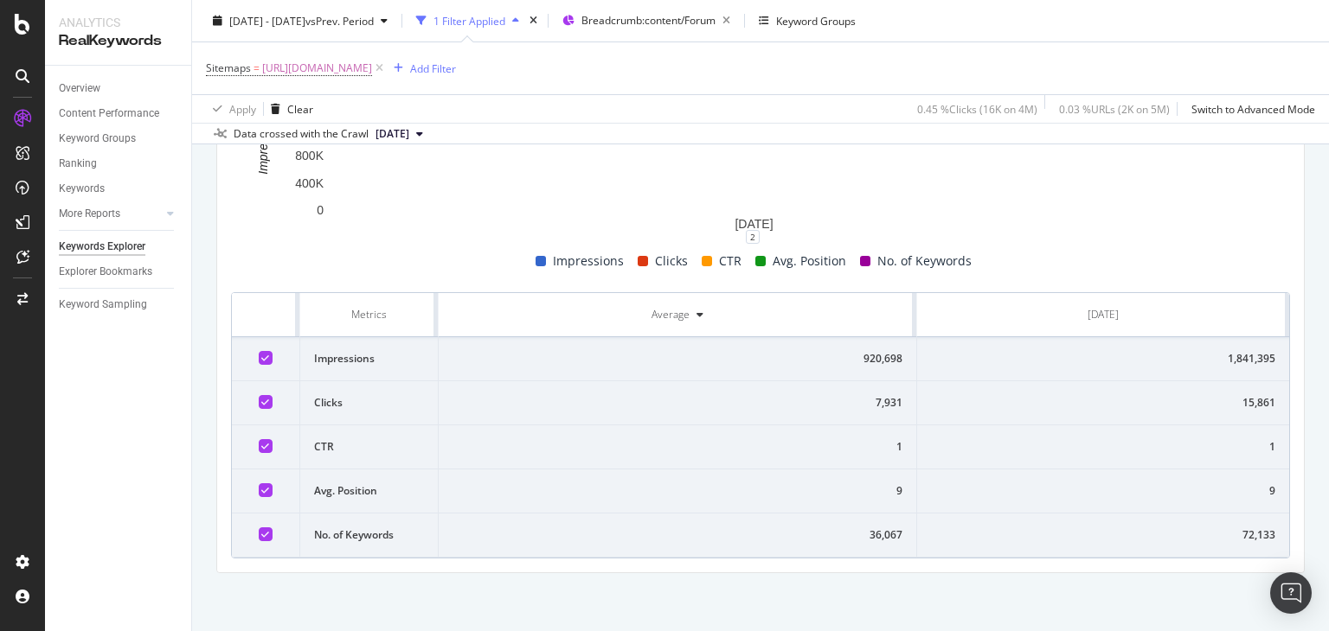
drag, startPoint x: 247, startPoint y: 307, endPoint x: 1303, endPoint y: 544, distance: 1083.2
click at [1303, 544] on div "By URL Top Charts Create Trend Select metrics & dimensions Compare periods Mont…" at bounding box center [760, 244] width 1137 height 780
copy thead
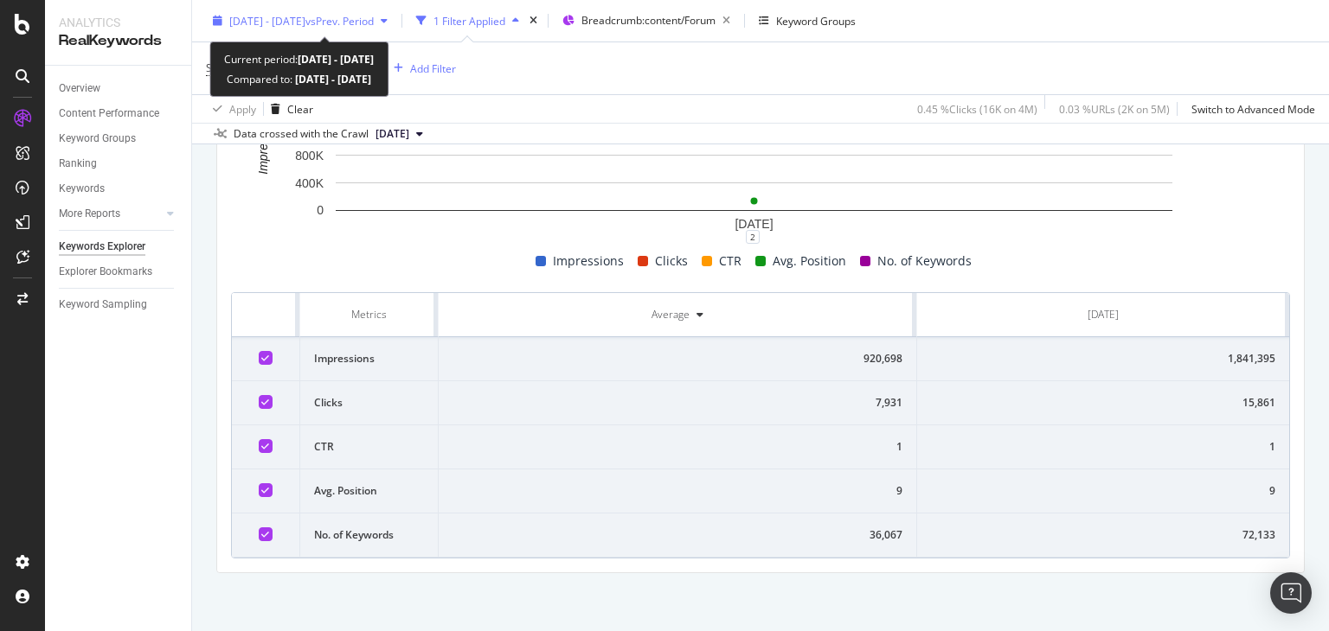
click at [305, 22] on span "[DATE] - [DATE]" at bounding box center [267, 20] width 76 height 15
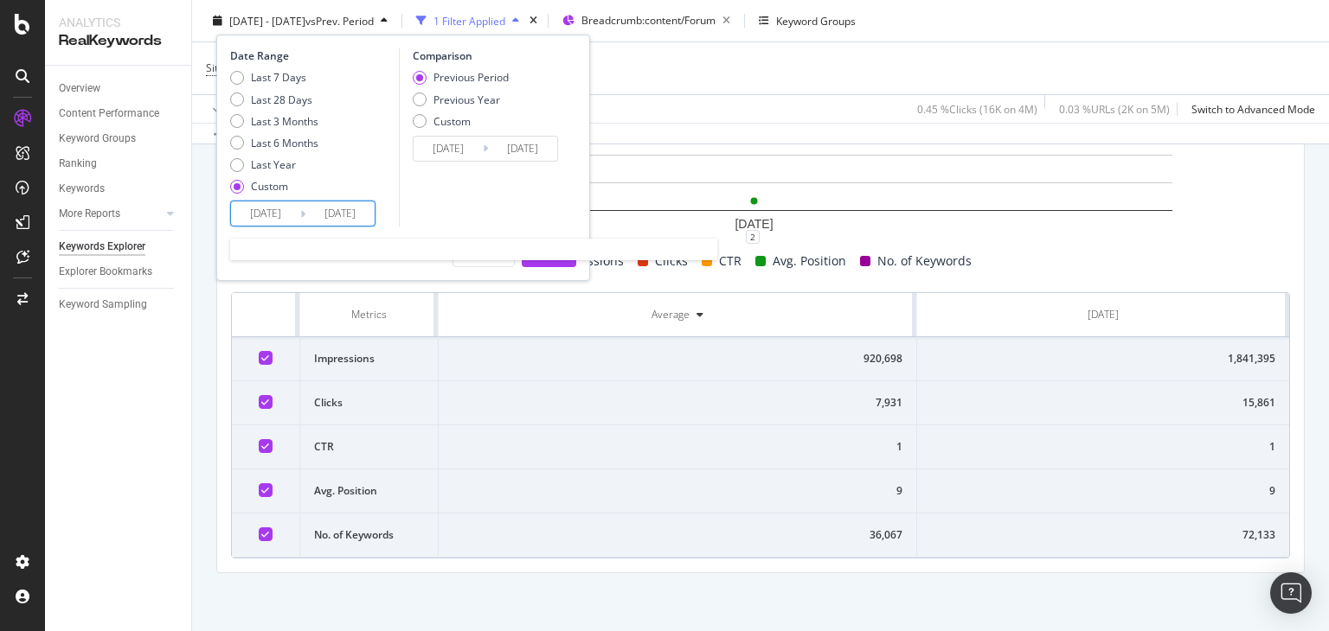
click at [278, 217] on input "[DATE]" at bounding box center [265, 214] width 69 height 24
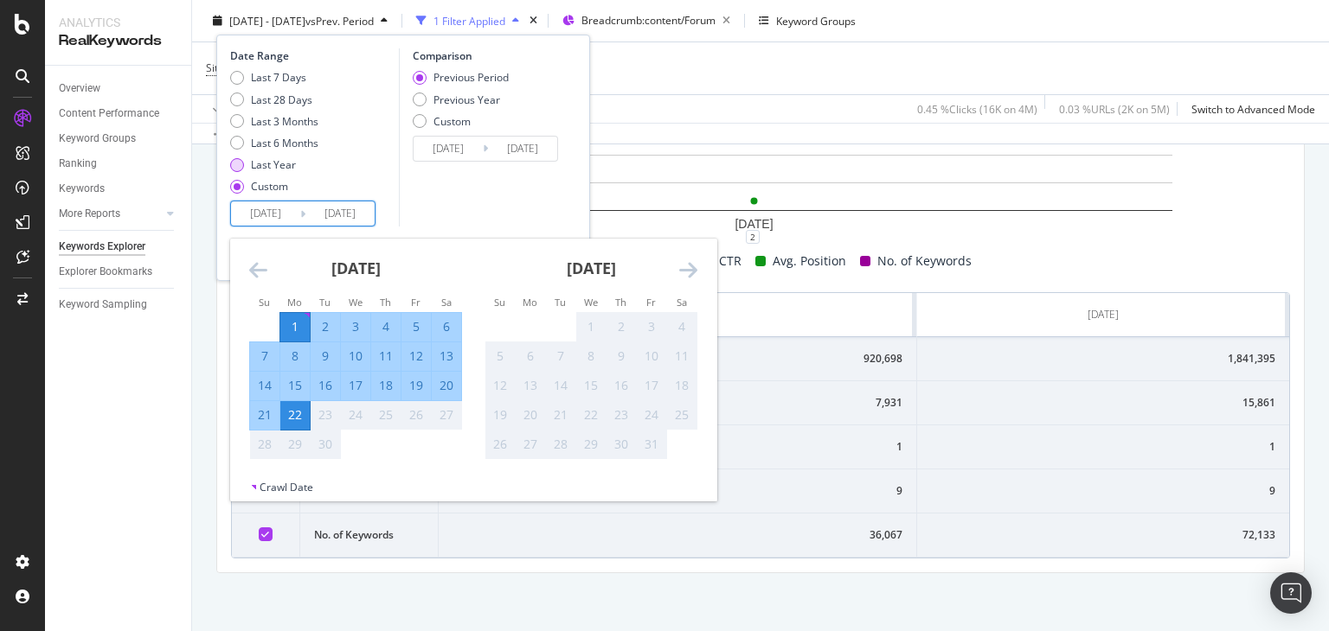
click at [270, 165] on div "Last Year" at bounding box center [273, 164] width 45 height 15
type input "[DATE]"
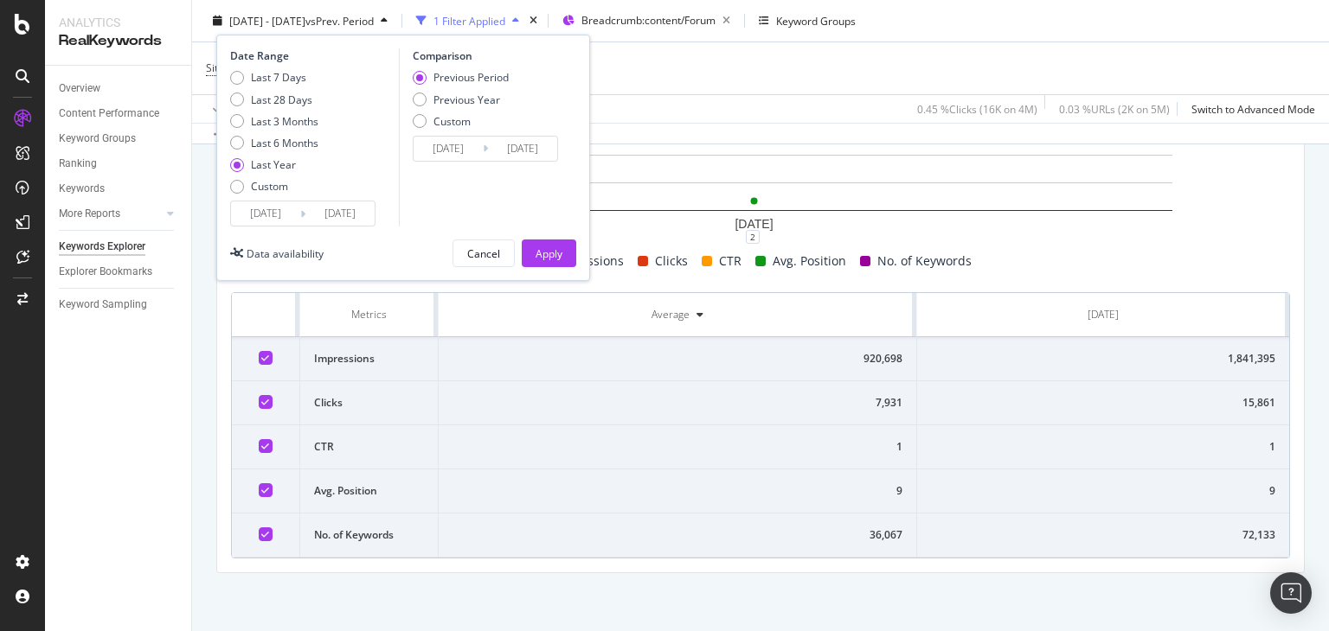
click at [272, 212] on input "[DATE]" at bounding box center [265, 214] width 69 height 24
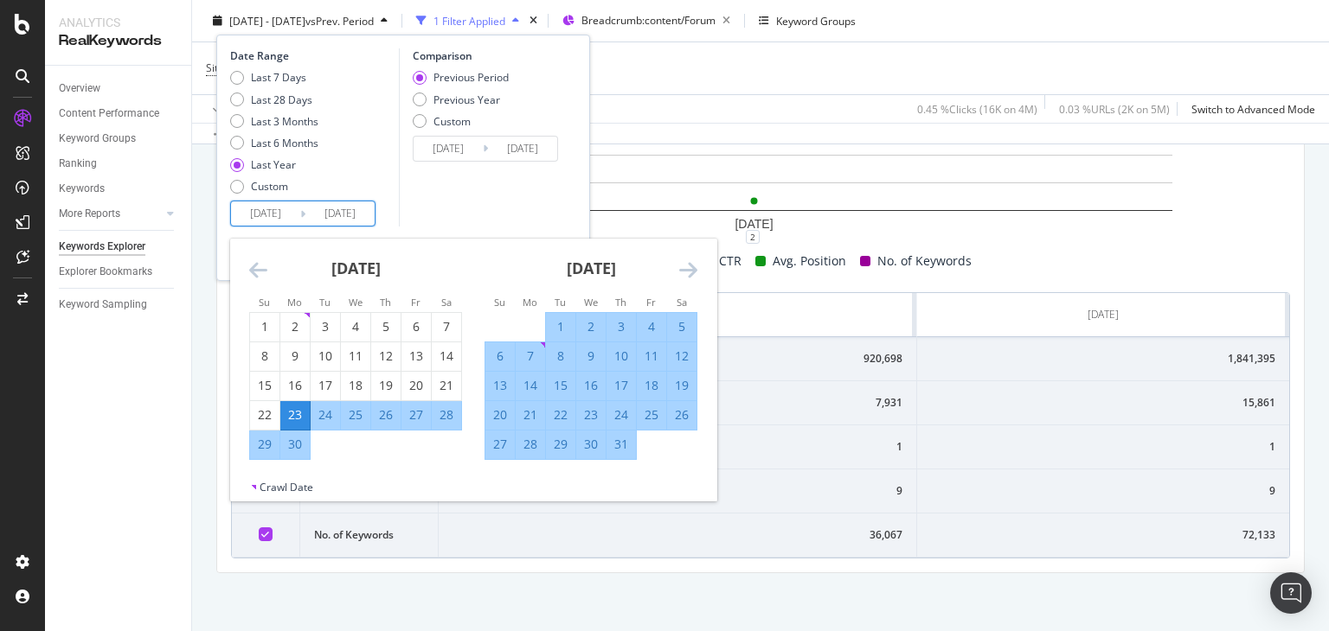
click at [259, 205] on input "[DATE]" at bounding box center [265, 214] width 69 height 24
click at [256, 320] on div "1" at bounding box center [264, 326] width 29 height 17
type input "[DATE]"
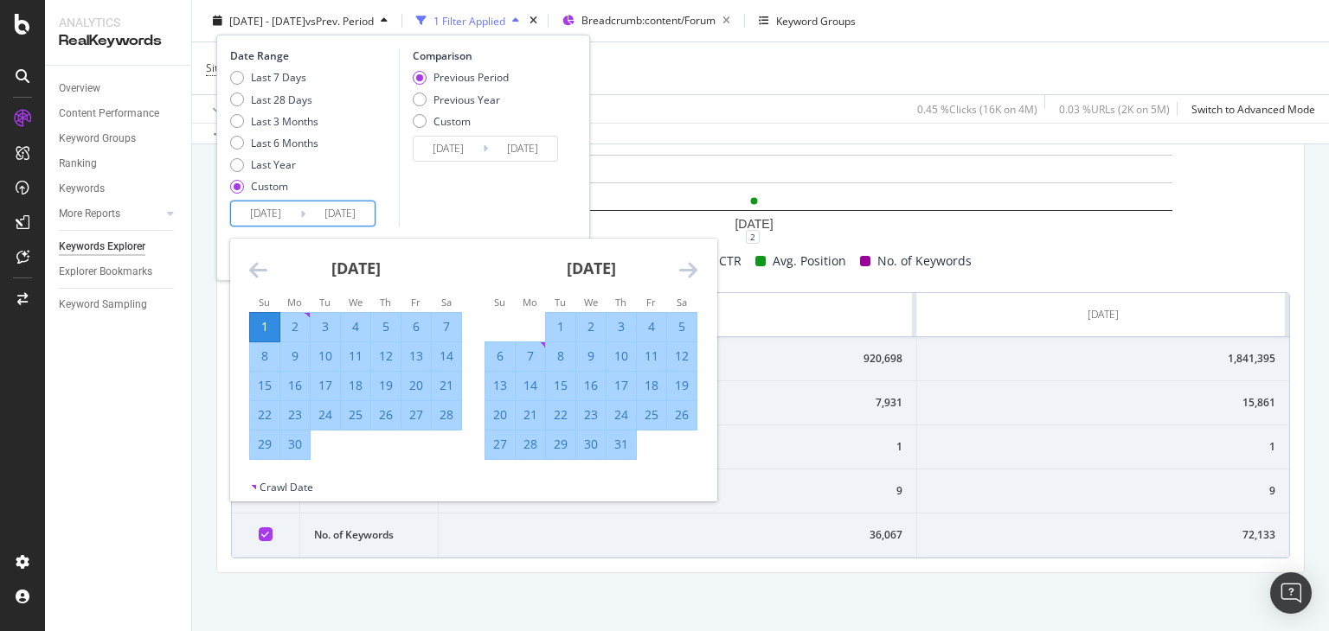
click at [255, 215] on input "[DATE]" at bounding box center [265, 214] width 69 height 24
click at [695, 264] on icon "Move forward to switch to the next month." at bounding box center [688, 269] width 18 height 21
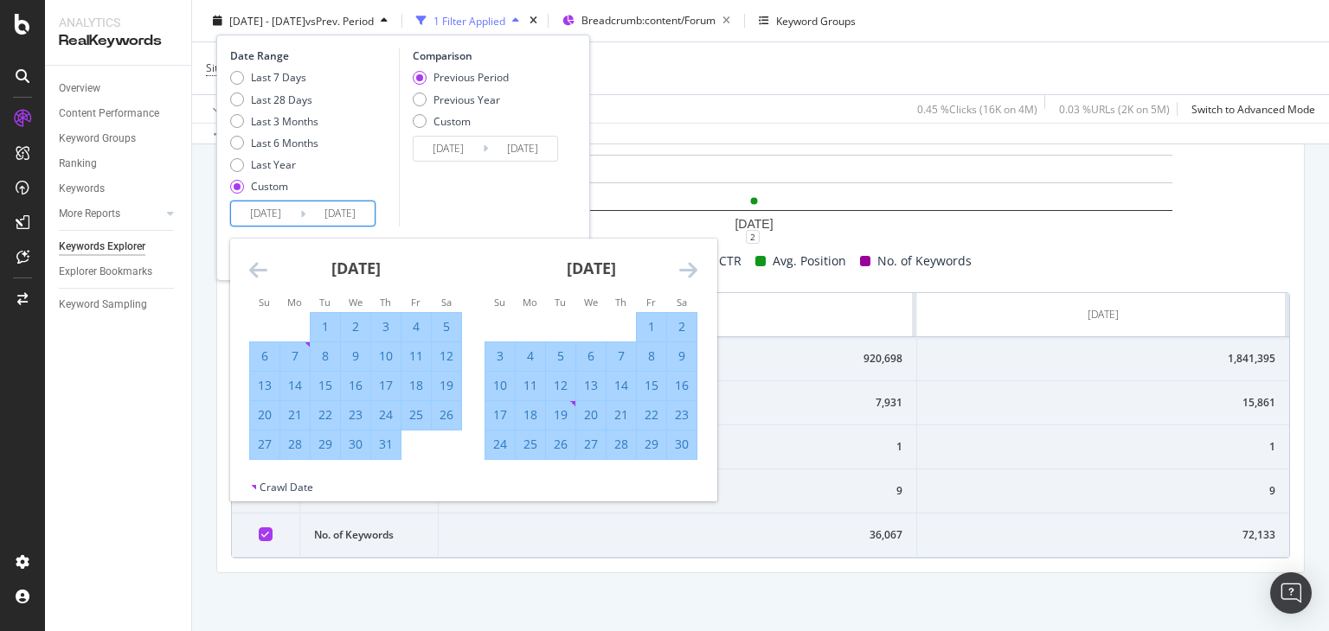
click at [695, 264] on icon "Move forward to switch to the next month." at bounding box center [688, 269] width 18 height 21
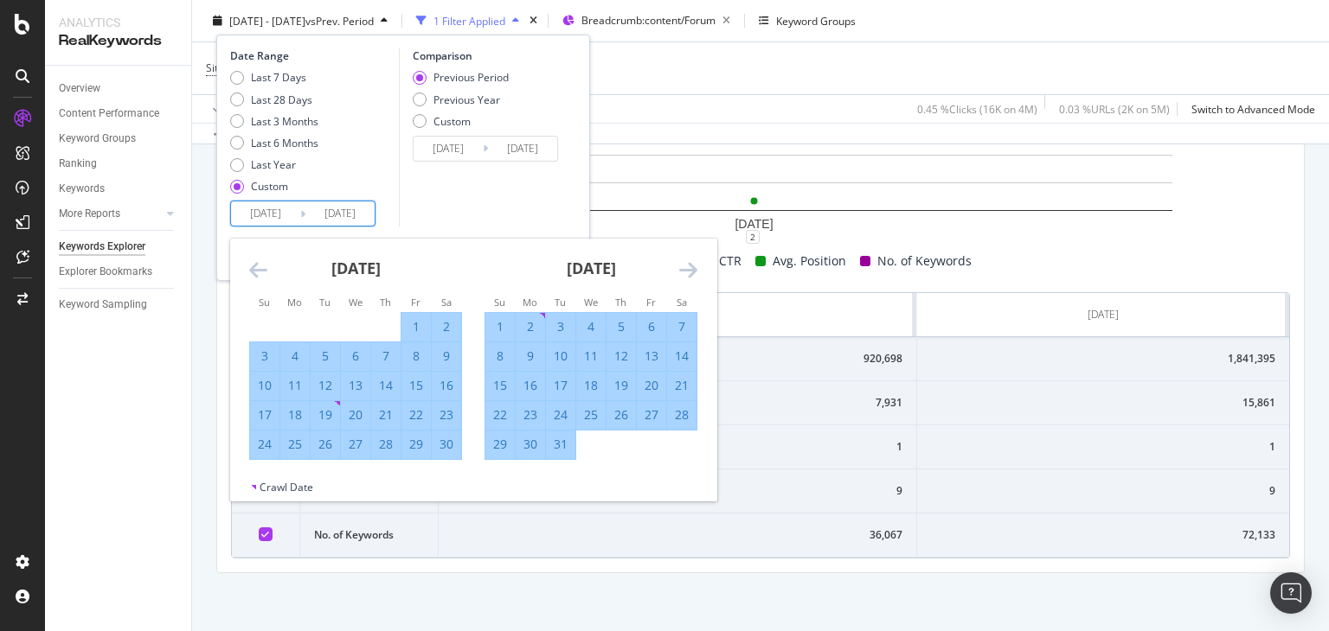
click at [695, 264] on icon "Move forward to switch to the next month." at bounding box center [688, 269] width 18 height 21
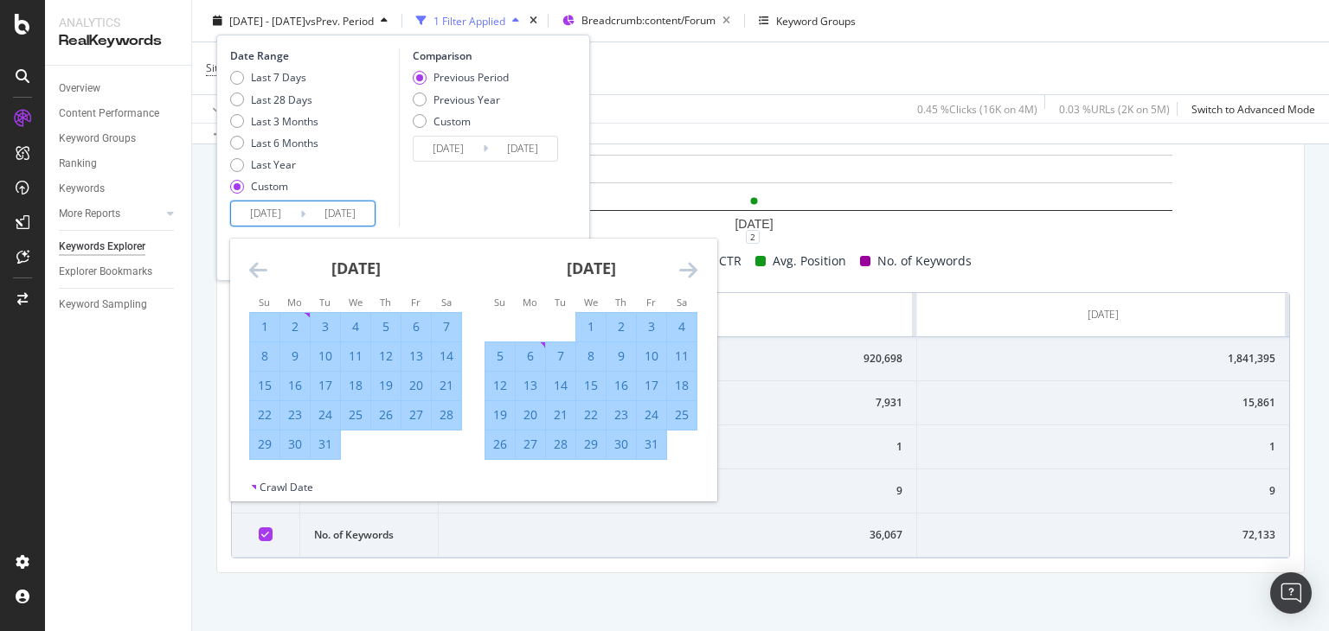
click at [277, 208] on input "[DATE]" at bounding box center [265, 214] width 69 height 24
click at [351, 215] on input "[DATE]" at bounding box center [339, 214] width 69 height 24
click at [322, 445] on div "31" at bounding box center [325, 444] width 29 height 17
type input "[DATE]"
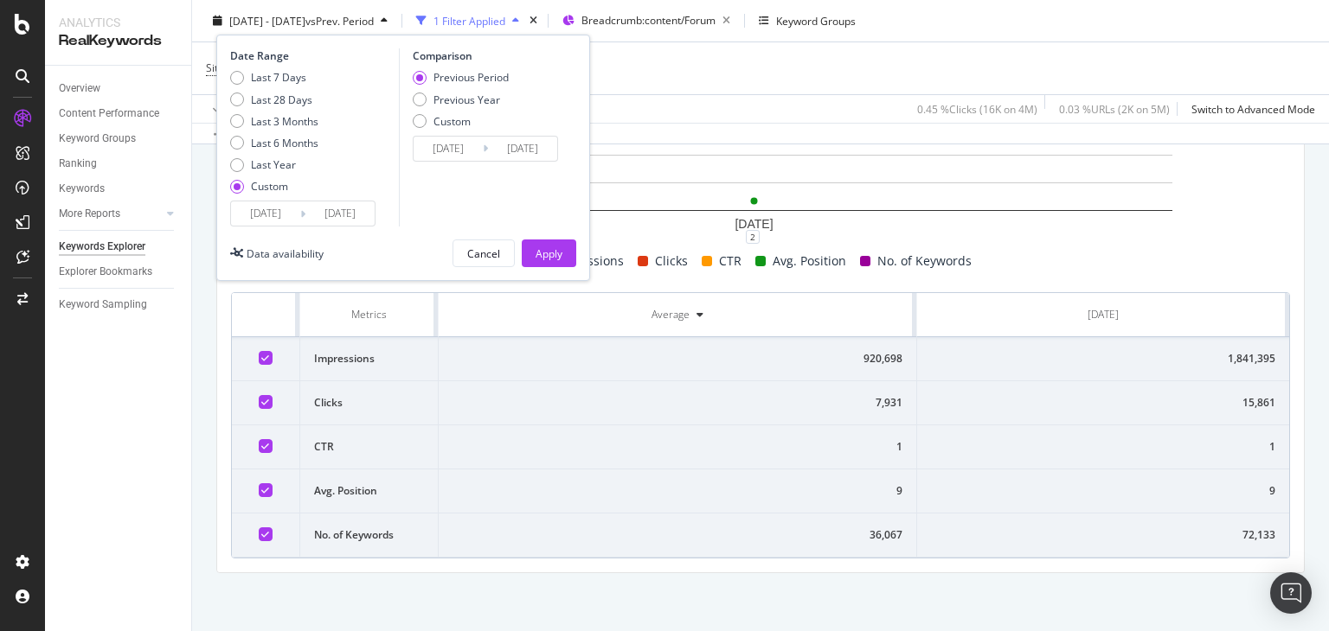
click at [346, 219] on input "[DATE]" at bounding box center [339, 214] width 69 height 24
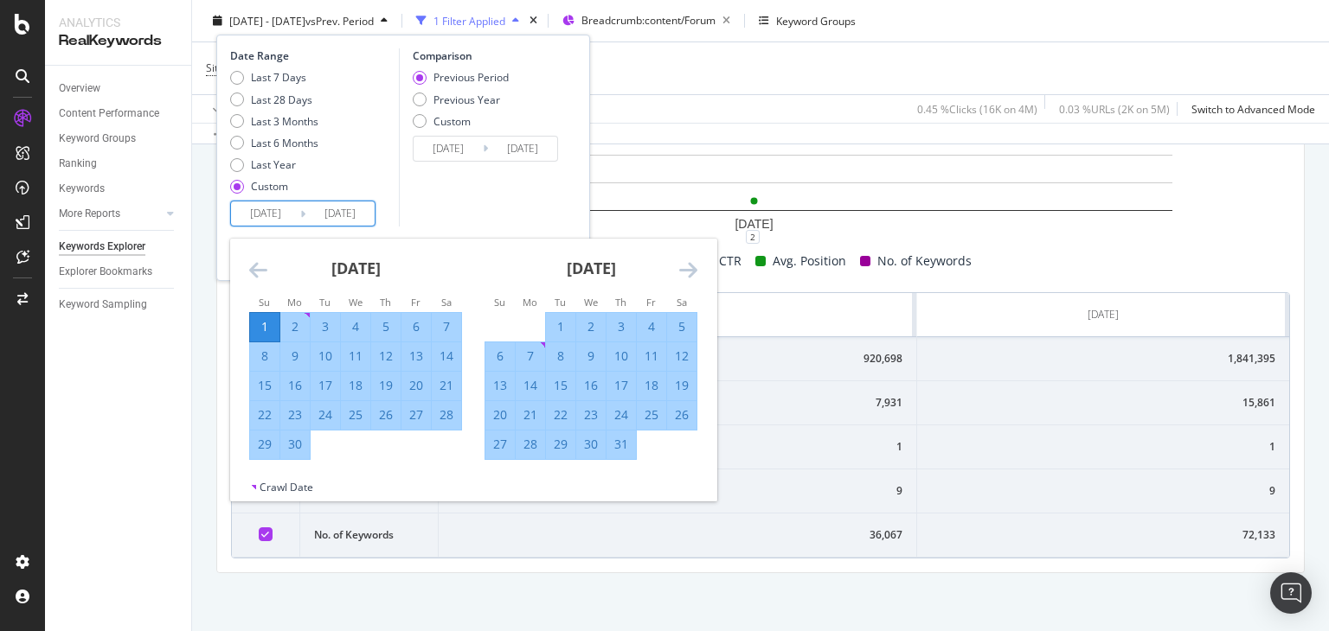
click at [481, 206] on div "Comparison Previous Period Previous Year Custom [DATE] Navigate forward to inte…" at bounding box center [481, 137] width 164 height 178
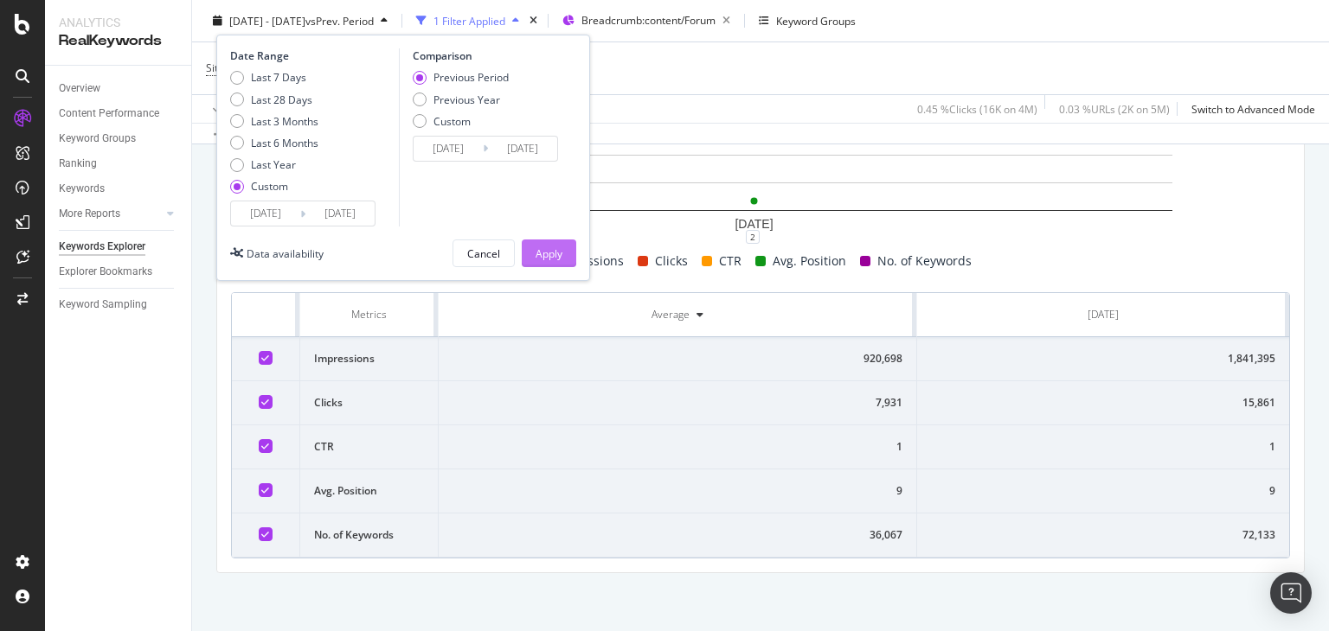
click at [556, 243] on div "Apply" at bounding box center [548, 253] width 27 height 26
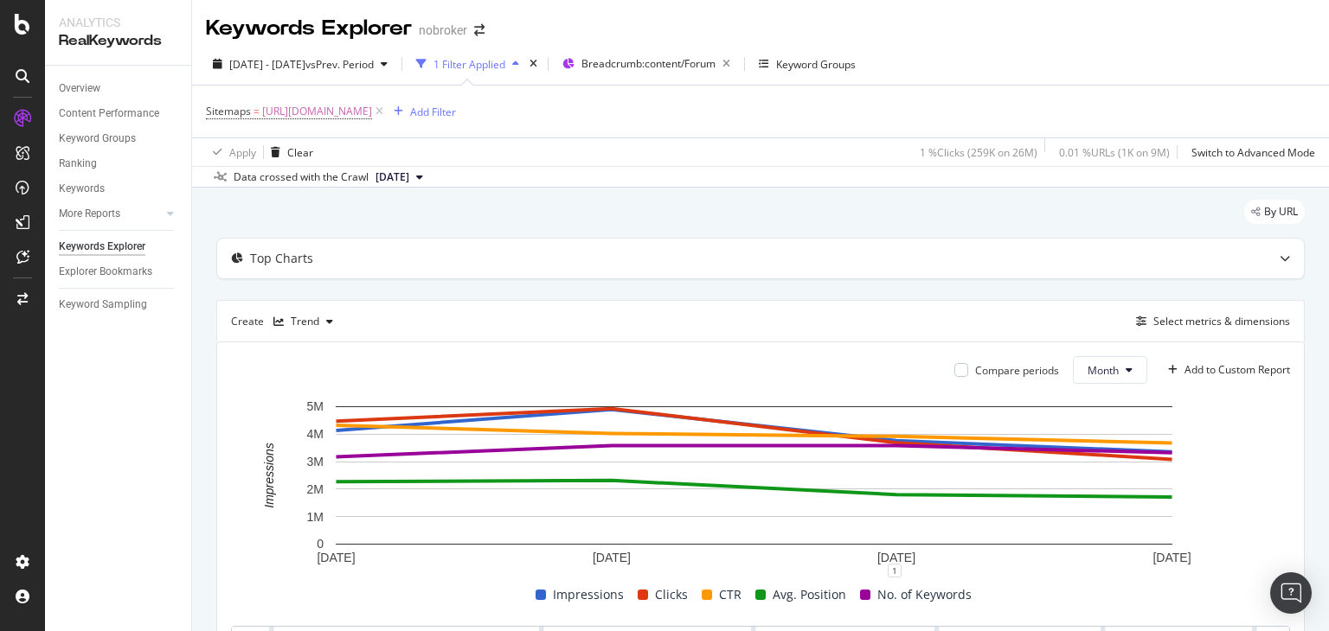
click at [426, 167] on button "[DATE]" at bounding box center [398, 177] width 61 height 21
click at [422, 246] on div "[DATE]" at bounding box center [397, 254] width 49 height 16
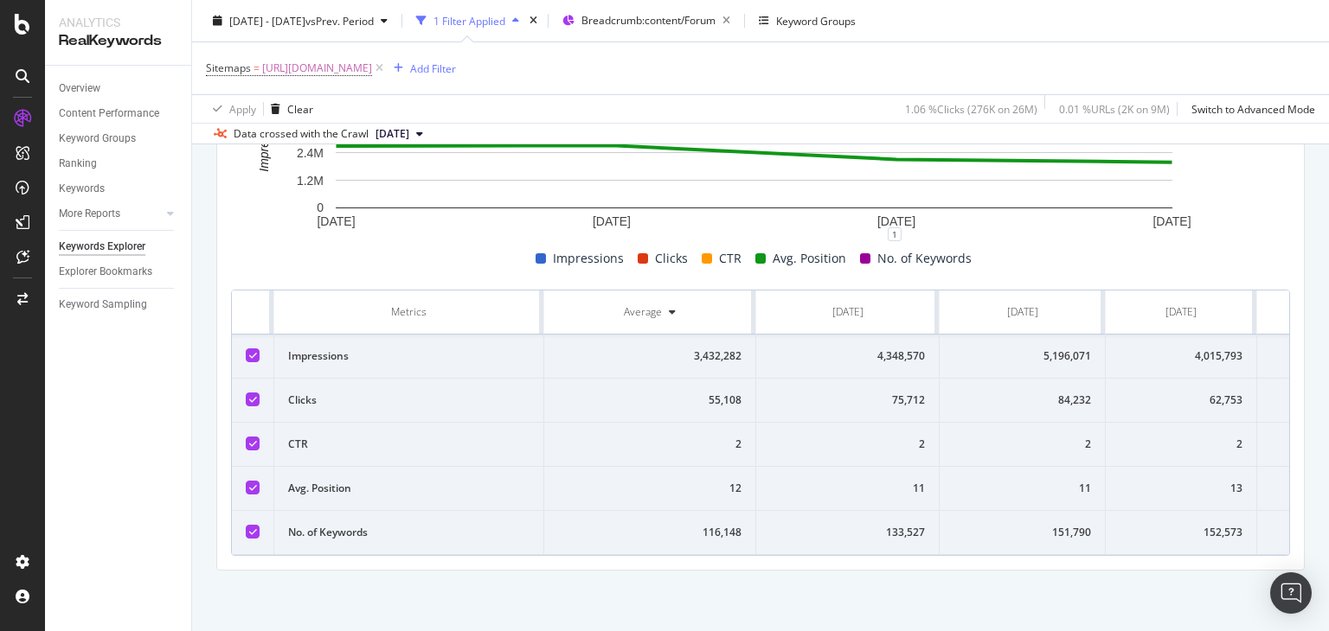
scroll to position [0, 121]
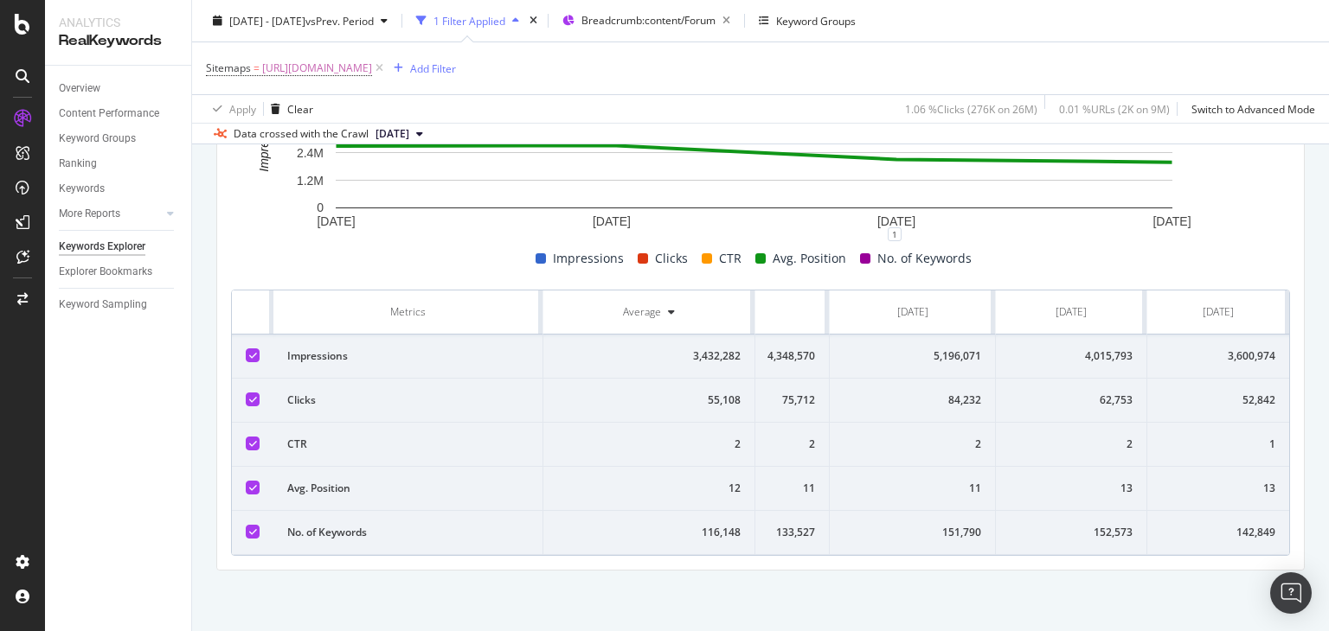
drag, startPoint x: 242, startPoint y: 440, endPoint x: 1328, endPoint y: 548, distance: 1090.8
click at [1328, 548] on div "Keywords Explorer nobroker [DATE] - [DATE] vs Prev. Period 1 Filter Applied Bre…" at bounding box center [760, 315] width 1137 height 631
copy thead
click at [339, 33] on div "[DATE] - [DATE] vs Prev. Period" at bounding box center [300, 21] width 189 height 26
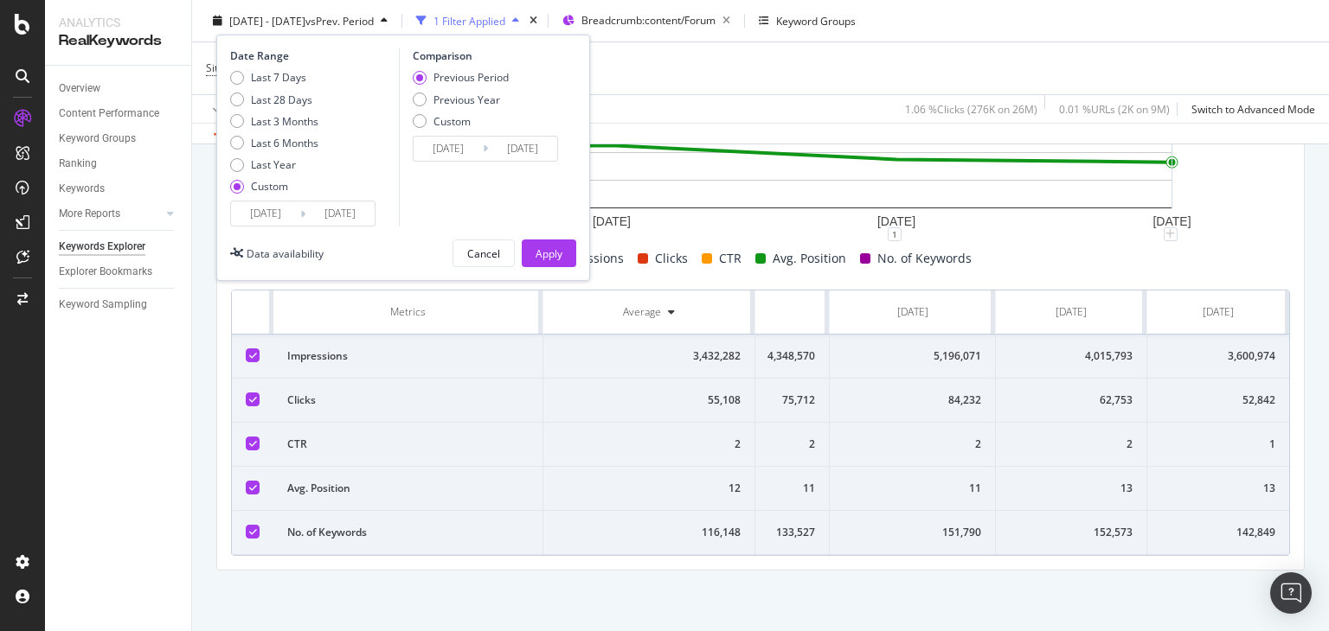
click at [329, 216] on input "[DATE]" at bounding box center [339, 214] width 69 height 24
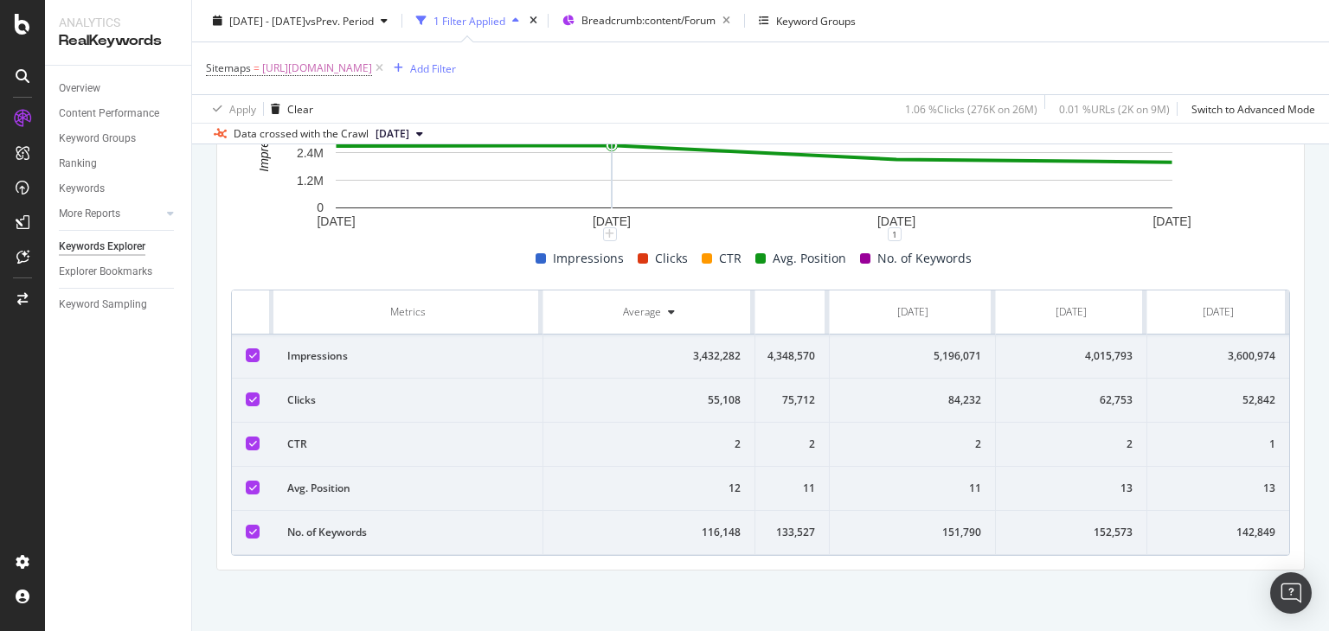
click at [691, 61] on div "Sitemaps = [URL][DOMAIN_NAME] Add Filter" at bounding box center [760, 68] width 1109 height 52
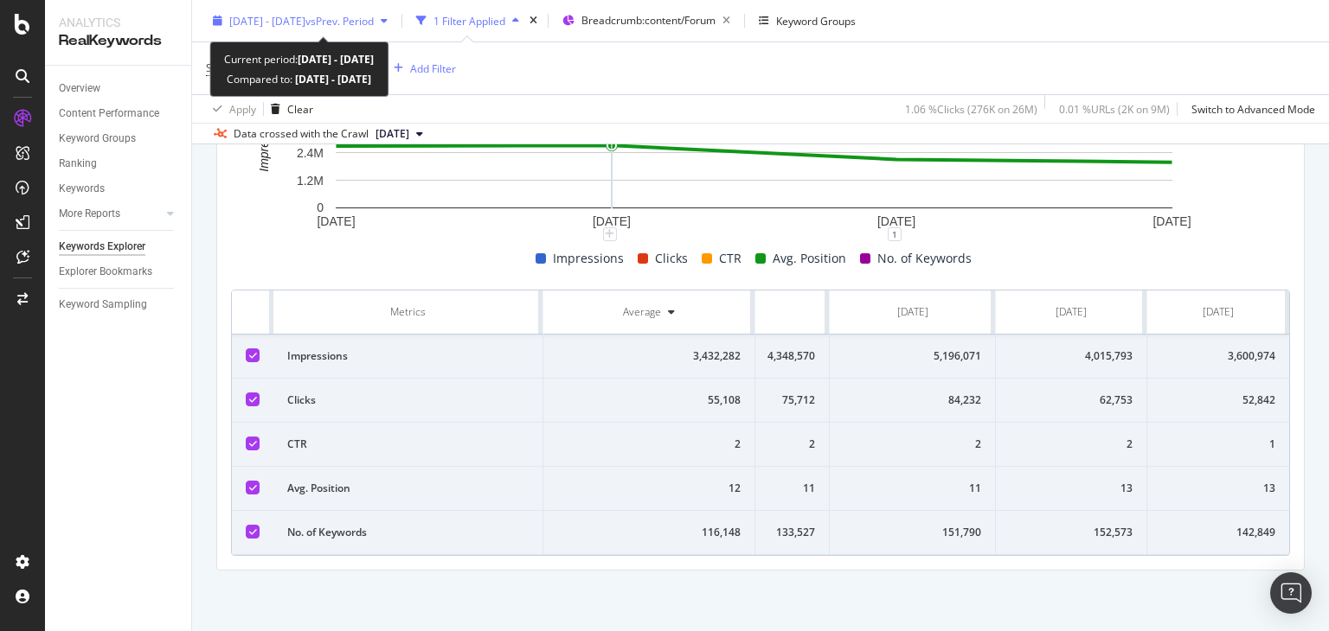
click at [359, 24] on span "vs Prev. Period" at bounding box center [339, 20] width 68 height 15
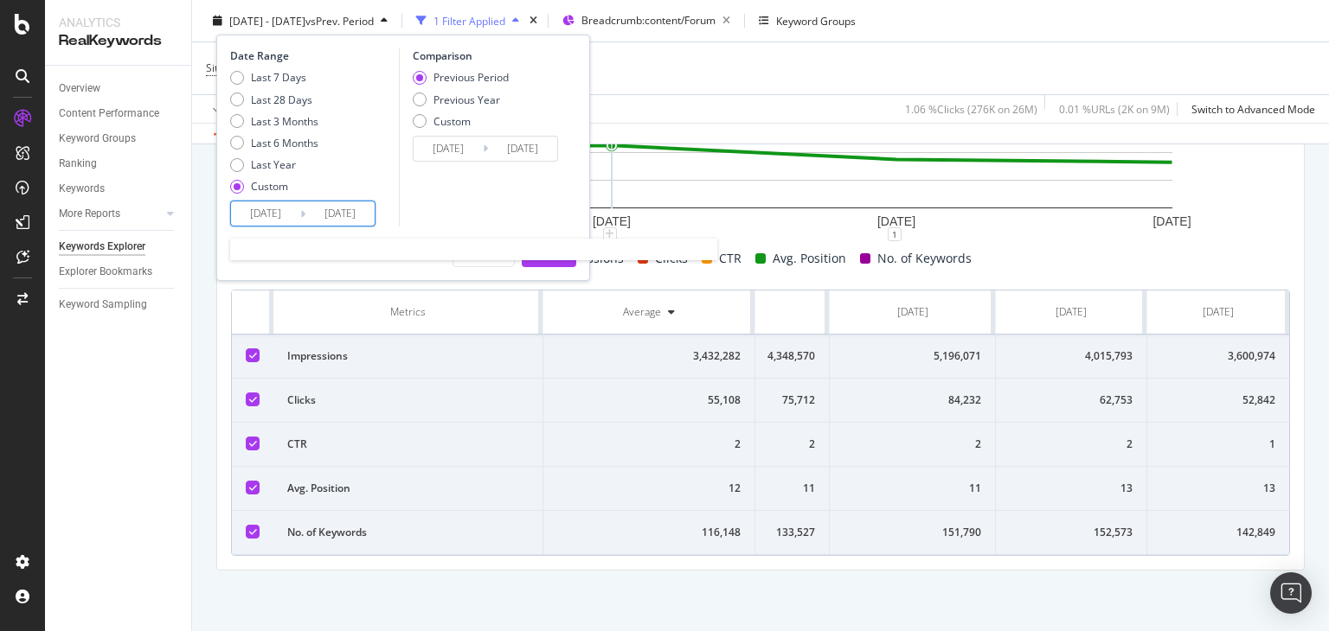
click at [356, 224] on input "[DATE]" at bounding box center [339, 214] width 69 height 24
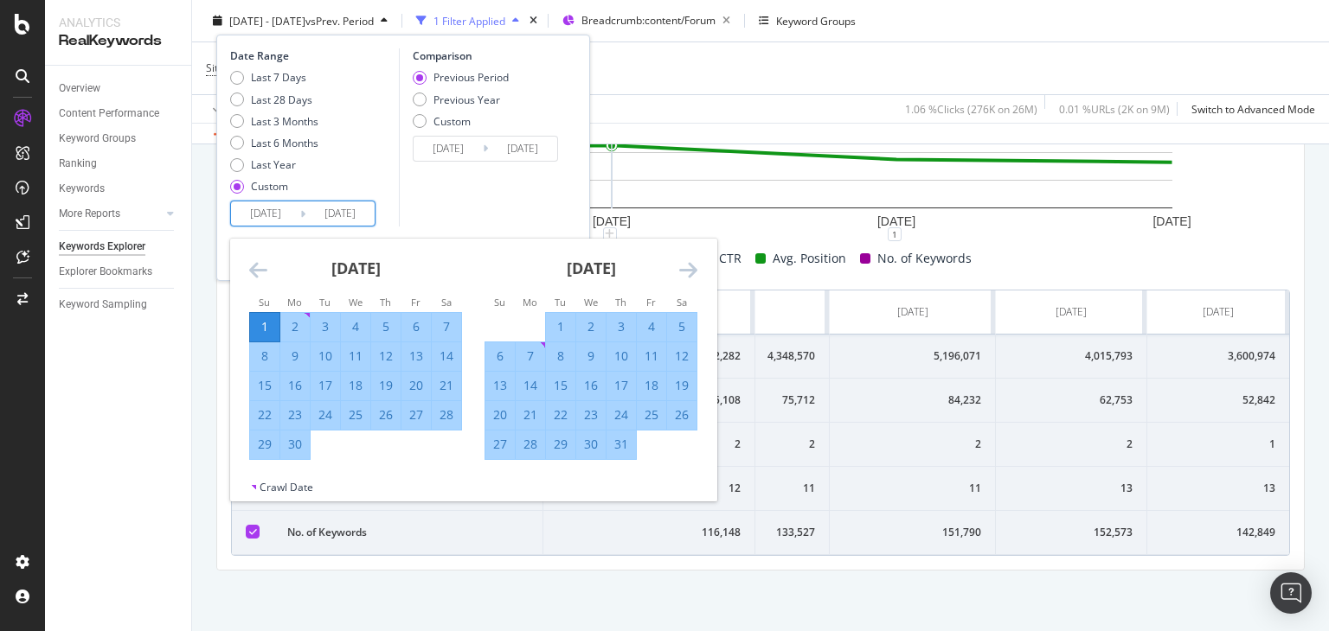
click at [688, 271] on icon "Move forward to switch to the next month." at bounding box center [688, 269] width 18 height 21
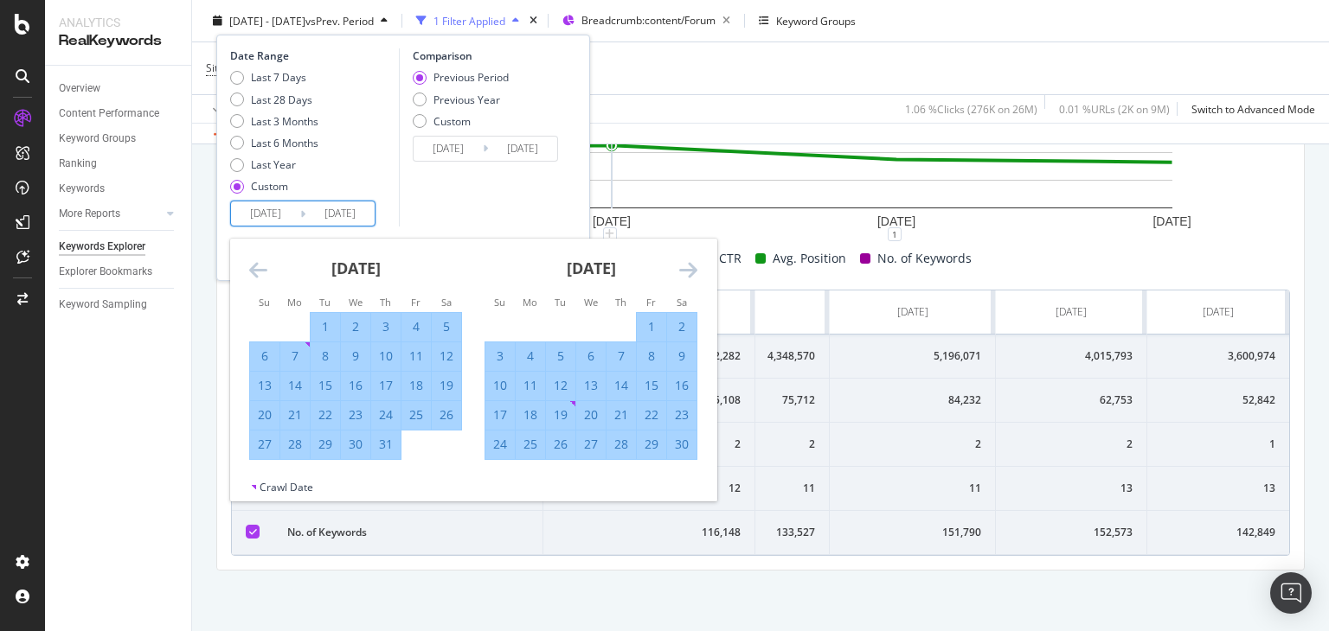
click at [688, 271] on icon "Move forward to switch to the next month." at bounding box center [688, 269] width 18 height 21
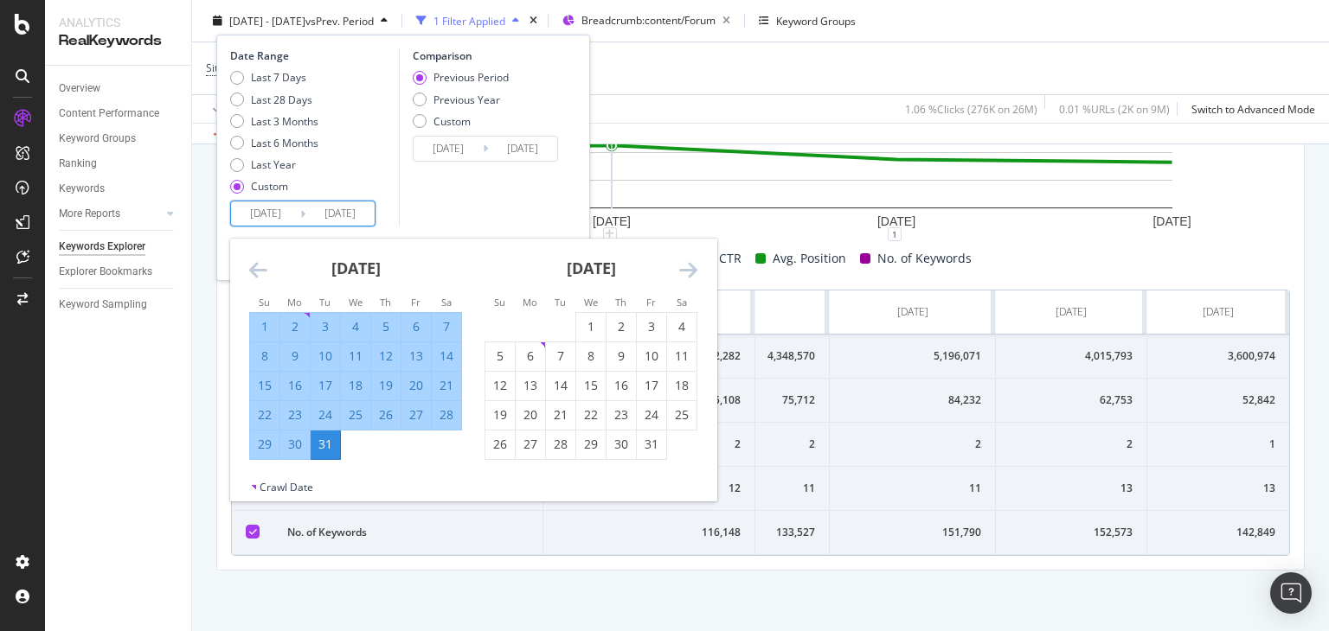
click at [688, 271] on icon "Move forward to switch to the next month." at bounding box center [688, 269] width 18 height 21
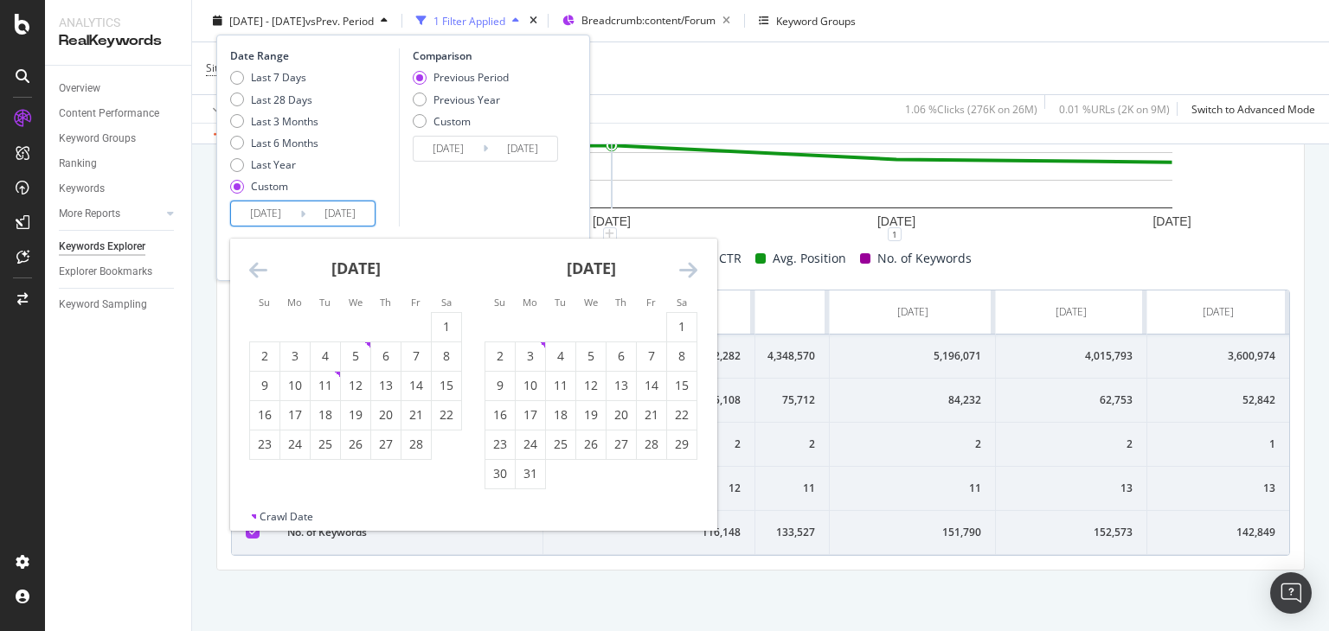
click at [688, 271] on icon "Move forward to switch to the next month." at bounding box center [688, 269] width 18 height 21
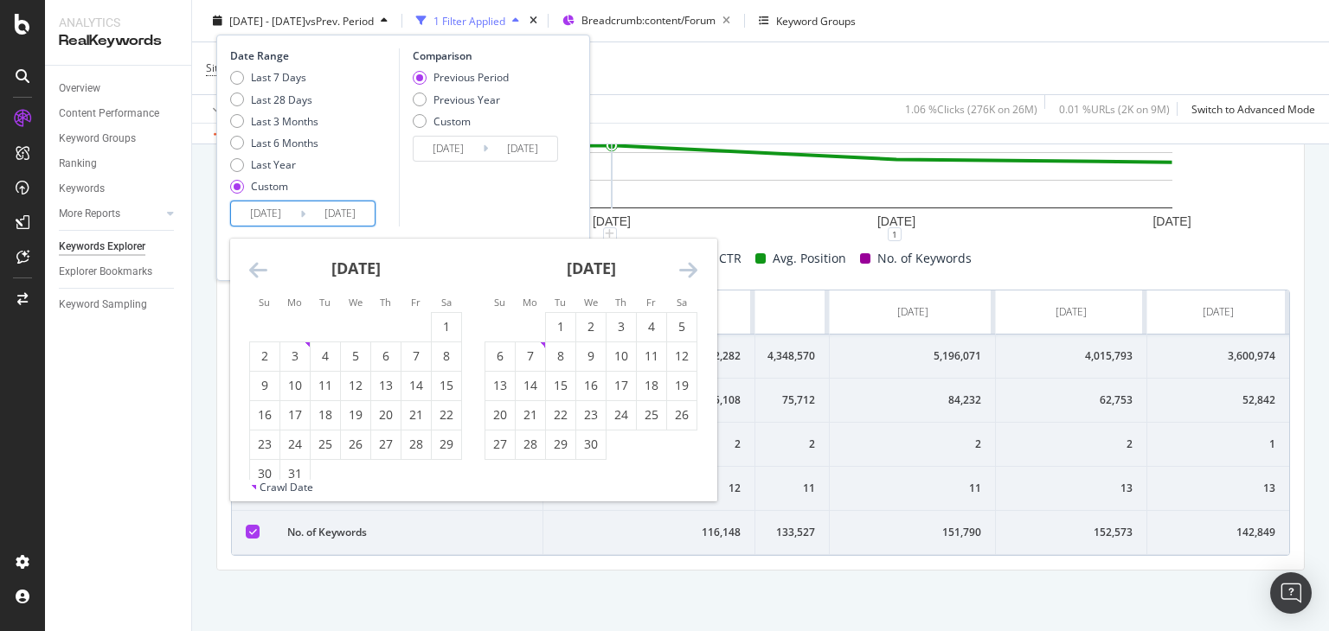
click at [688, 271] on icon "Move forward to switch to the next month." at bounding box center [688, 269] width 18 height 21
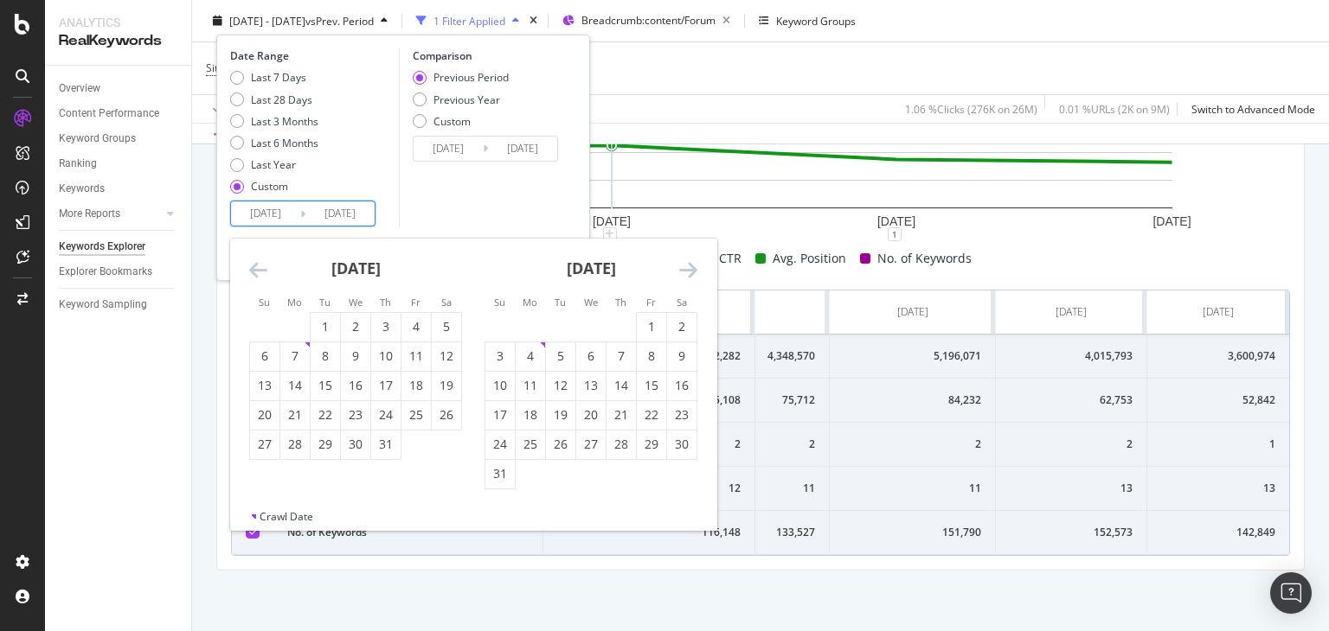
click at [688, 271] on icon "Move forward to switch to the next month." at bounding box center [688, 269] width 18 height 21
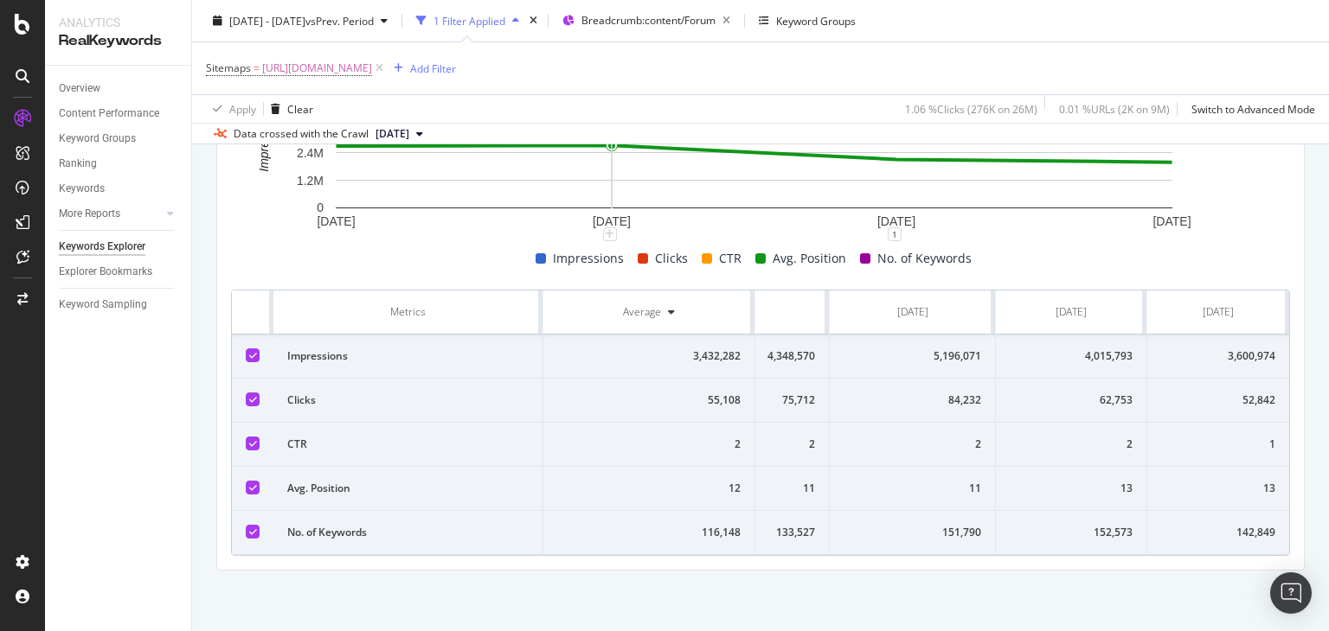
click at [679, 79] on div "Sitemaps = [URL][DOMAIN_NAME] Add Filter" at bounding box center [760, 68] width 1109 height 52
